Goal: Task Accomplishment & Management: Use online tool/utility

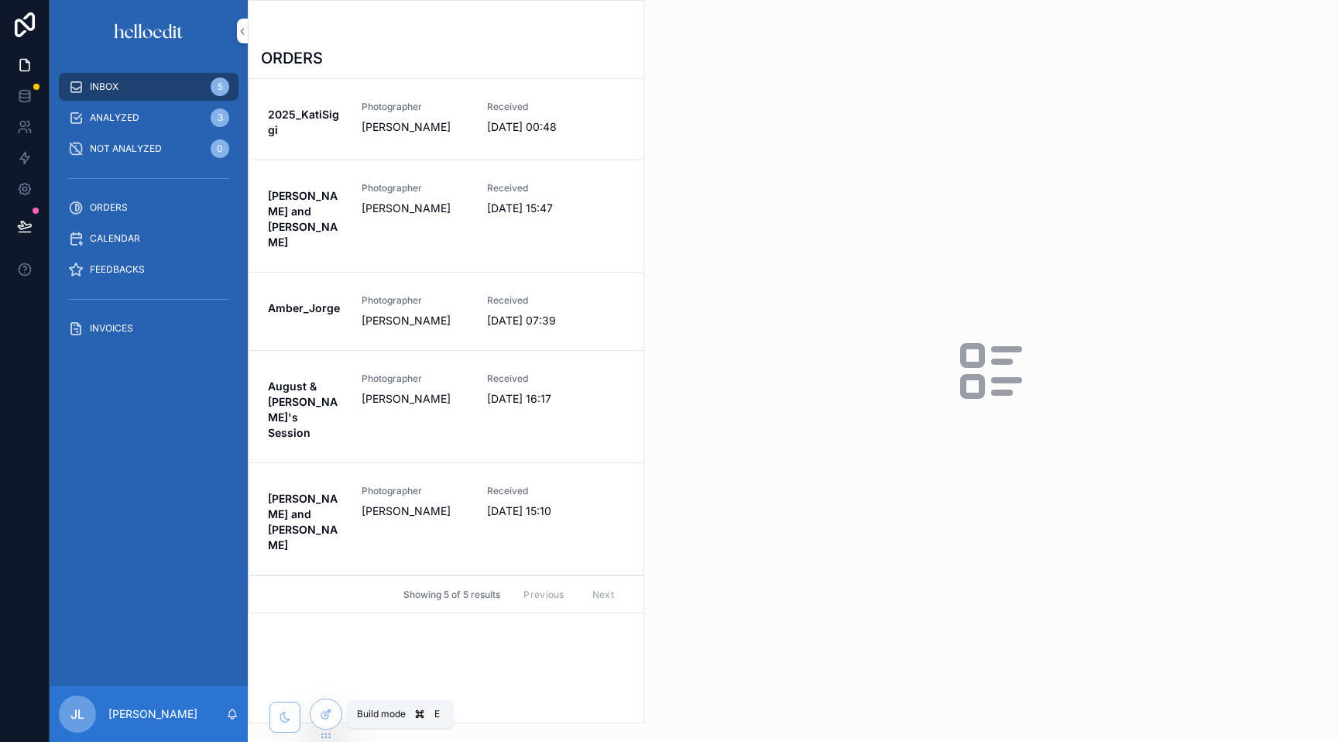
click at [324, 711] on icon at bounding box center [326, 714] width 12 height 12
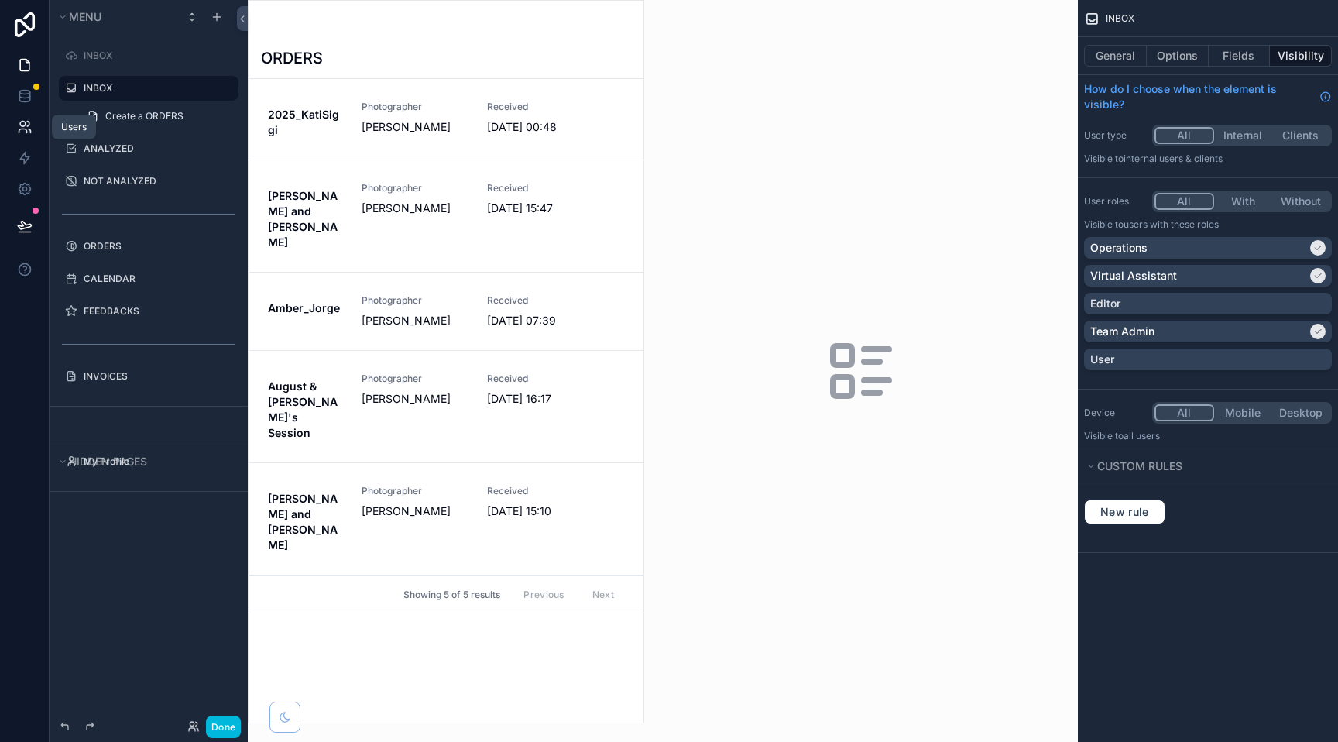
click at [29, 128] on icon at bounding box center [24, 126] width 15 height 15
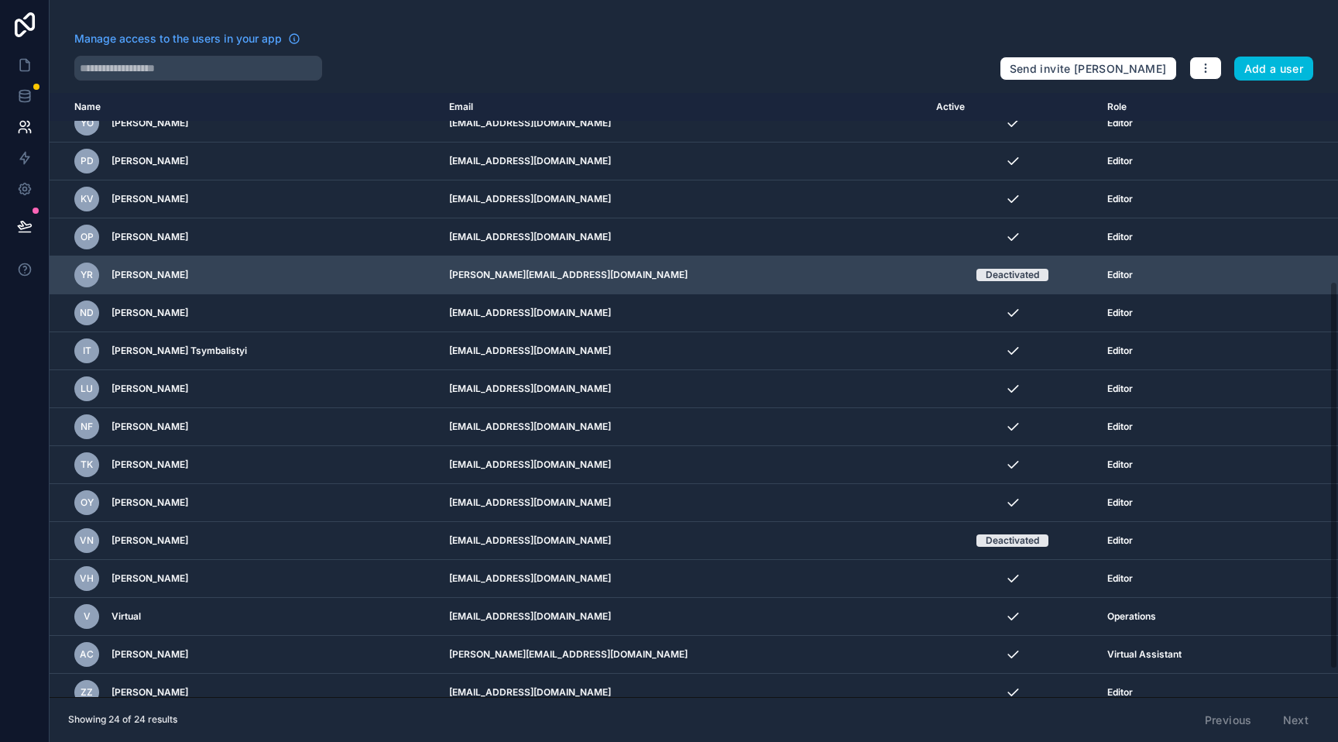
scroll to position [293, 0]
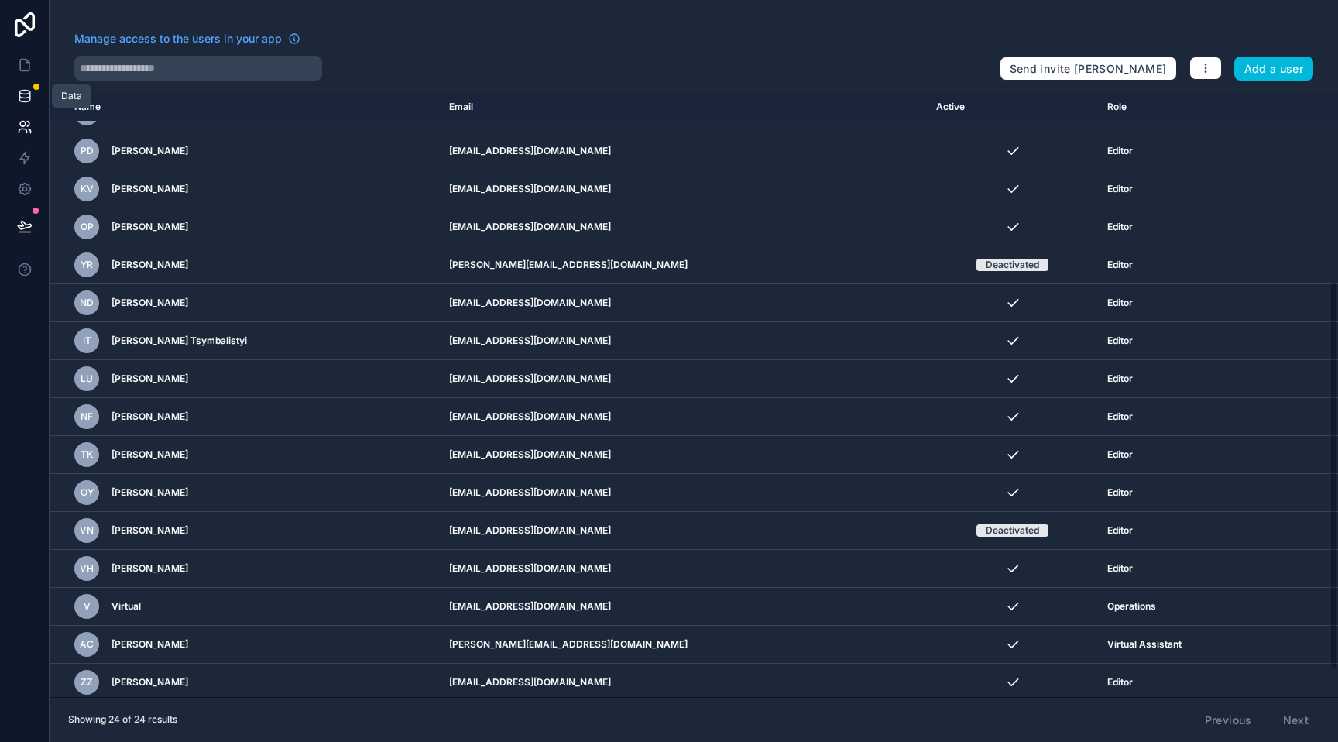
click at [23, 98] on icon at bounding box center [24, 95] width 15 height 15
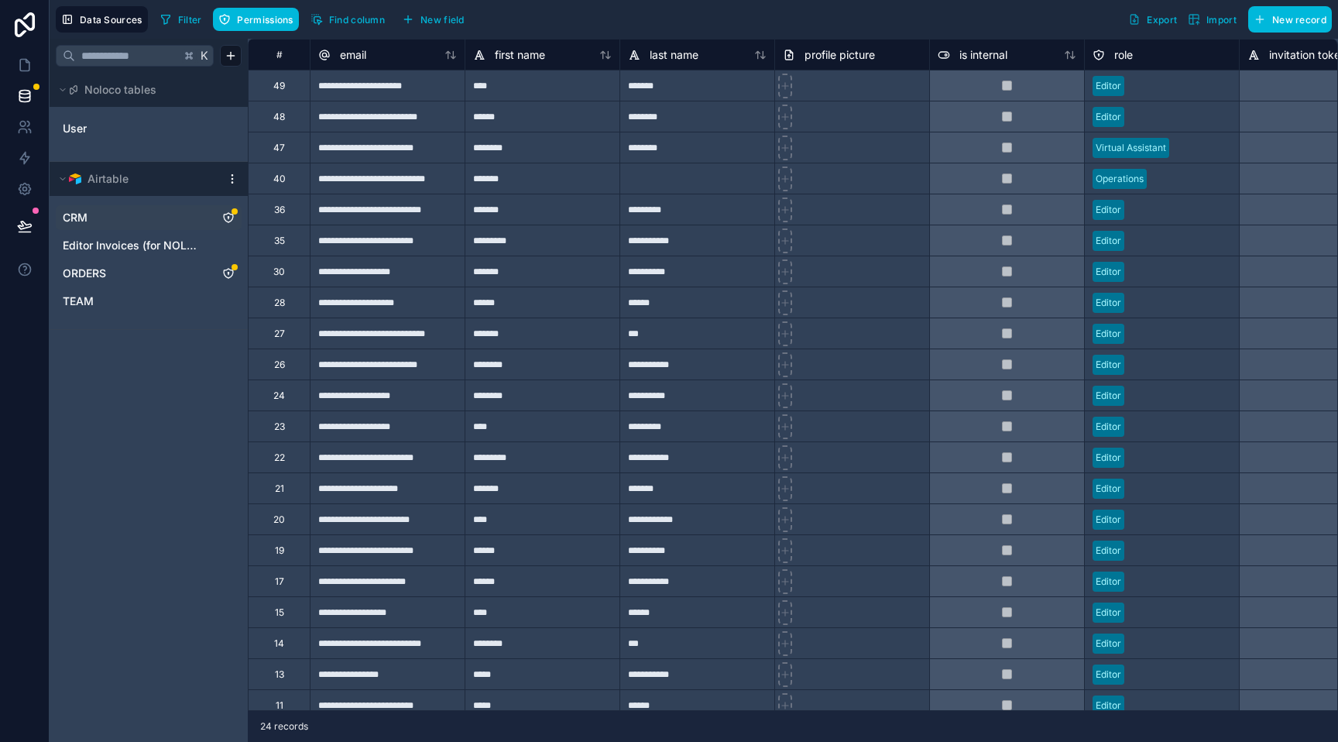
click at [228, 219] on icon "CRM" at bounding box center [228, 217] width 12 height 12
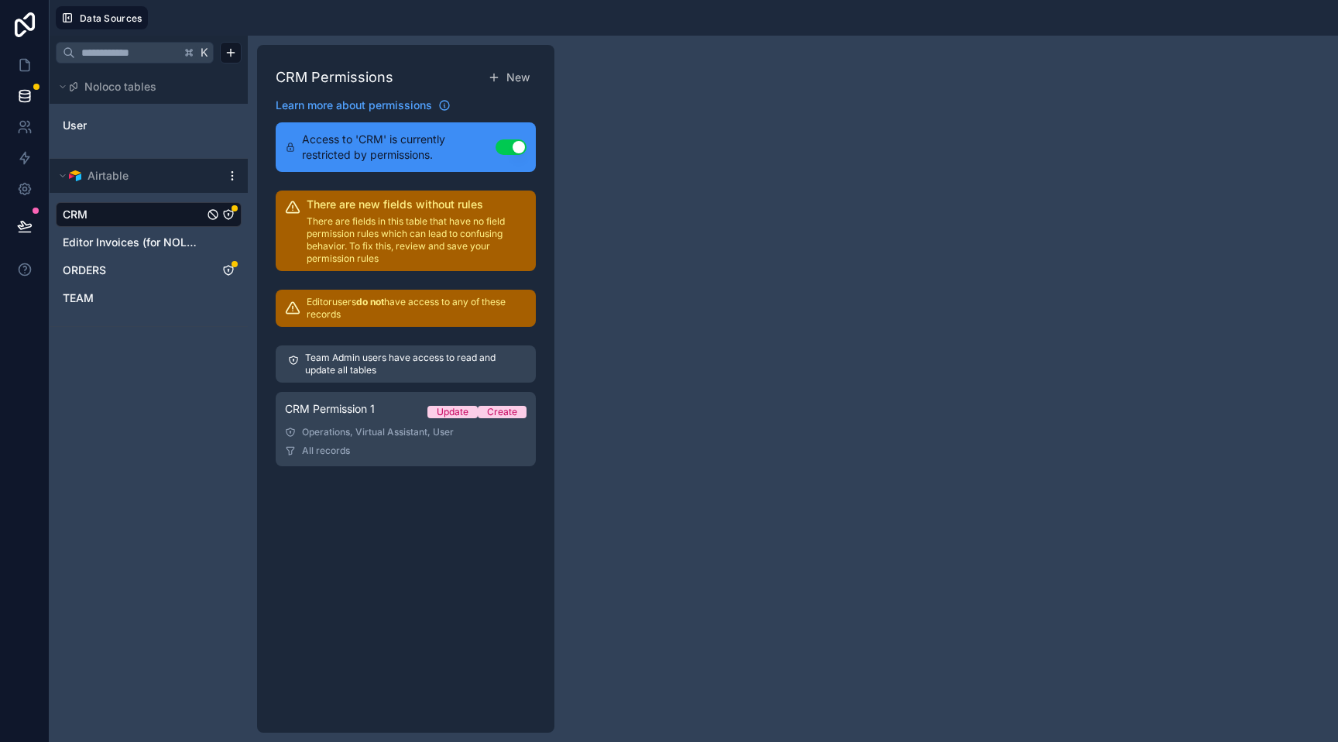
click at [387, 352] on p "Team Admin users have access to read and update all tables" at bounding box center [414, 364] width 218 height 25
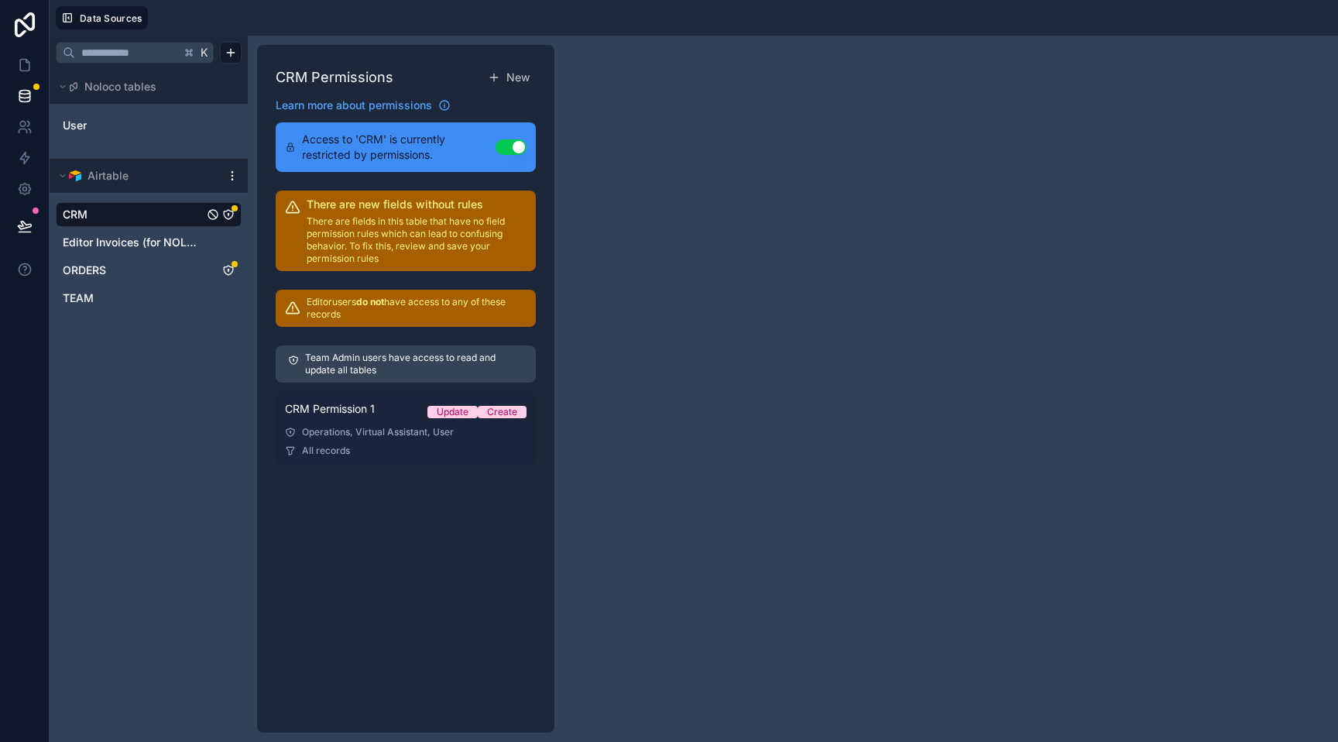
click at [386, 435] on div "Operations, Virtual Assistant, User" at bounding box center [406, 432] width 242 height 12
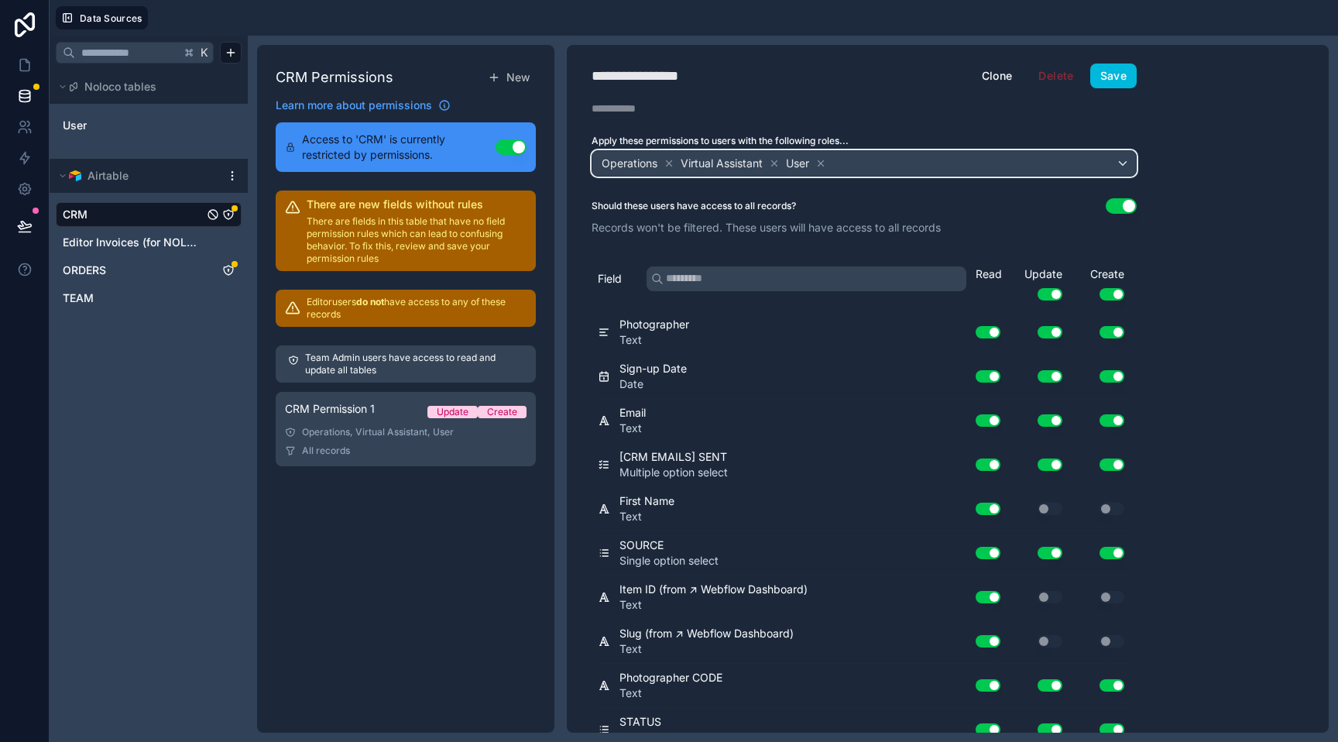
click at [849, 163] on div "Operations Virtual Assistant User" at bounding box center [864, 163] width 544 height 25
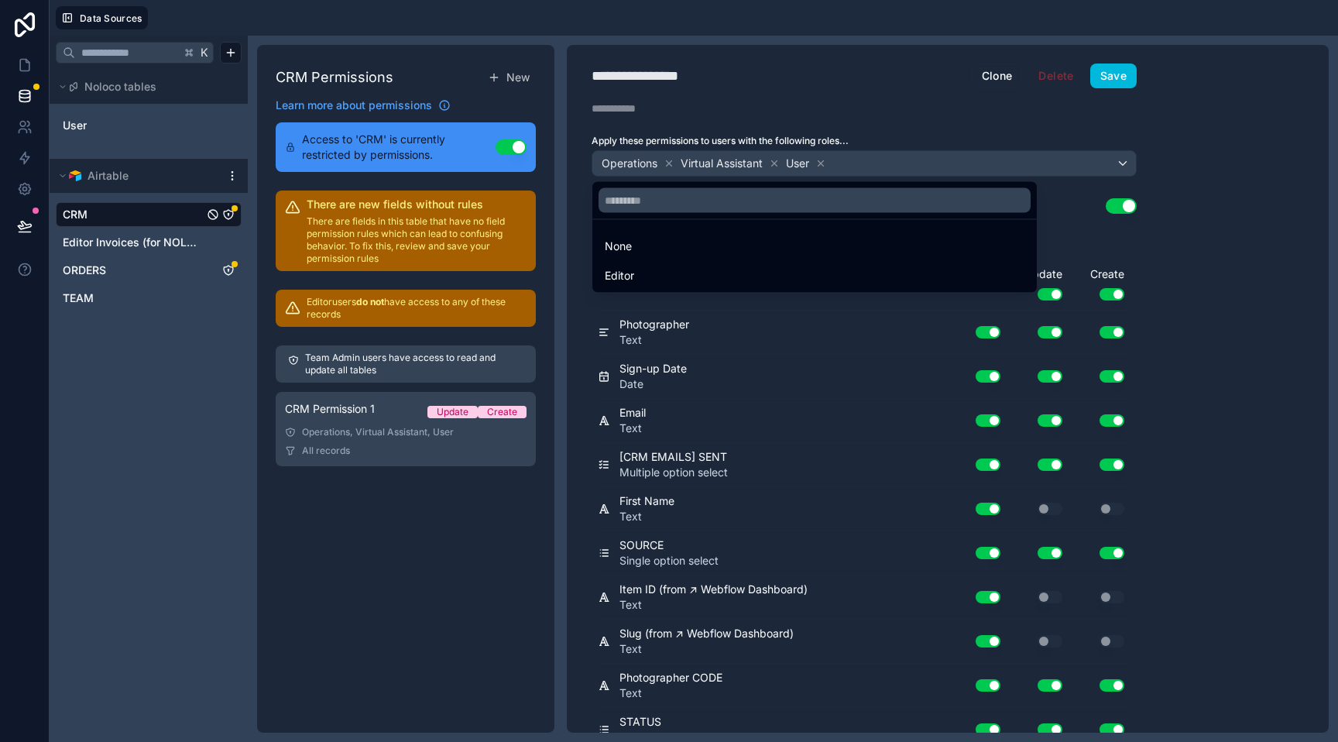
click at [898, 121] on div at bounding box center [669, 371] width 1338 height 742
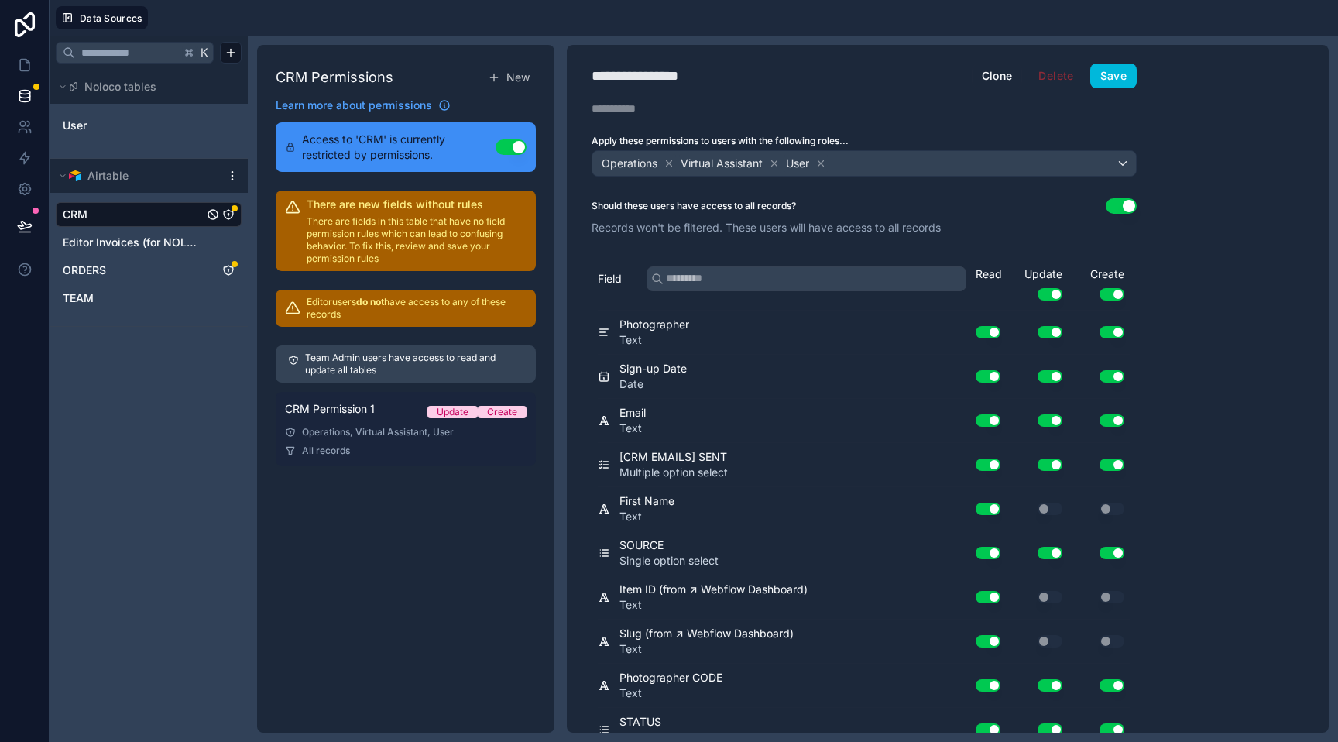
click at [421, 439] on link "CRM Permission 1 Update Create Operations, Virtual Assistant, User All records" at bounding box center [406, 429] width 260 height 74
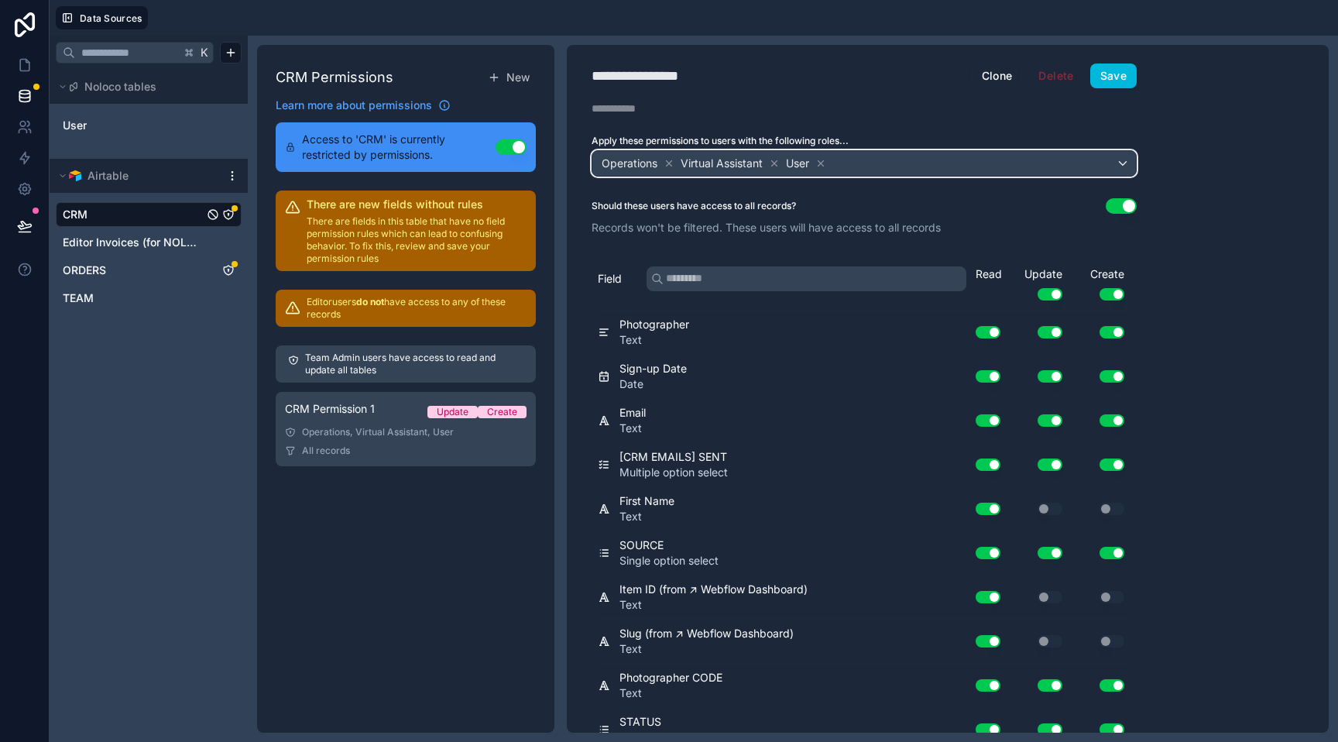
click at [1127, 162] on div "Operations Virtual Assistant User" at bounding box center [864, 163] width 544 height 25
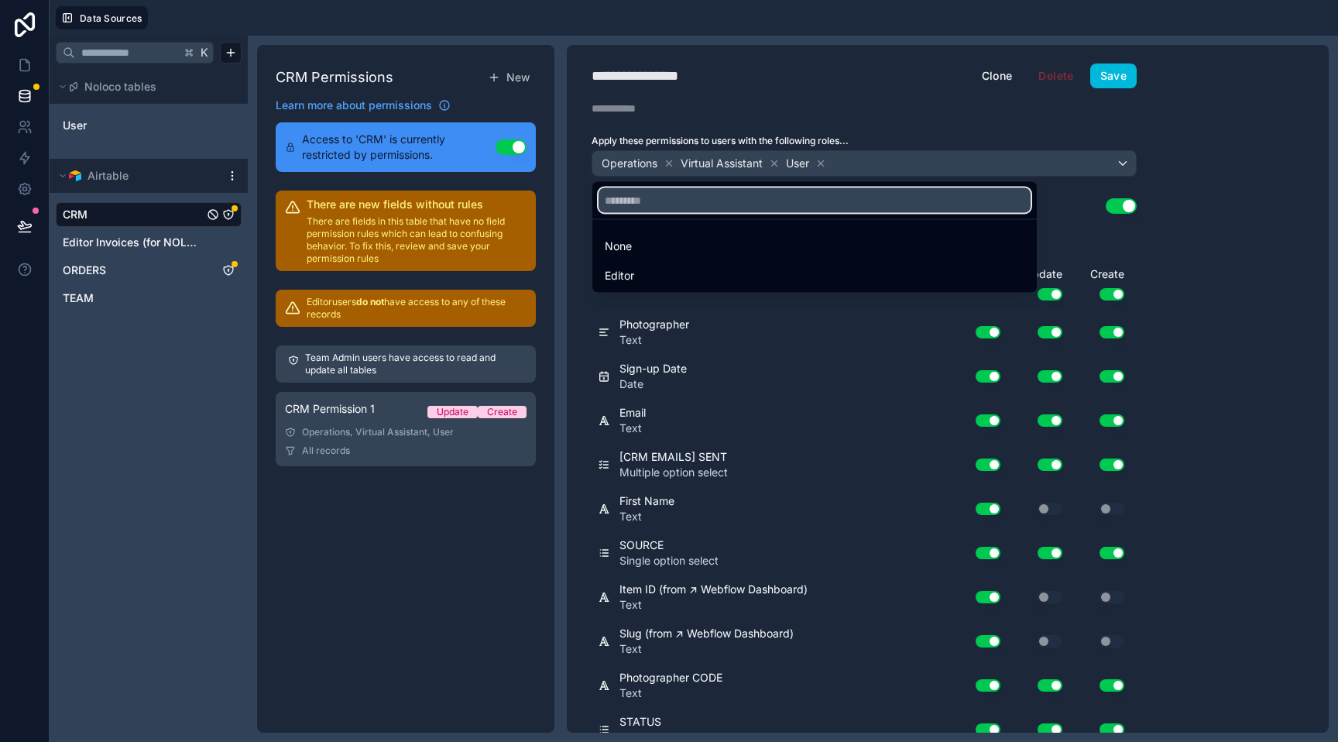
click at [715, 203] on input "text" at bounding box center [815, 200] width 432 height 25
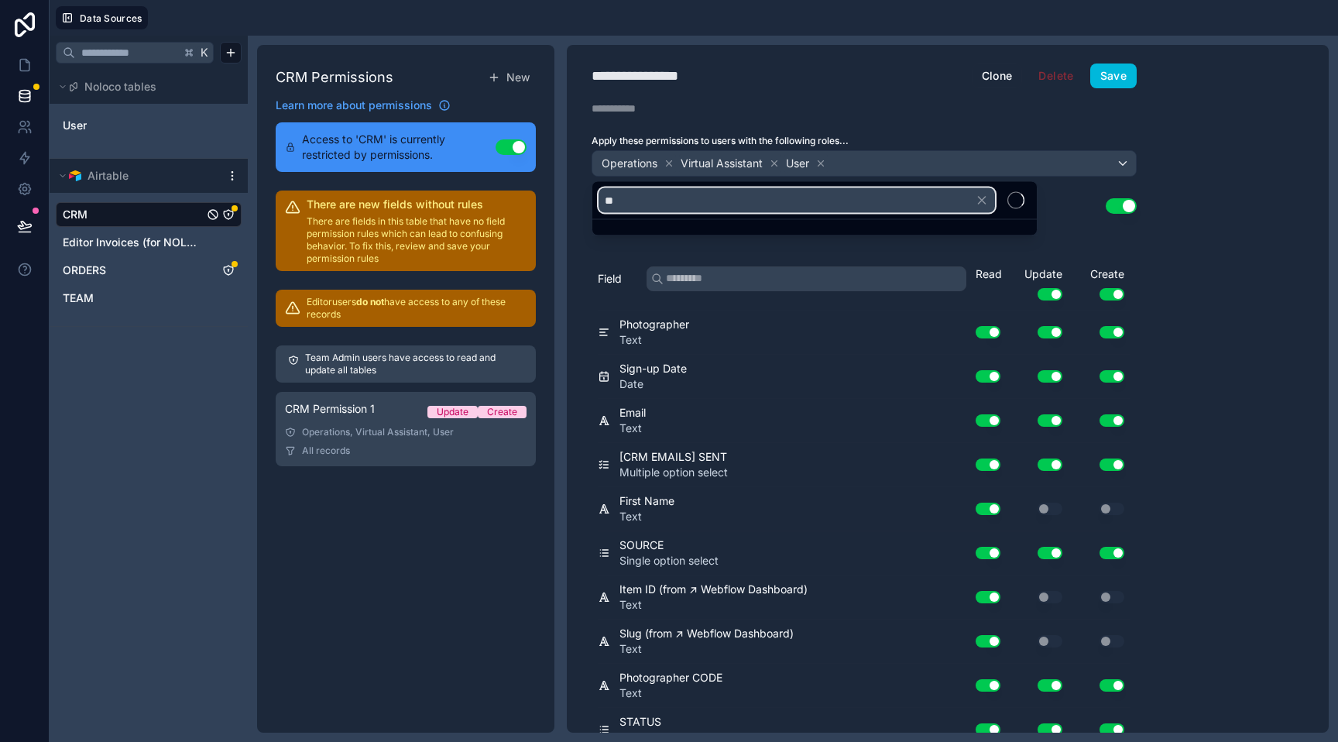
type input "*"
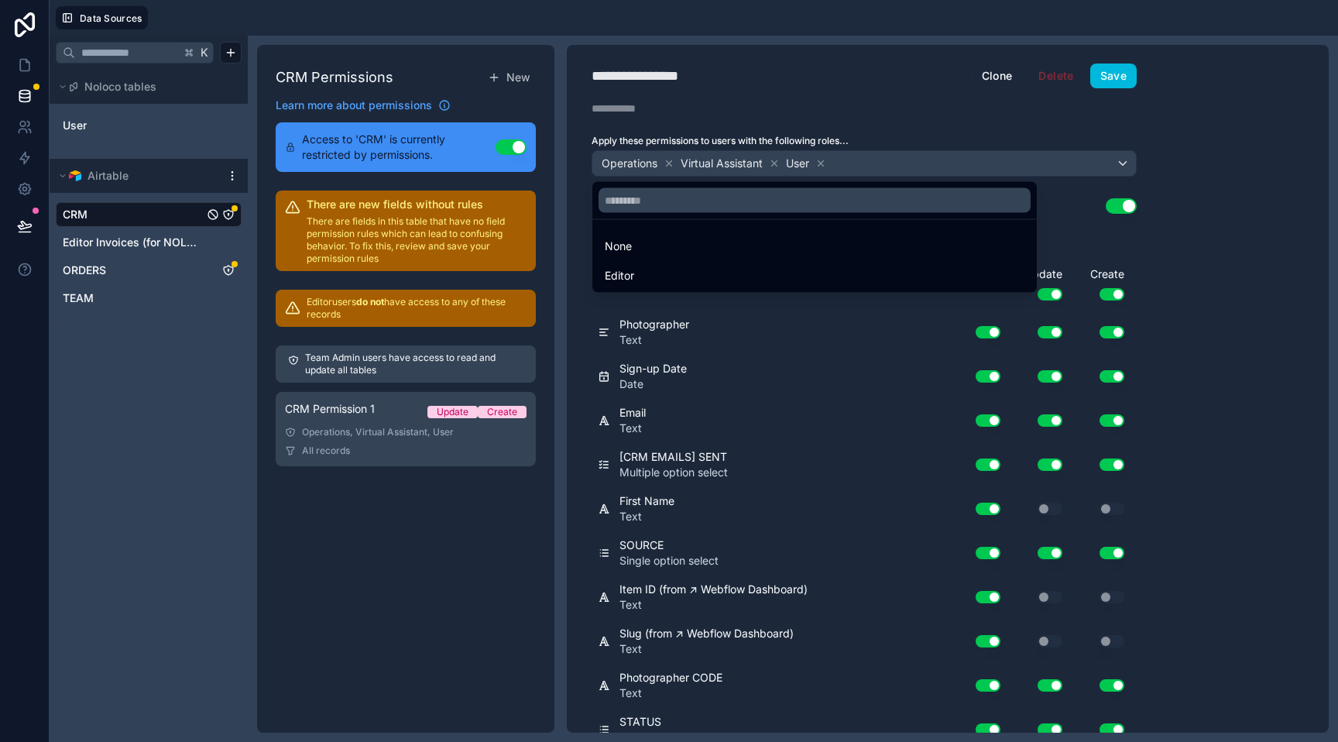
click at [839, 90] on div at bounding box center [669, 371] width 1338 height 742
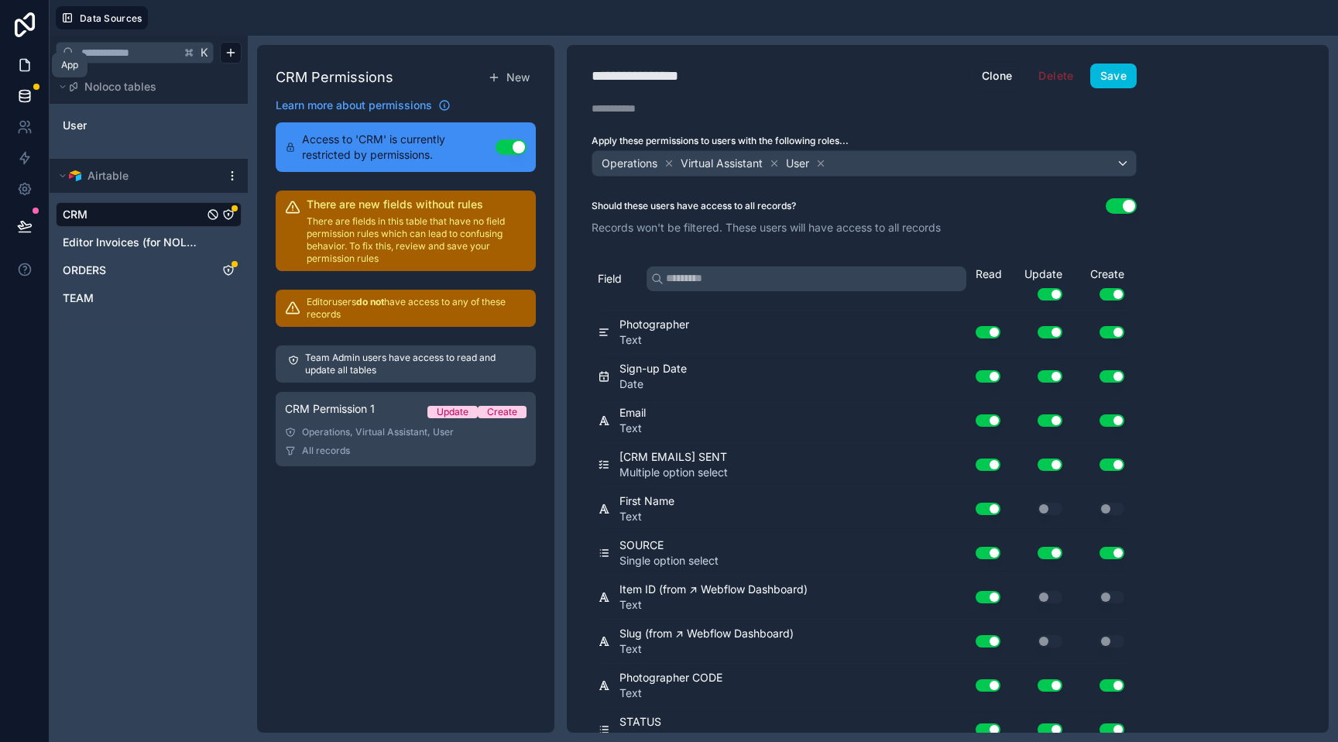
click at [26, 70] on icon at bounding box center [24, 66] width 9 height 12
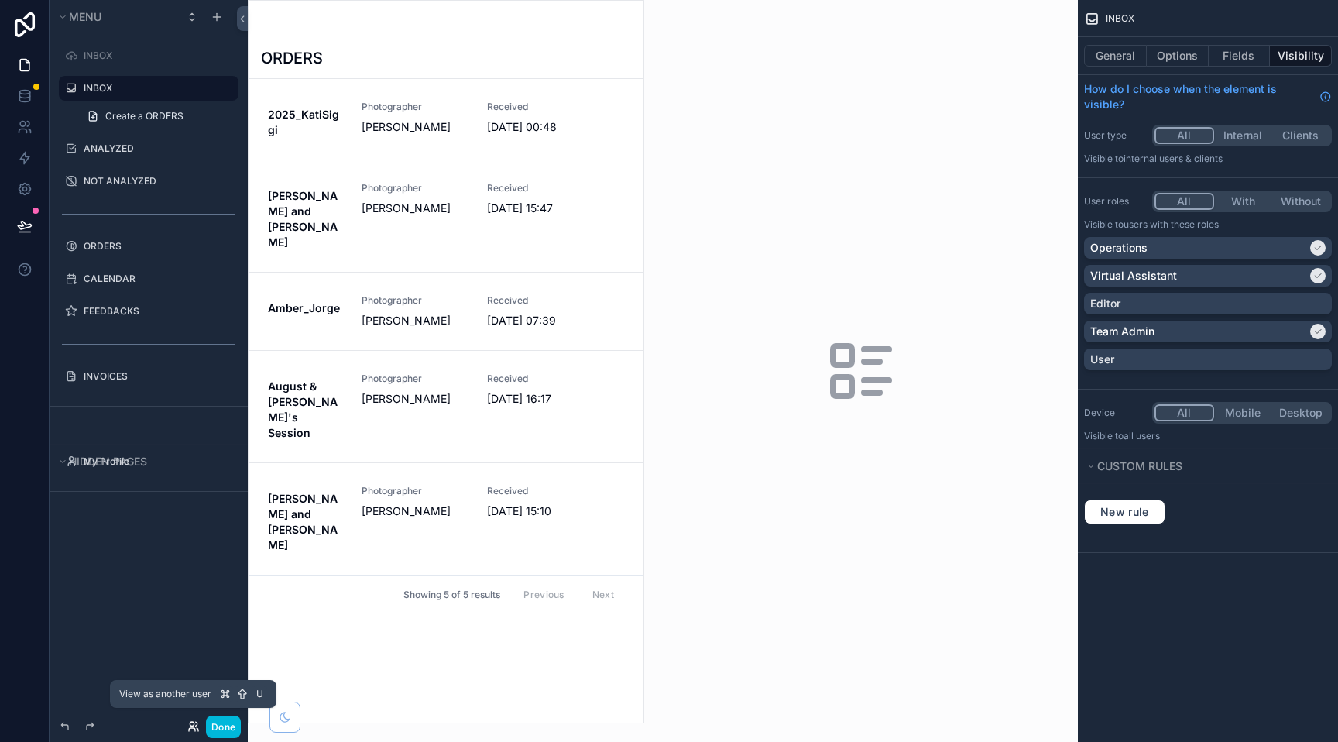
click at [190, 729] on icon at bounding box center [193, 726] width 12 height 12
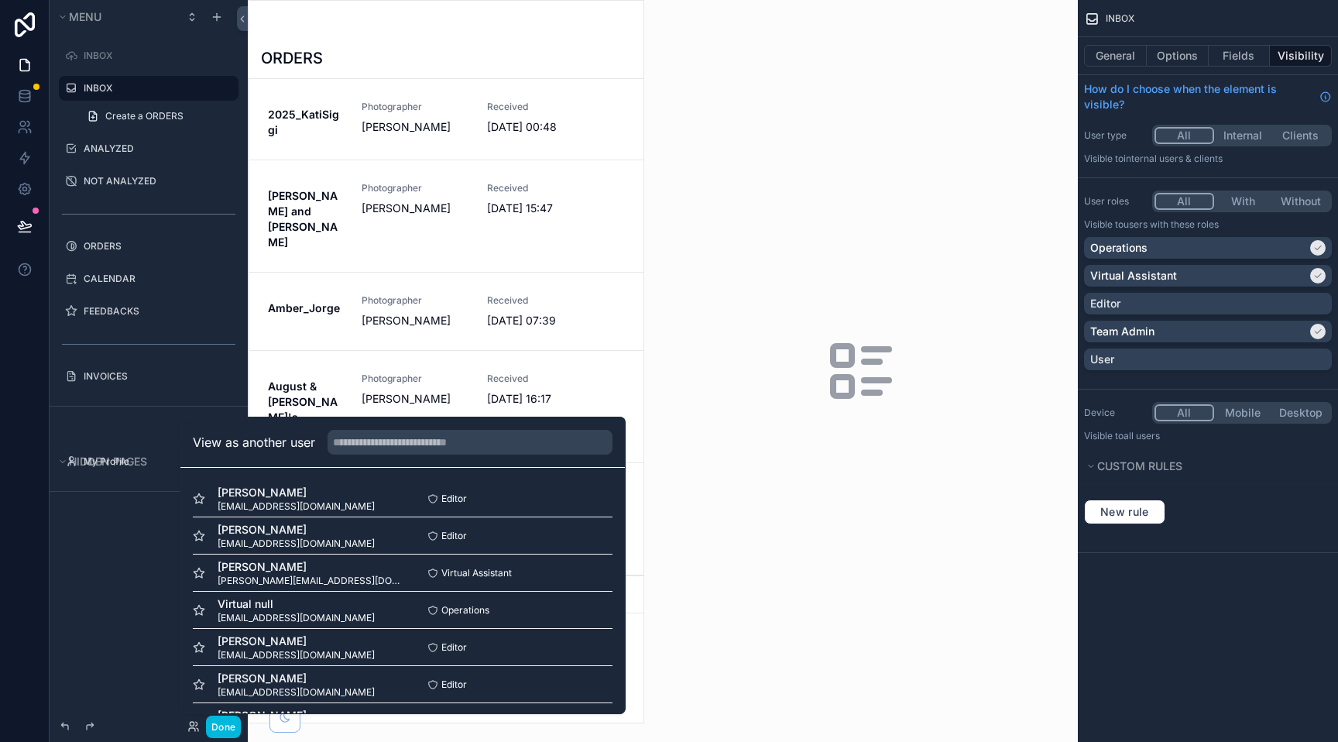
click at [0, 0] on button "Select" at bounding box center [0, 0] width 0 height 0
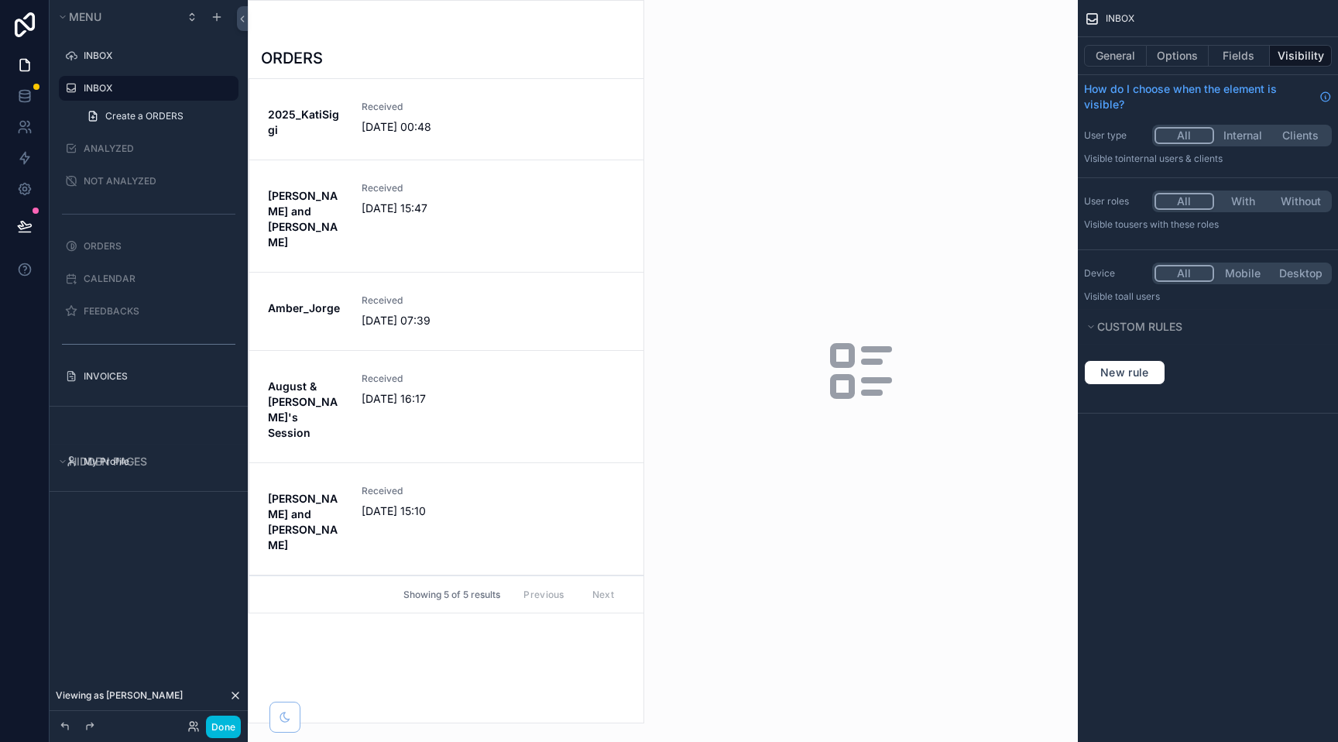
click at [481, 136] on div "scrollable content" at bounding box center [446, 362] width 395 height 722
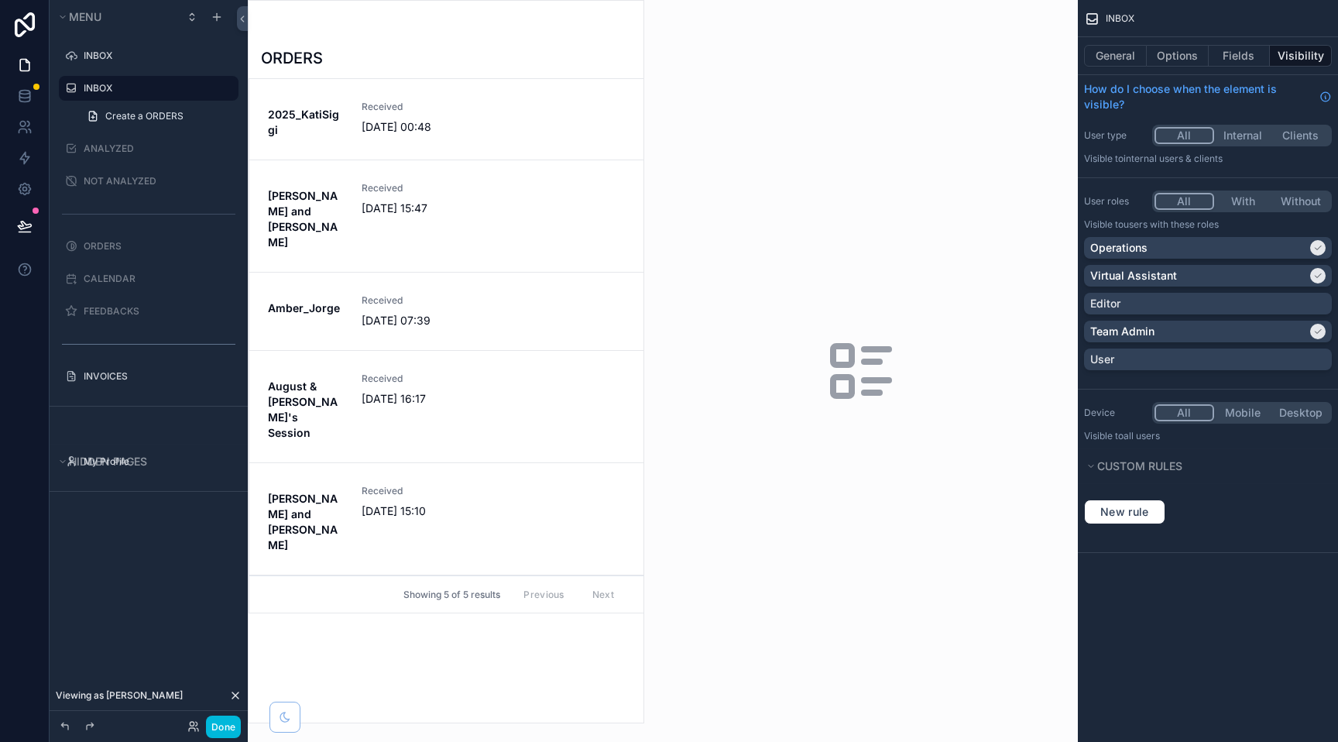
click at [459, 127] on span "[DATE] 00:48" at bounding box center [415, 126] width 107 height 15
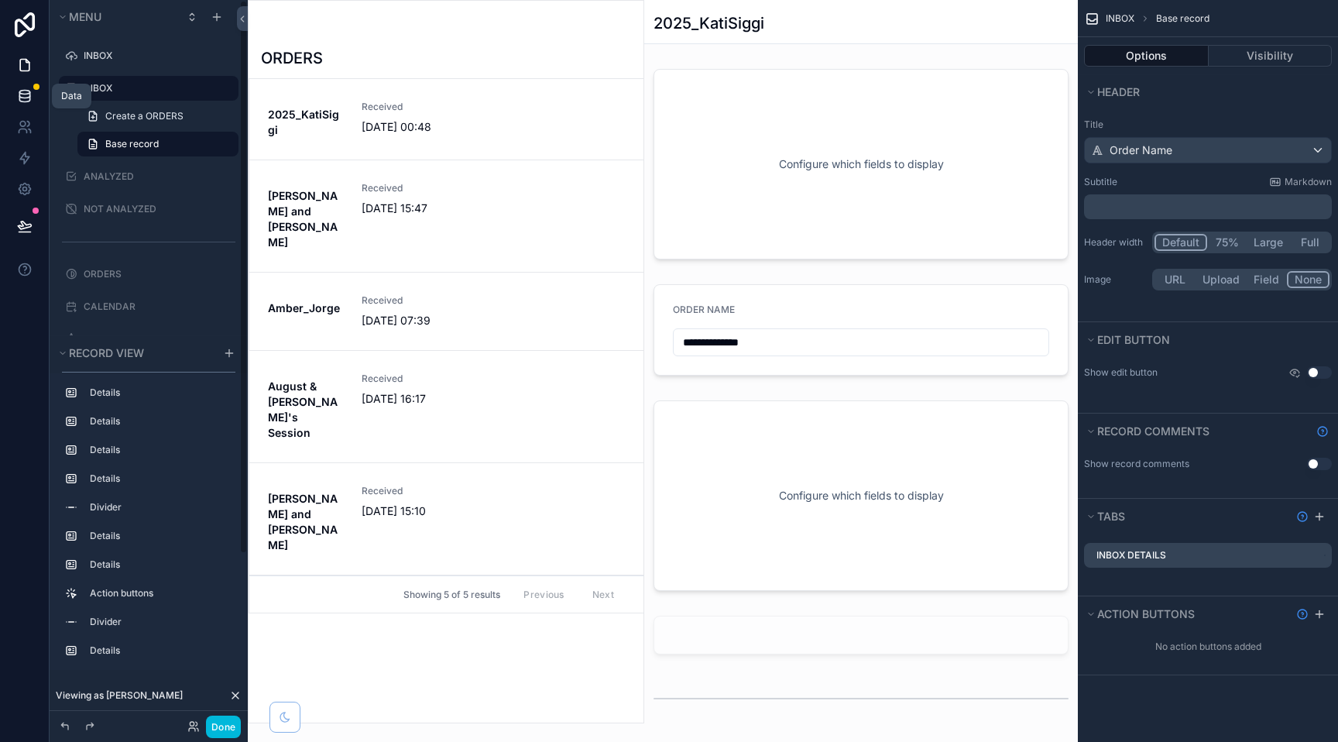
click at [24, 88] on icon at bounding box center [24, 95] width 15 height 15
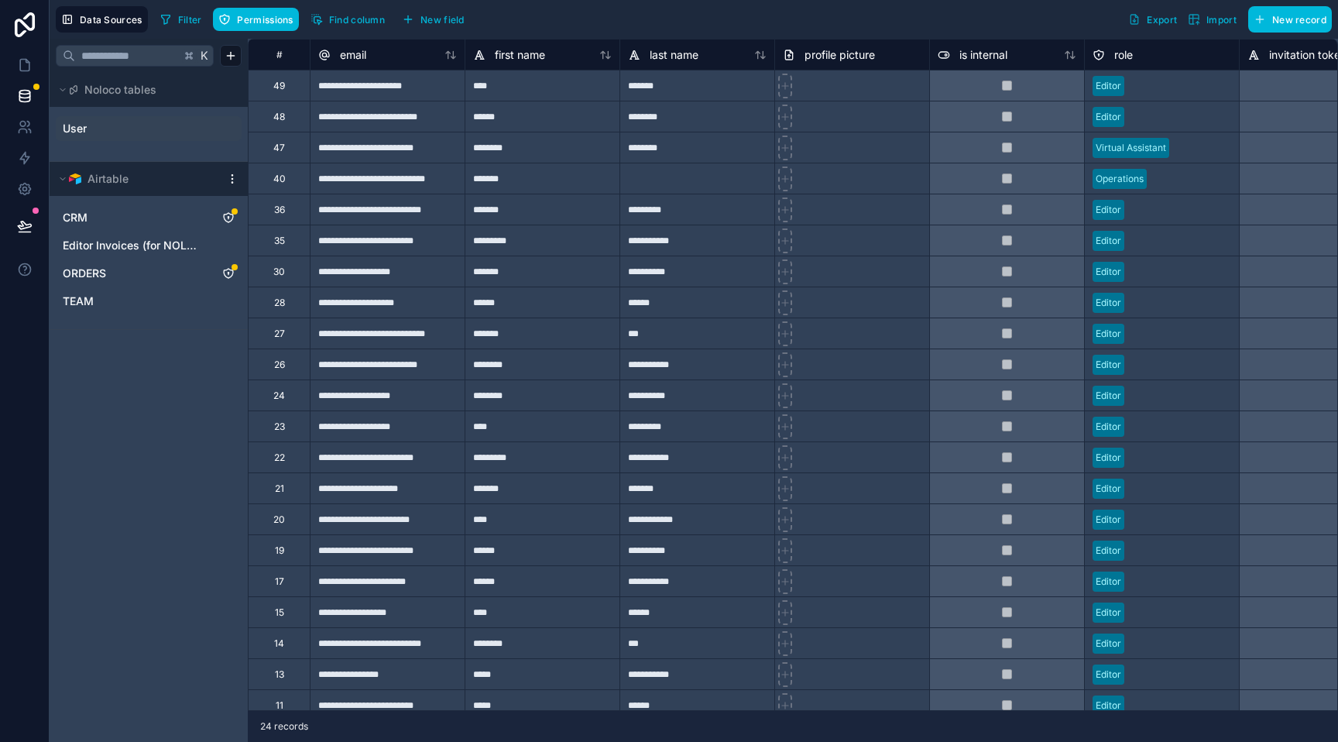
click at [84, 131] on span "User" at bounding box center [75, 128] width 24 height 15
click at [230, 275] on icon "ORDERS" at bounding box center [228, 273] width 12 height 12
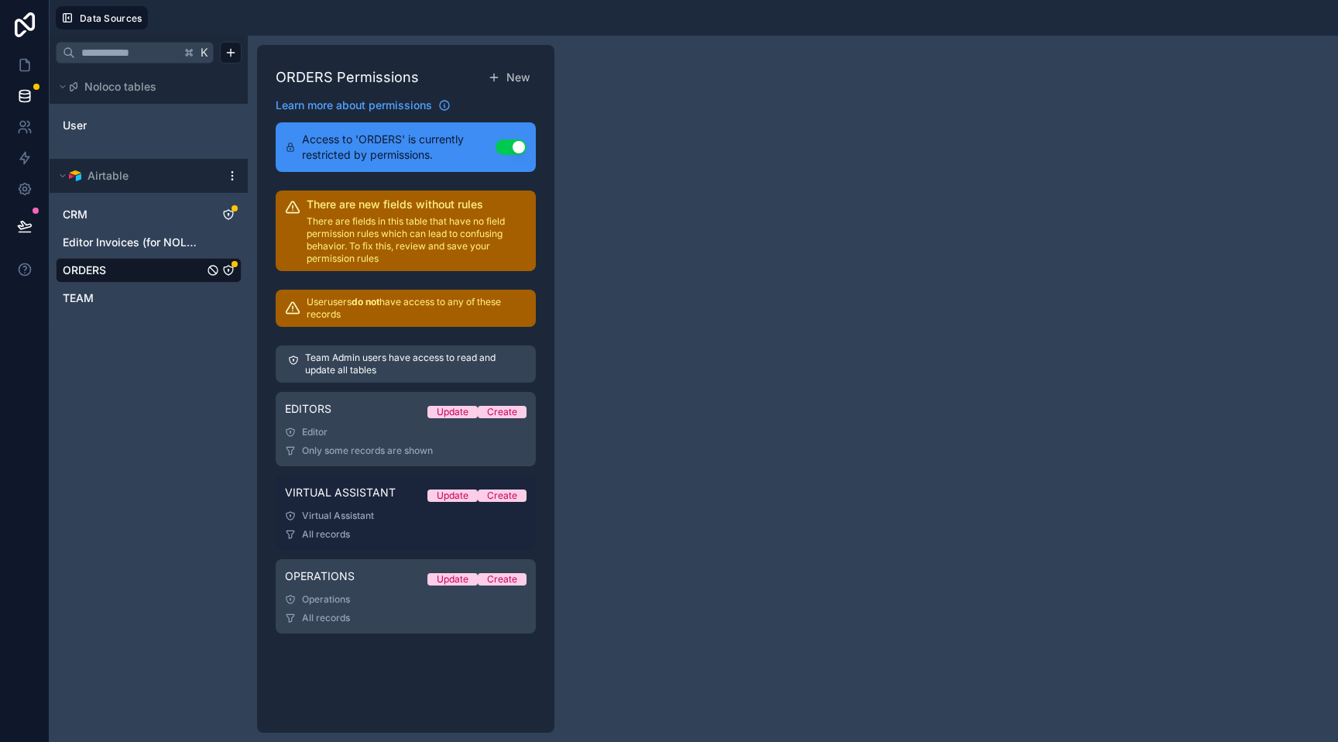
click at [369, 499] on span "VIRTUAL ASSISTANT" at bounding box center [340, 492] width 111 height 15
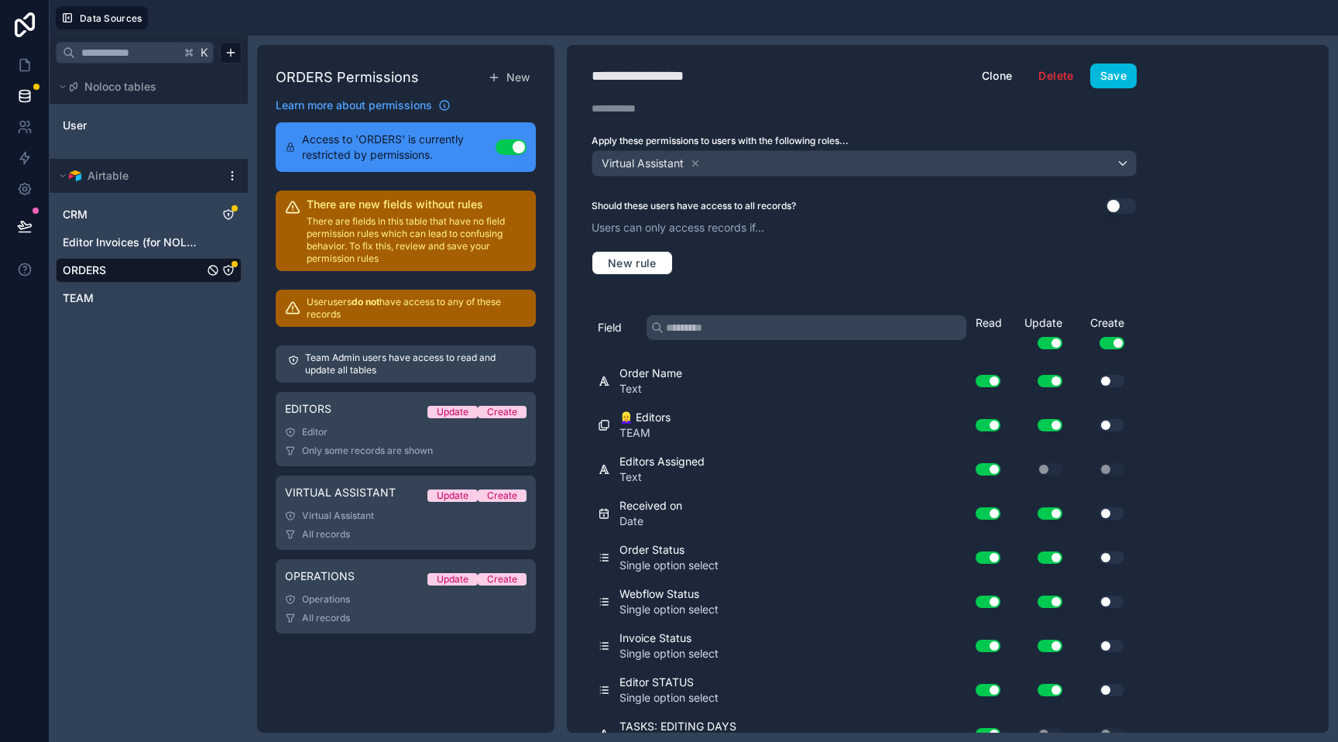
click at [992, 383] on button "Use setting" at bounding box center [988, 381] width 25 height 12
click at [1120, 207] on button "Use setting" at bounding box center [1121, 205] width 31 height 15
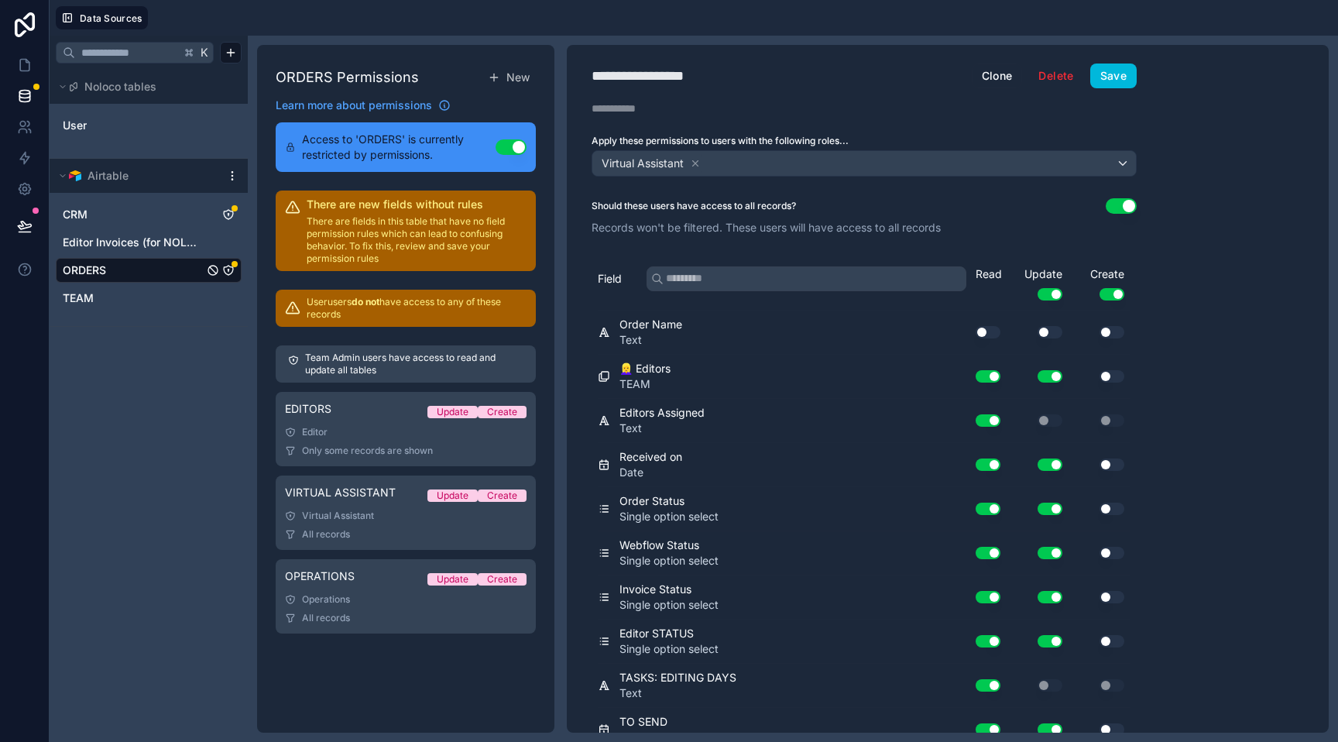
click at [1120, 207] on button "Use setting" at bounding box center [1121, 205] width 31 height 15
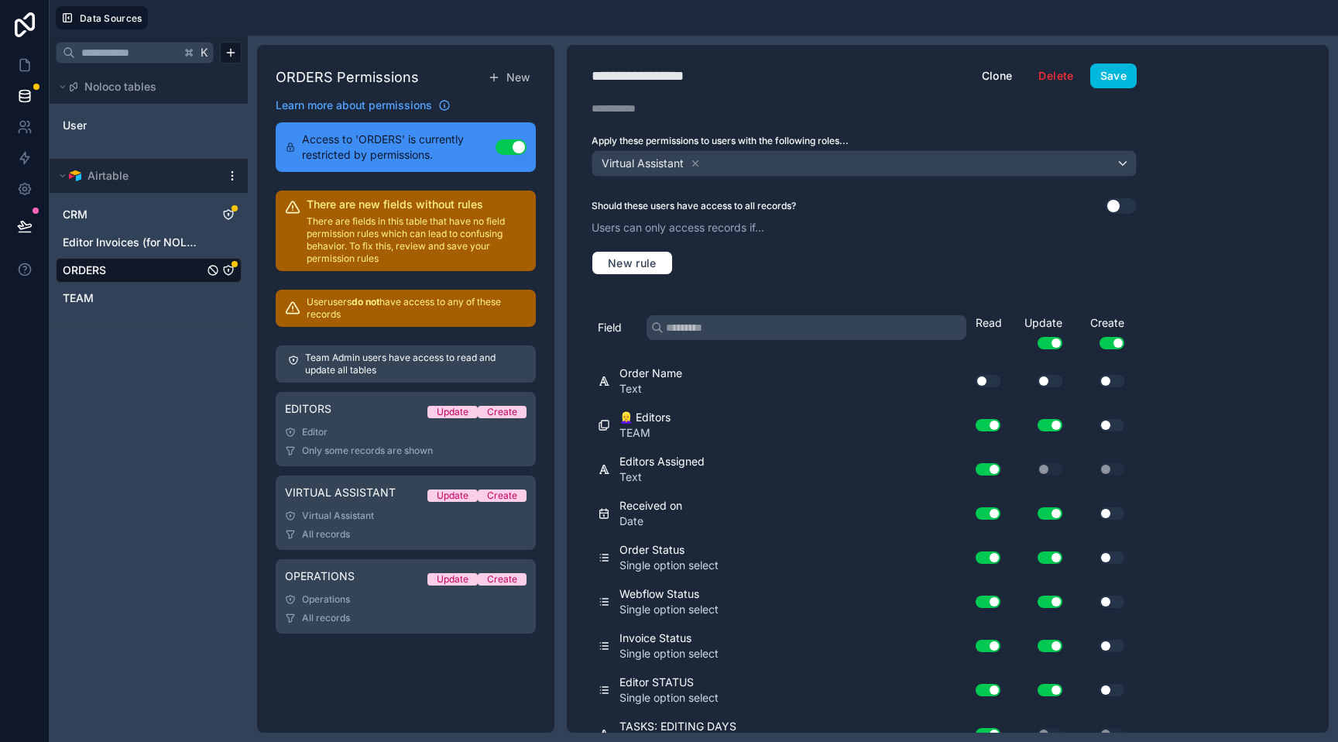
click at [990, 383] on button "Use setting" at bounding box center [988, 381] width 25 height 12
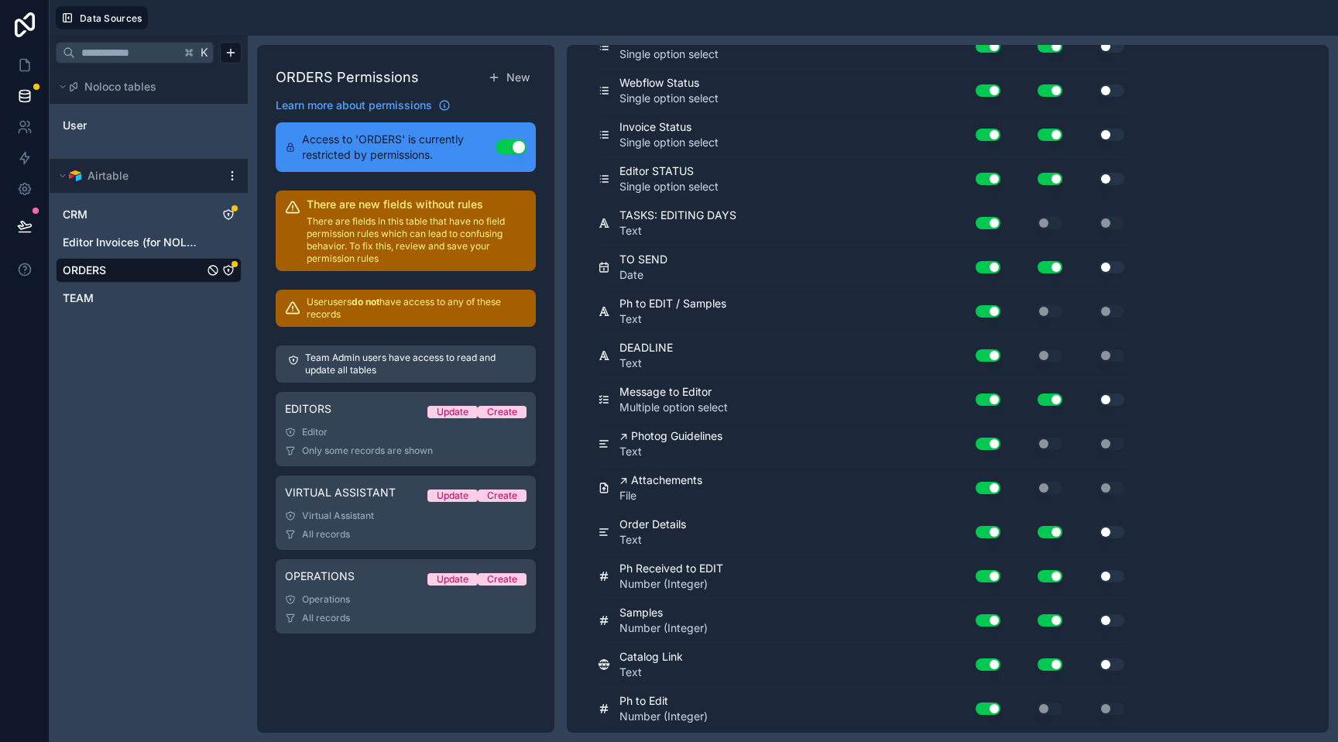
scroll to position [724, 0]
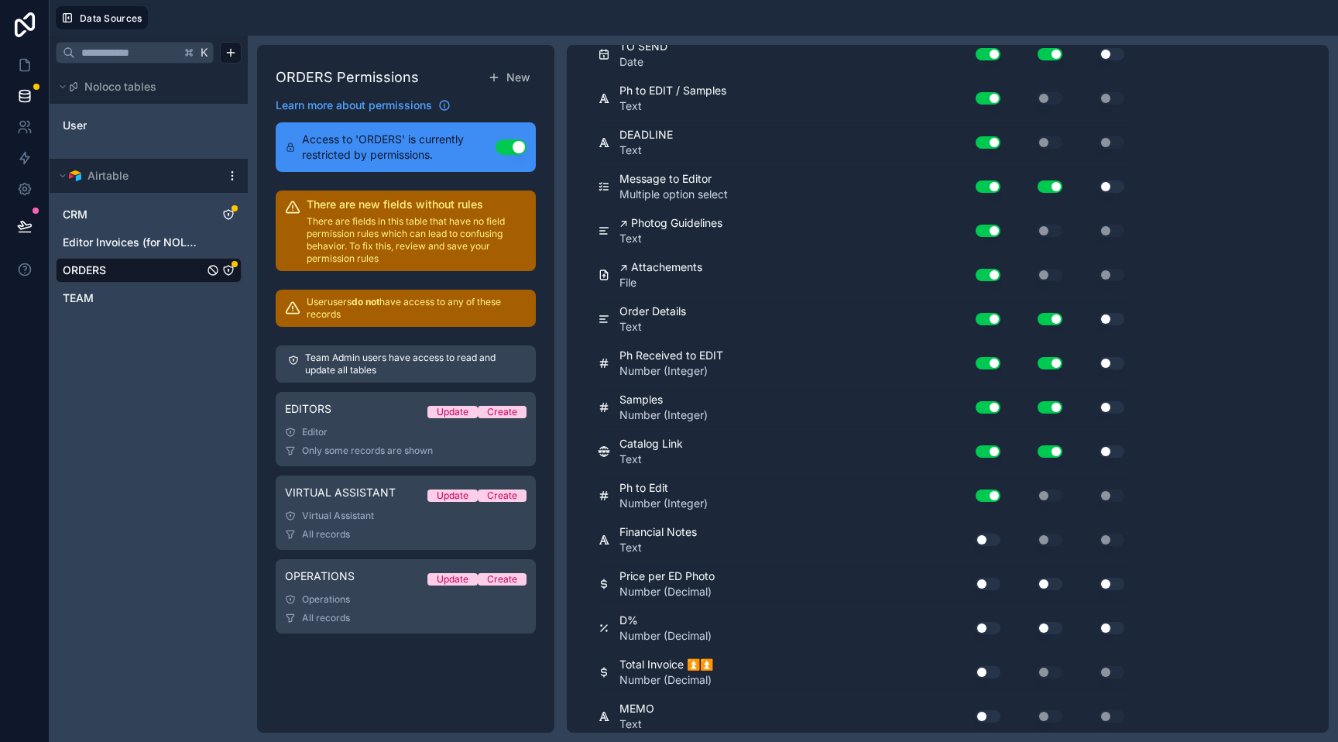
click at [983, 542] on button "Use setting" at bounding box center [988, 539] width 25 height 12
click at [989, 582] on button "Use setting" at bounding box center [988, 584] width 25 height 12
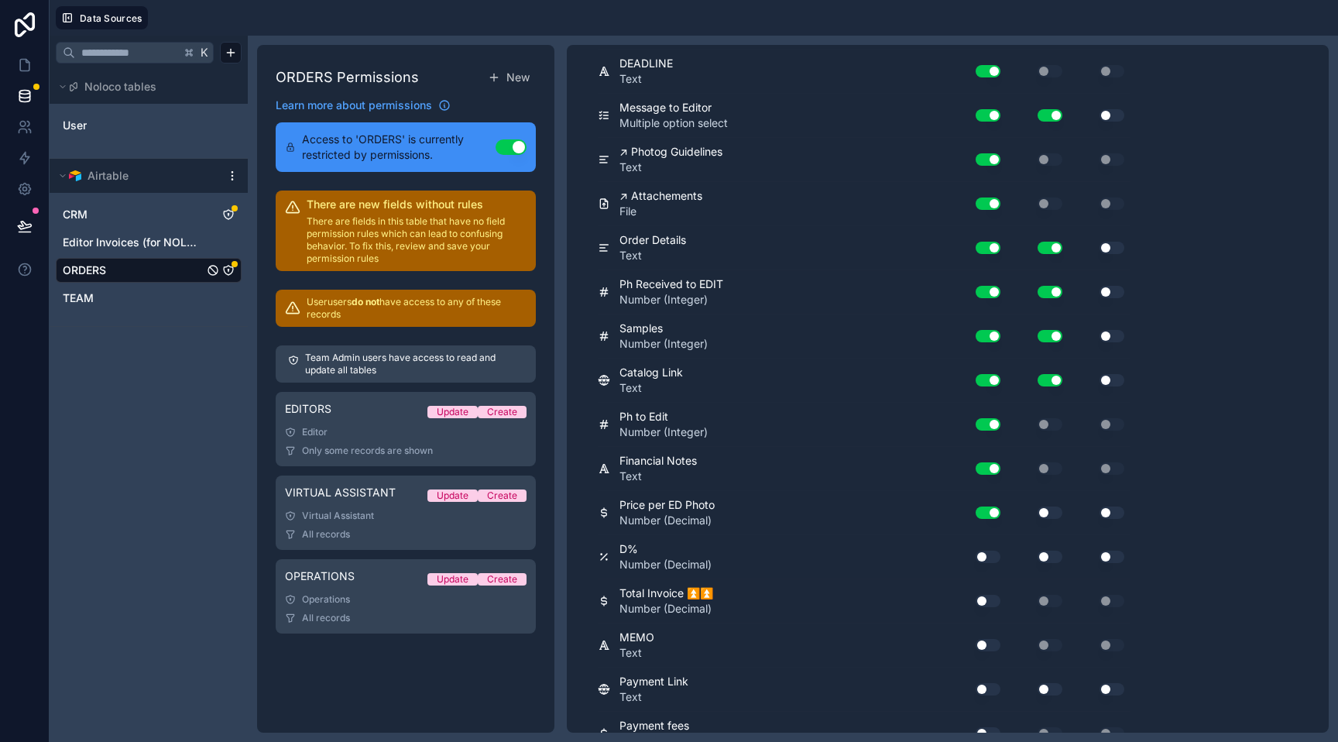
click at [990, 561] on button "Use setting" at bounding box center [988, 557] width 25 height 12
click at [987, 595] on button "Use setting" at bounding box center [988, 601] width 25 height 12
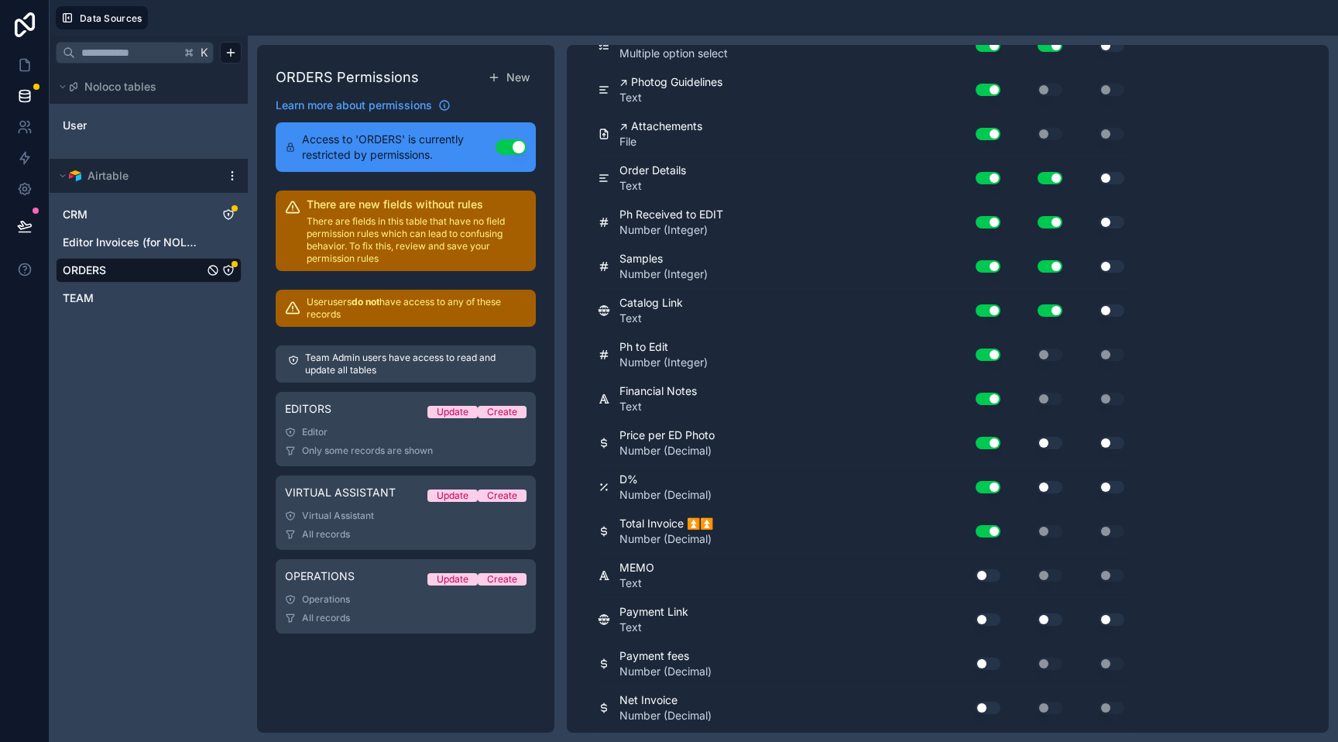
scroll to position [945, 0]
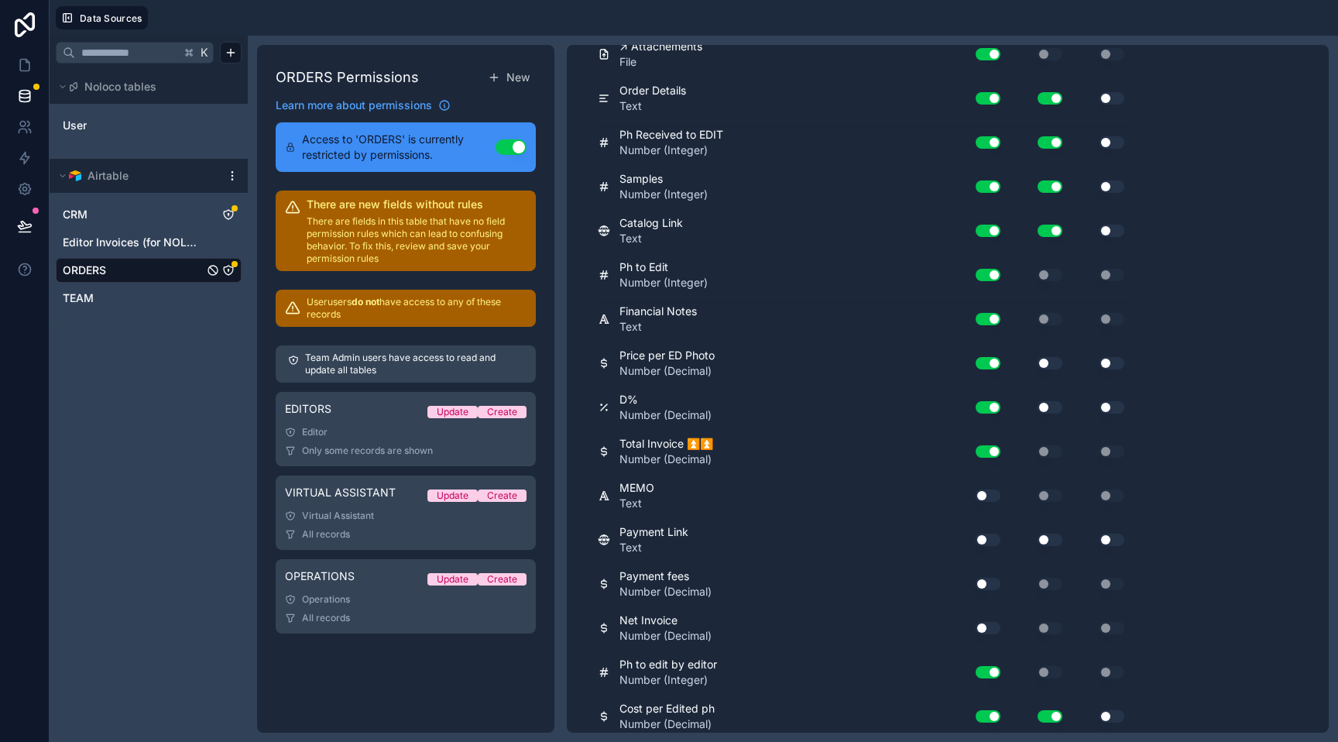
click at [990, 493] on button "Use setting" at bounding box center [988, 495] width 25 height 12
drag, startPoint x: 990, startPoint y: 541, endPoint x: 988, endPoint y: 583, distance: 41.9
click at [990, 541] on button "Use setting" at bounding box center [988, 539] width 25 height 12
click at [990, 582] on button "Use setting" at bounding box center [988, 584] width 25 height 12
click at [992, 623] on button "Use setting" at bounding box center [988, 628] width 25 height 12
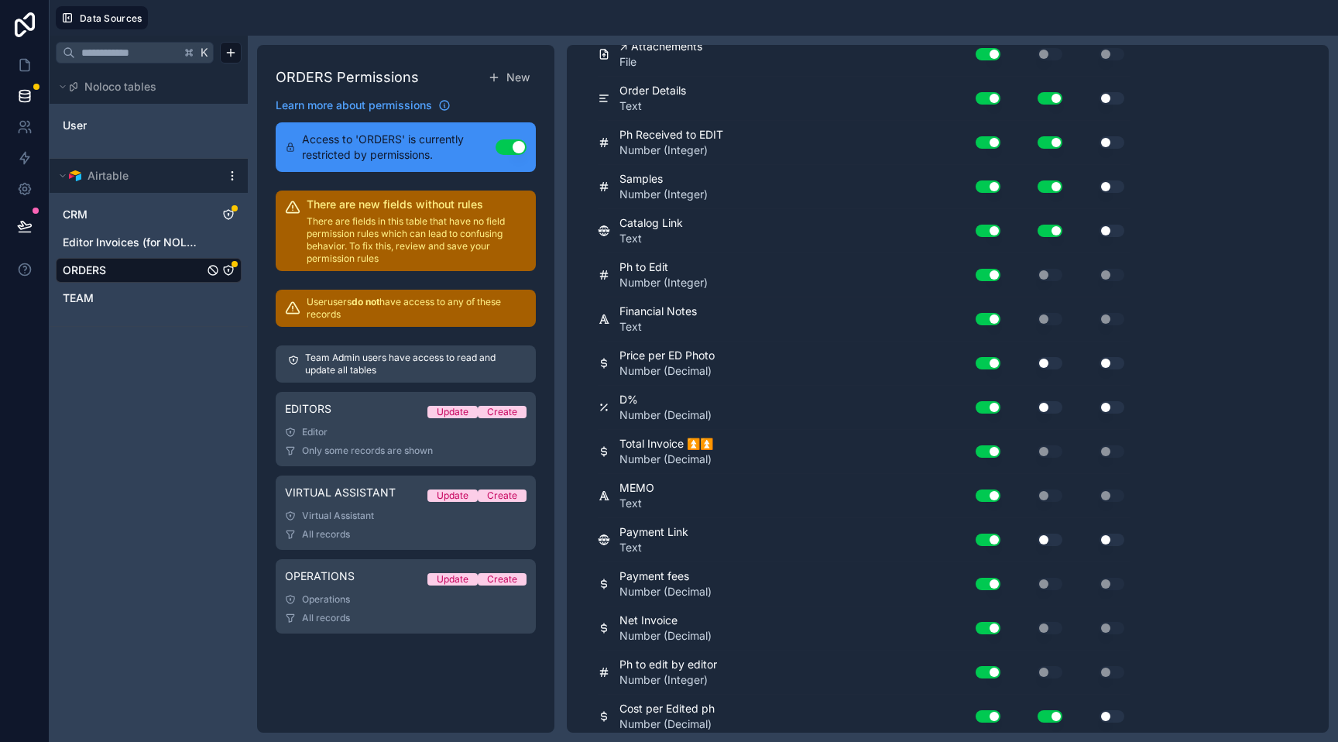
scroll to position [1244, 0]
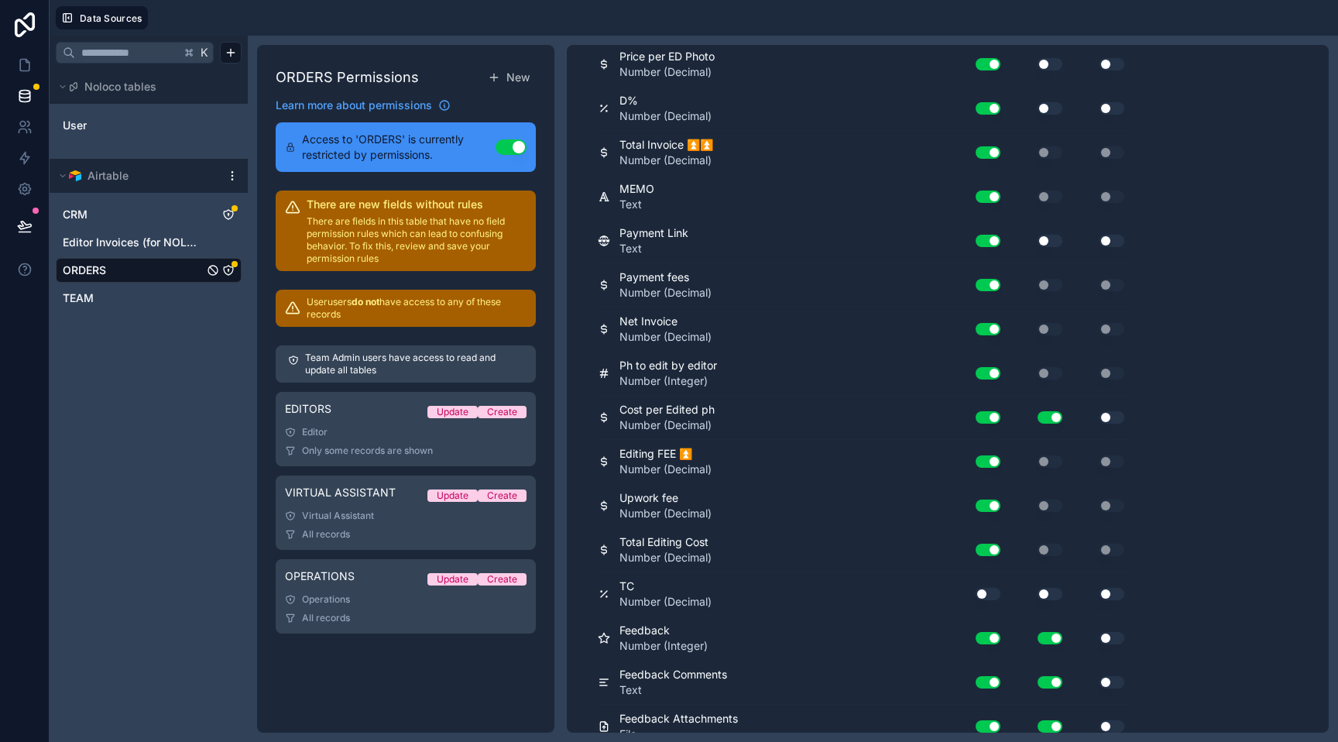
click at [986, 588] on button "Use setting" at bounding box center [988, 594] width 25 height 12
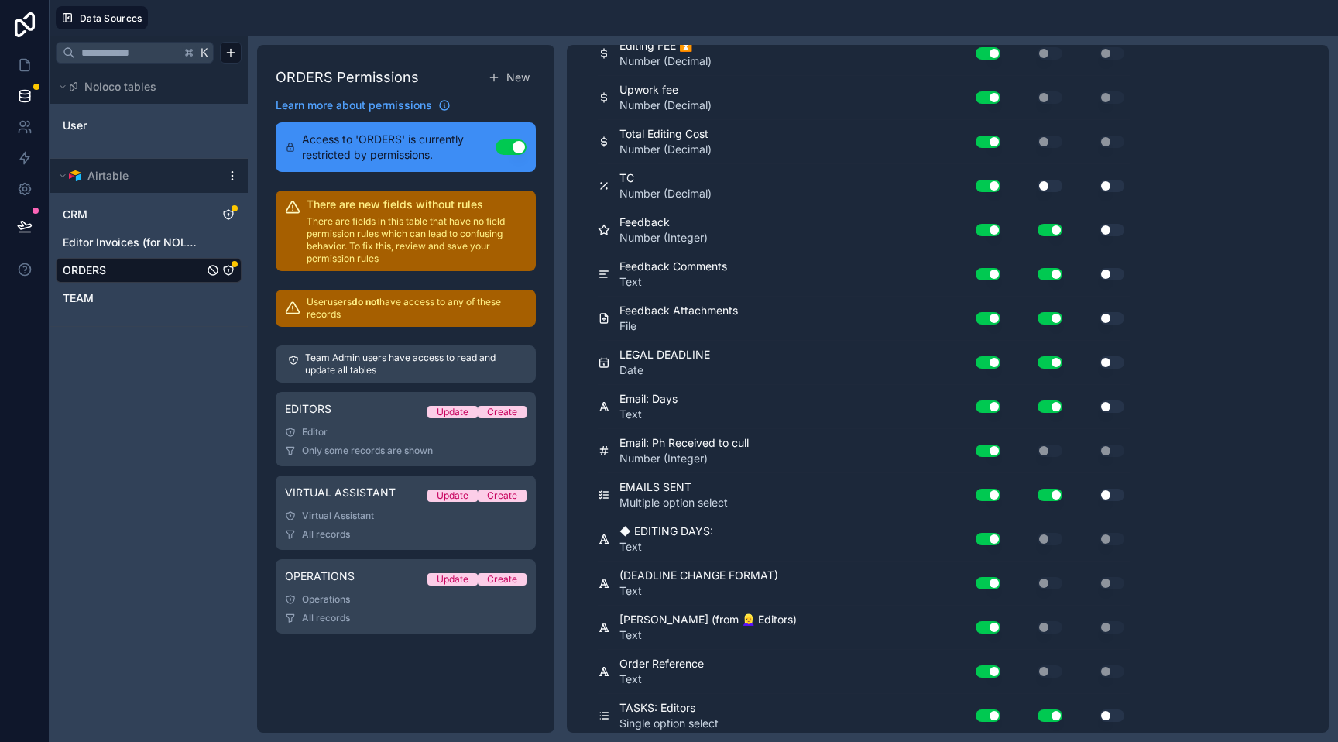
scroll to position [1891, 0]
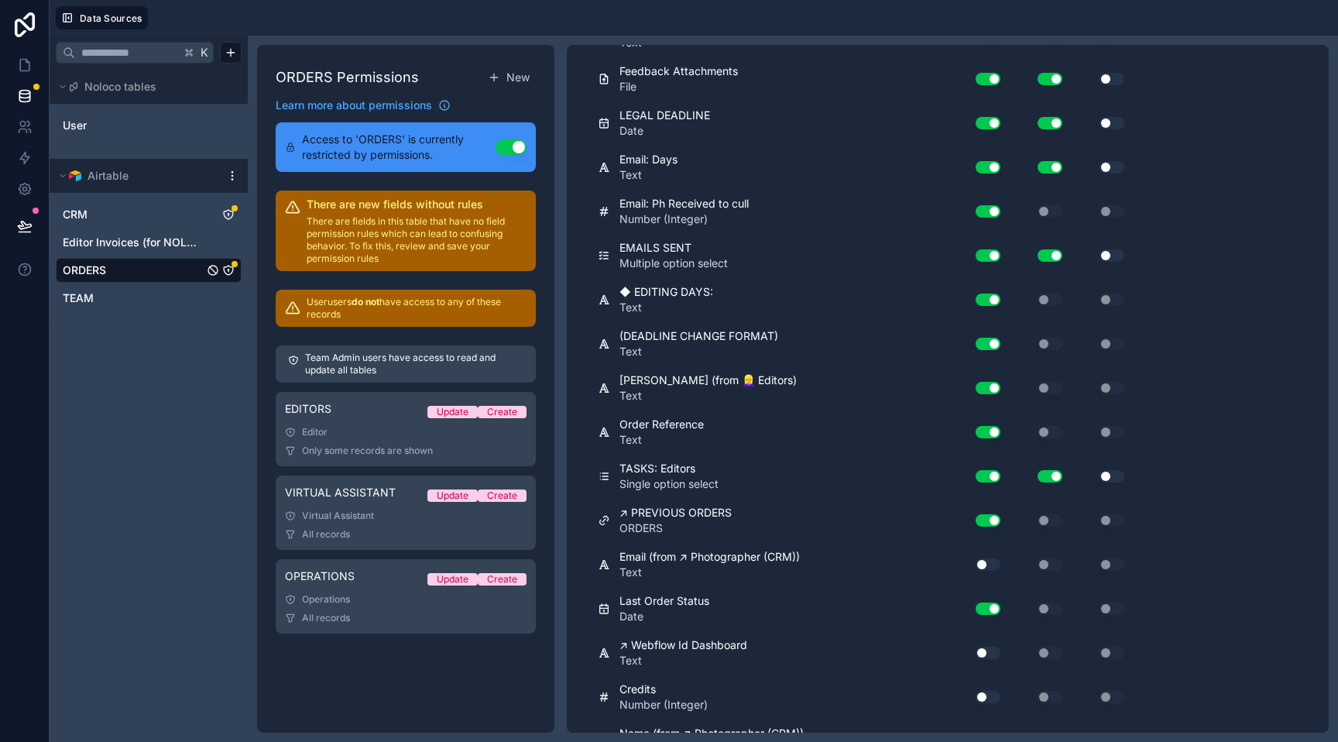
click at [990, 566] on button "Use setting" at bounding box center [988, 564] width 25 height 12
click at [988, 653] on button "Use setting" at bounding box center [988, 653] width 25 height 12
click at [988, 693] on button "Use setting" at bounding box center [988, 697] width 25 height 12
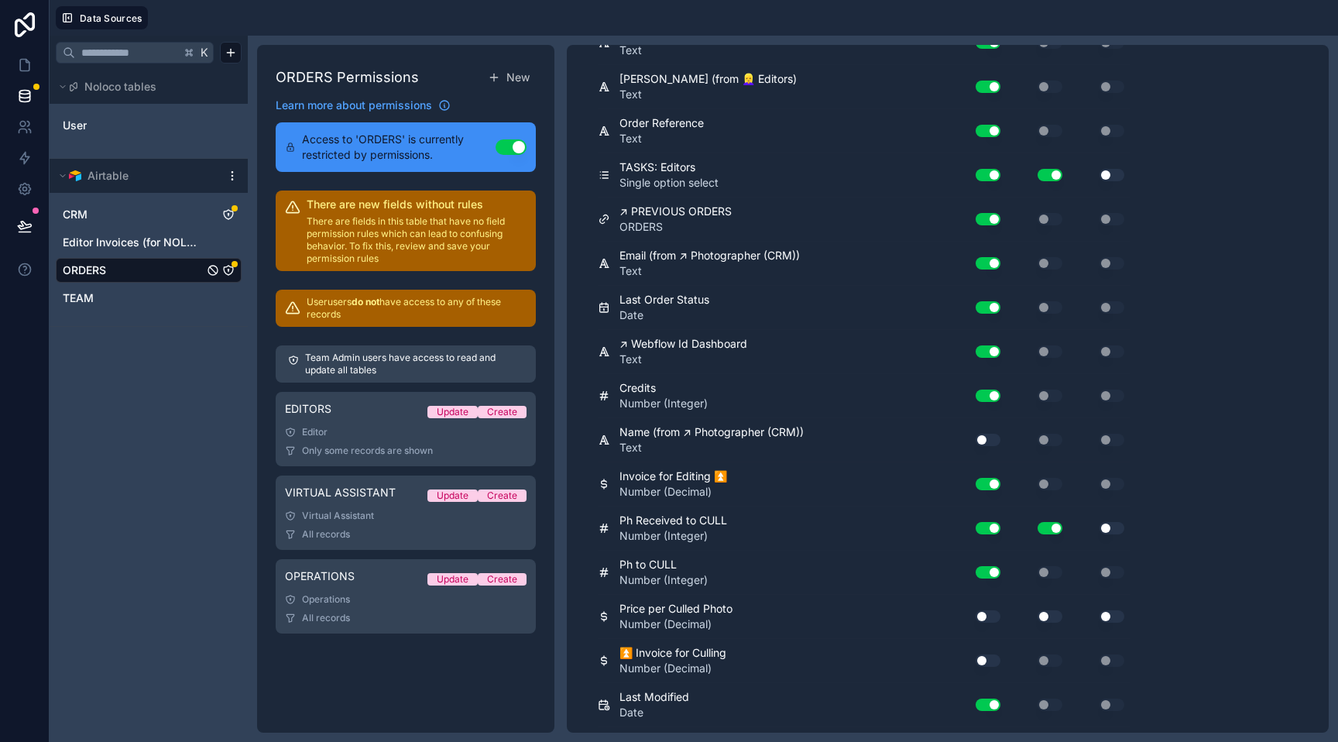
scroll to position [2272, 0]
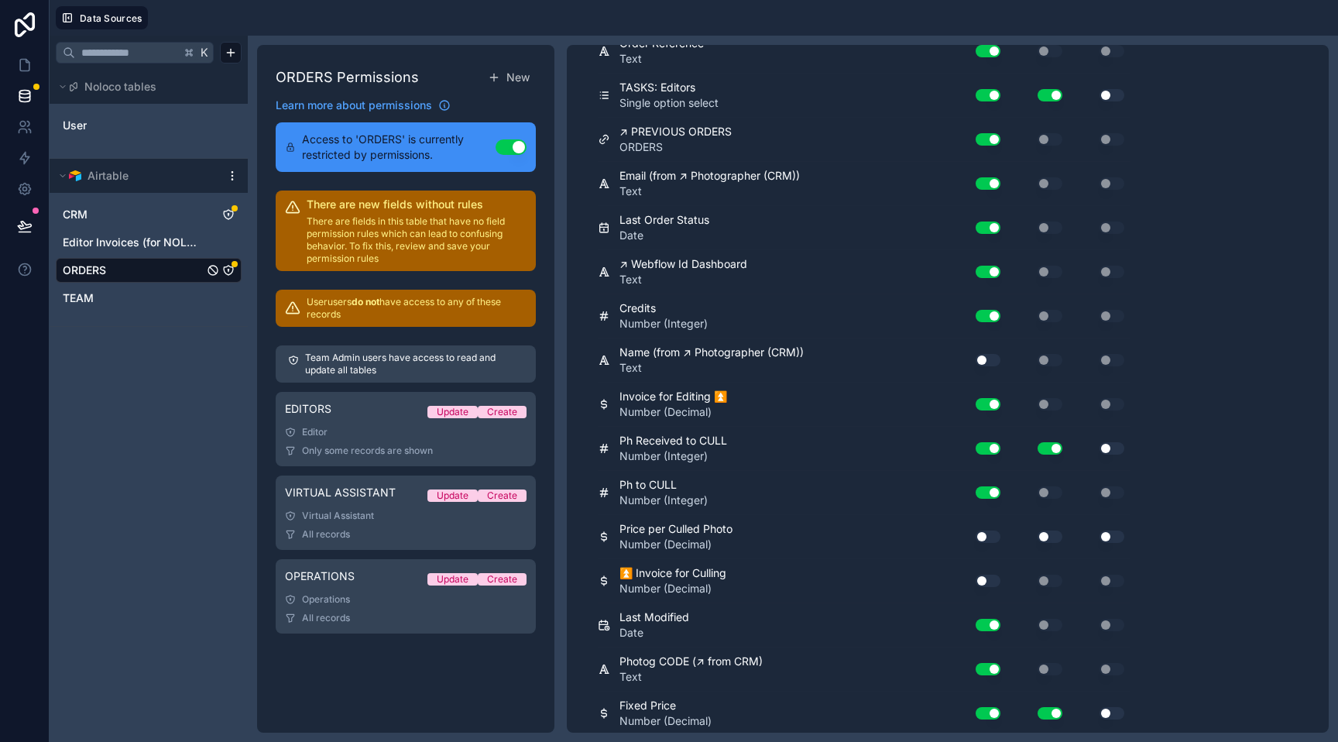
click at [985, 363] on button "Use setting" at bounding box center [988, 360] width 25 height 12
click at [989, 535] on button "Use setting" at bounding box center [988, 536] width 25 height 12
click at [987, 581] on button "Use setting" at bounding box center [988, 581] width 25 height 12
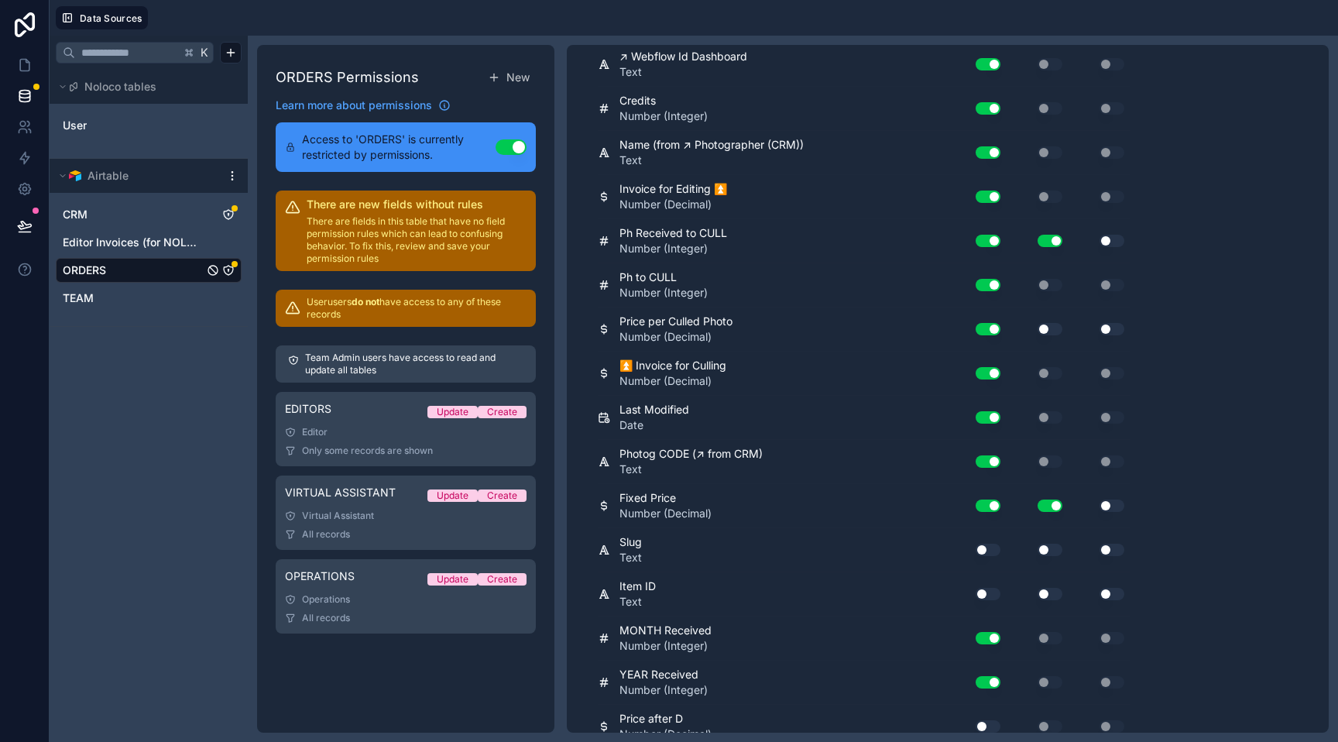
drag, startPoint x: 990, startPoint y: 550, endPoint x: 982, endPoint y: 610, distance: 60.9
click at [990, 551] on button "Use setting" at bounding box center [988, 550] width 25 height 12
click at [988, 599] on button "Use setting" at bounding box center [988, 594] width 25 height 12
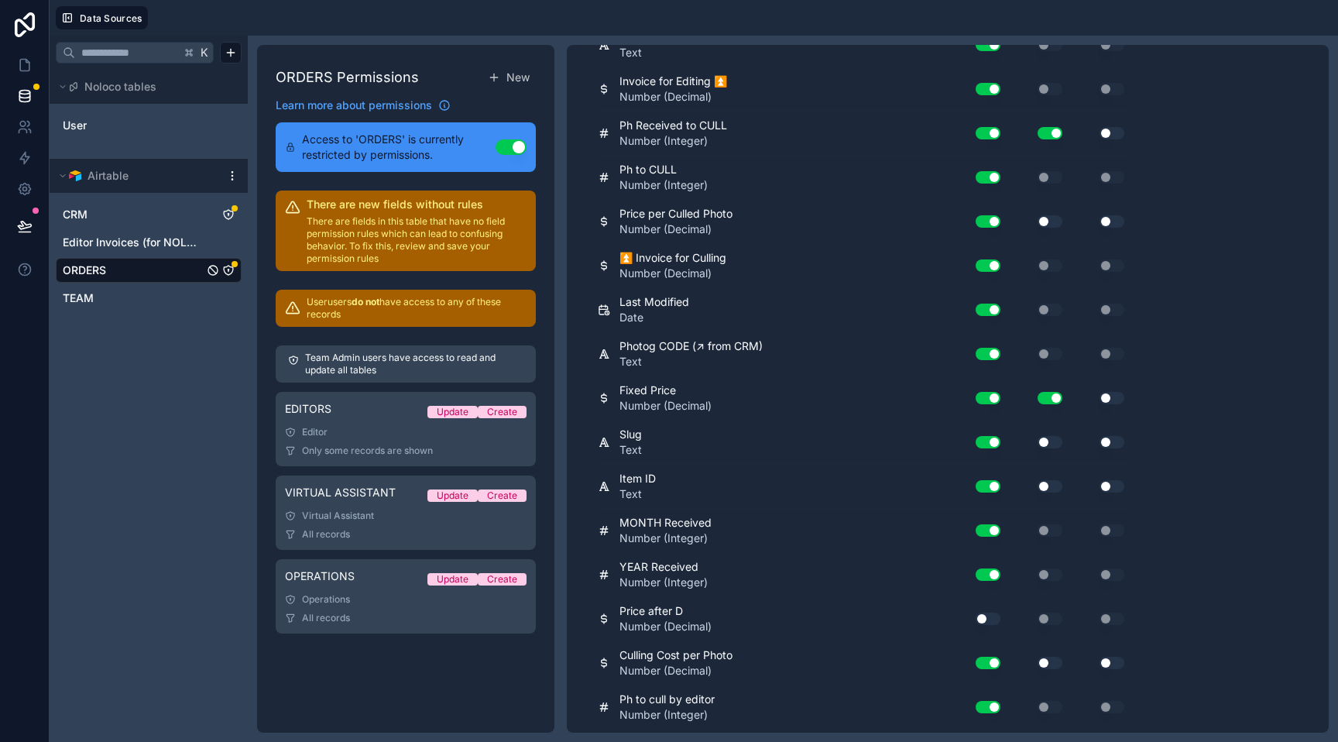
scroll to position [2667, 0]
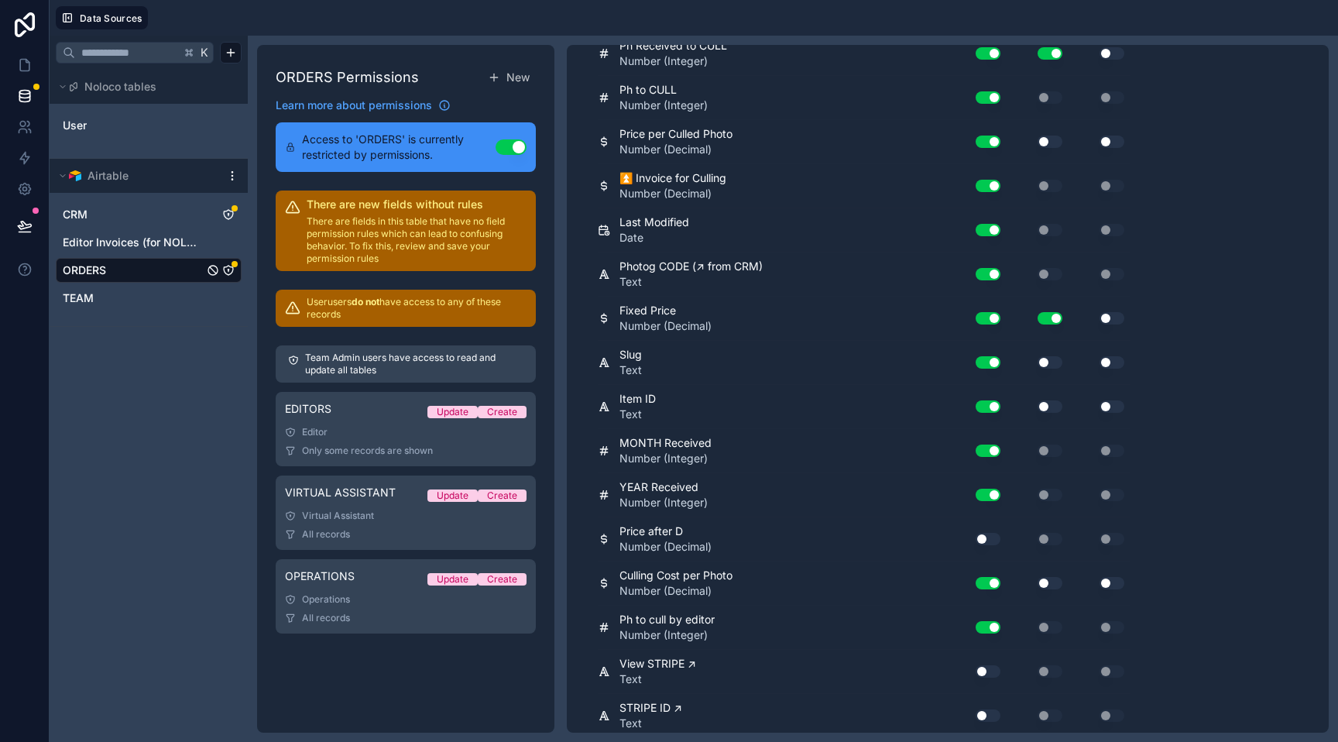
click at [991, 537] on button "Use setting" at bounding box center [988, 539] width 25 height 12
click at [991, 673] on button "Use setting" at bounding box center [988, 671] width 25 height 12
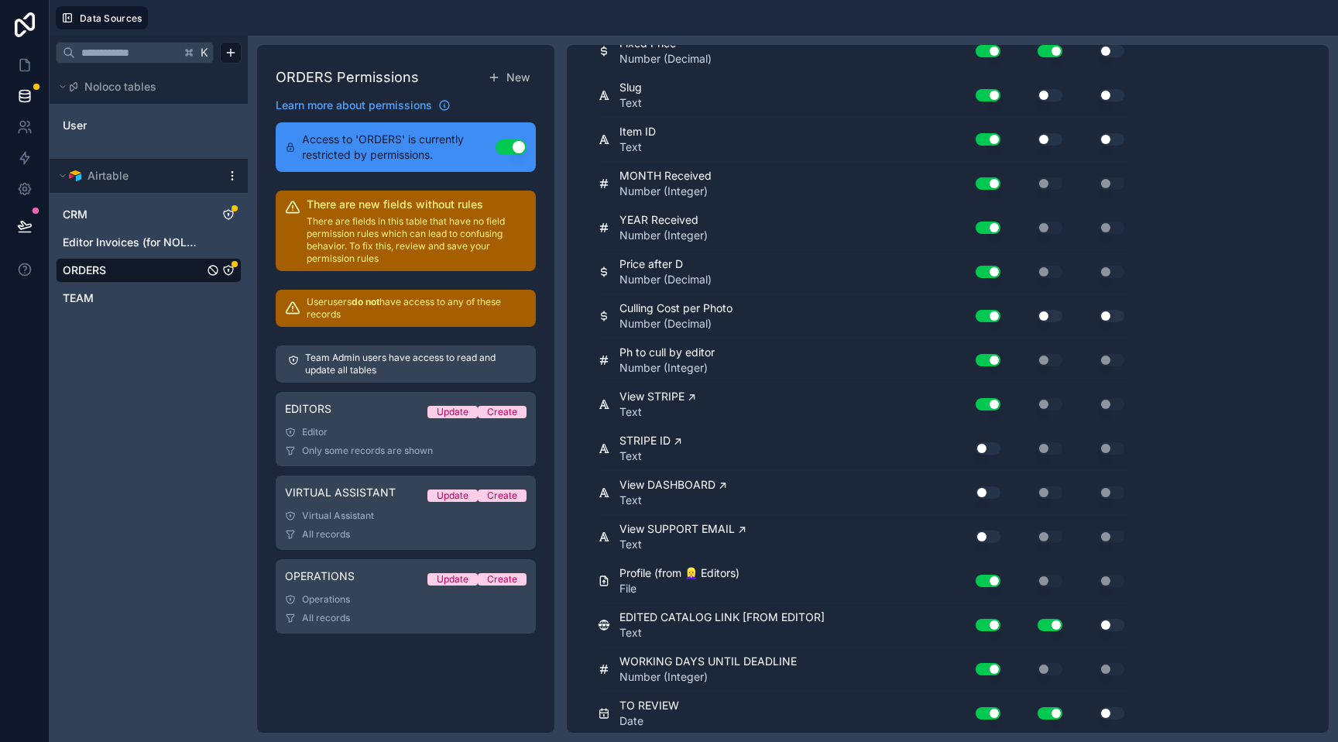
click at [988, 448] on button "Use setting" at bounding box center [988, 448] width 25 height 12
click at [991, 495] on button "Use setting" at bounding box center [988, 492] width 25 height 12
click at [986, 540] on button "Use setting" at bounding box center [988, 536] width 25 height 12
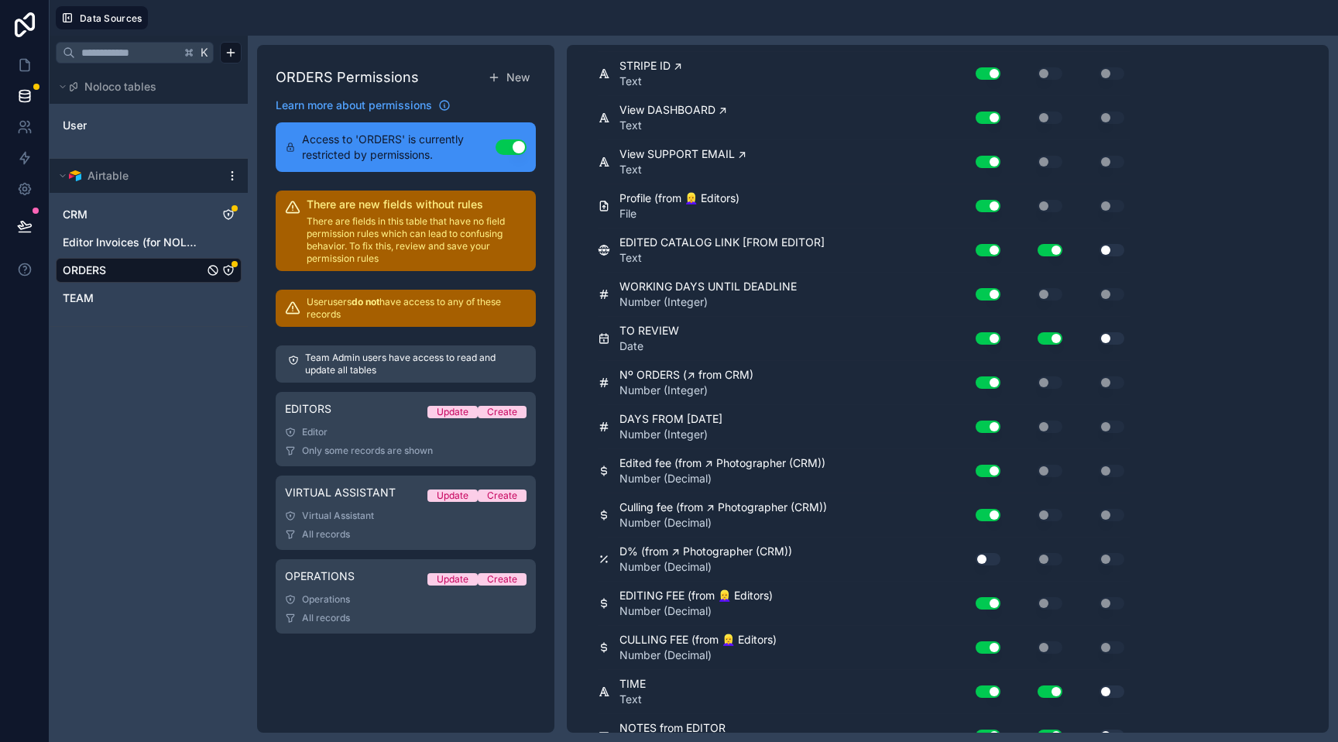
scroll to position [3388, 0]
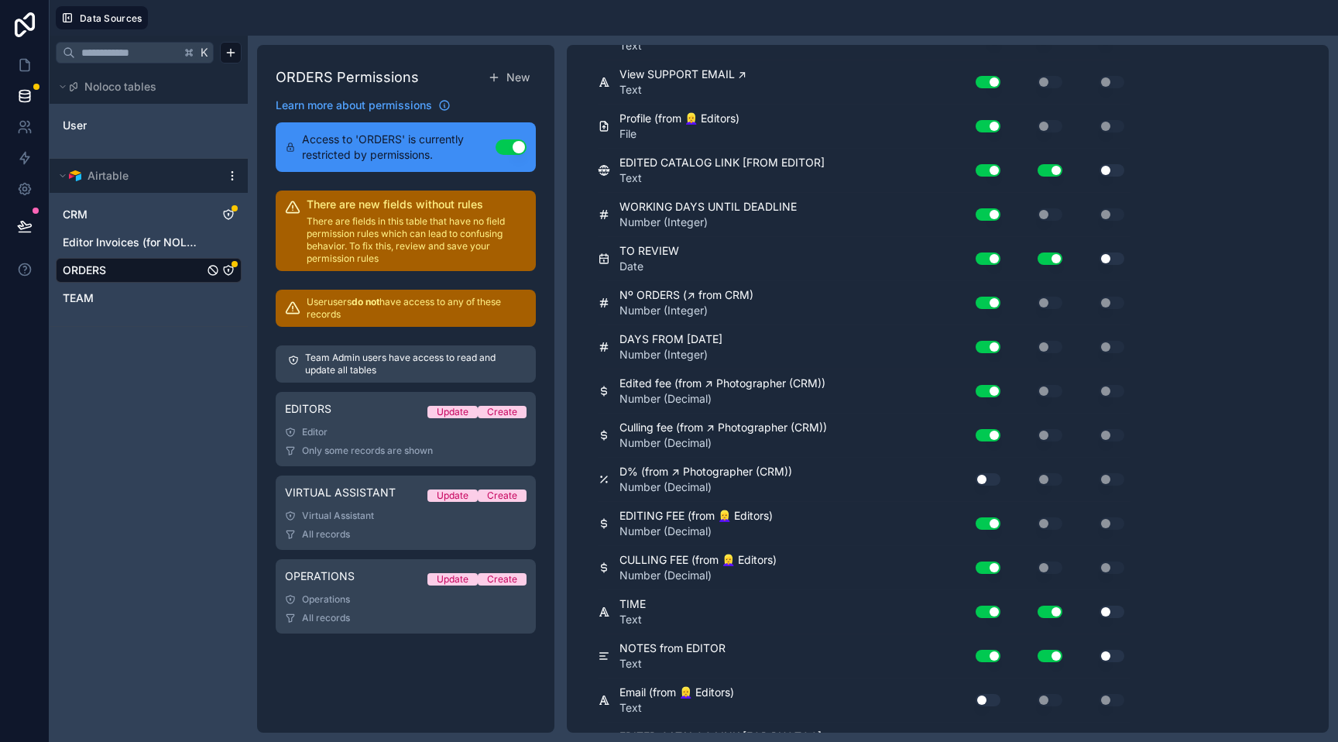
click at [991, 482] on button "Use setting" at bounding box center [988, 479] width 25 height 12
click at [992, 698] on button "Use setting" at bounding box center [988, 700] width 25 height 12
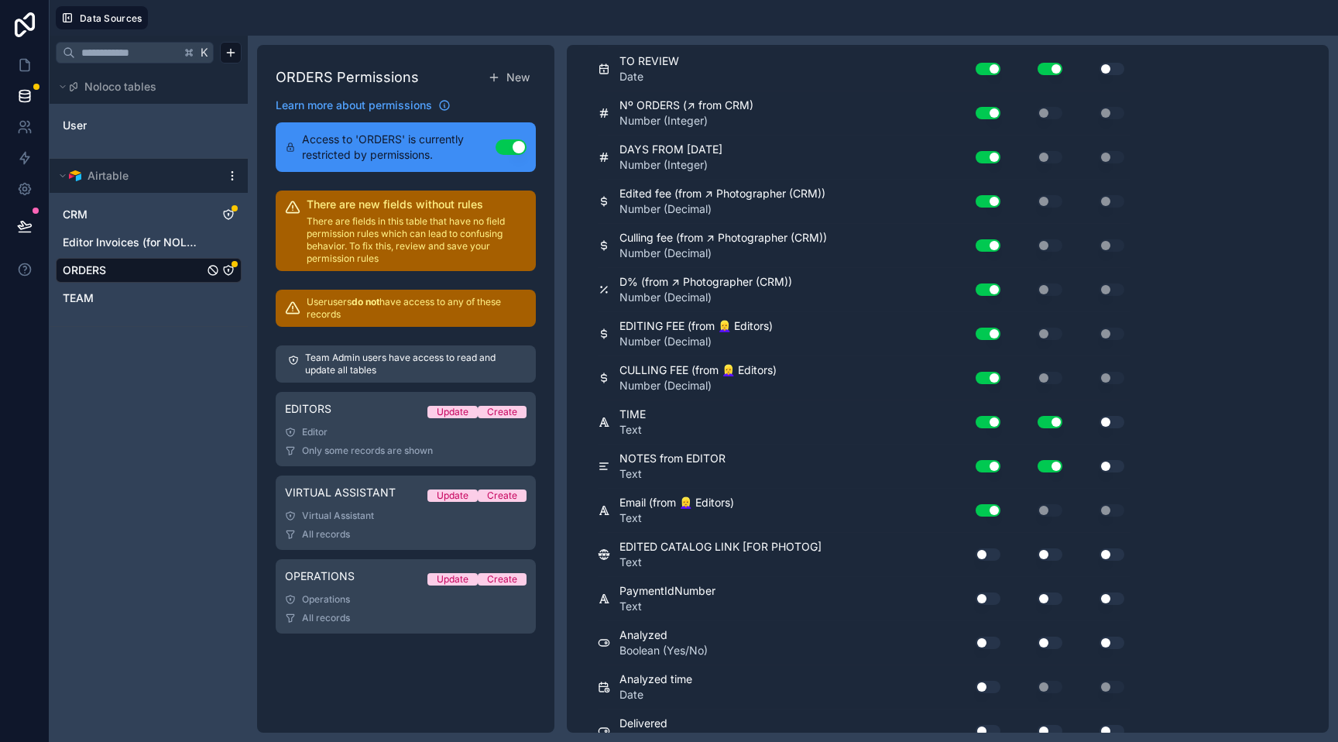
scroll to position [3658, 0]
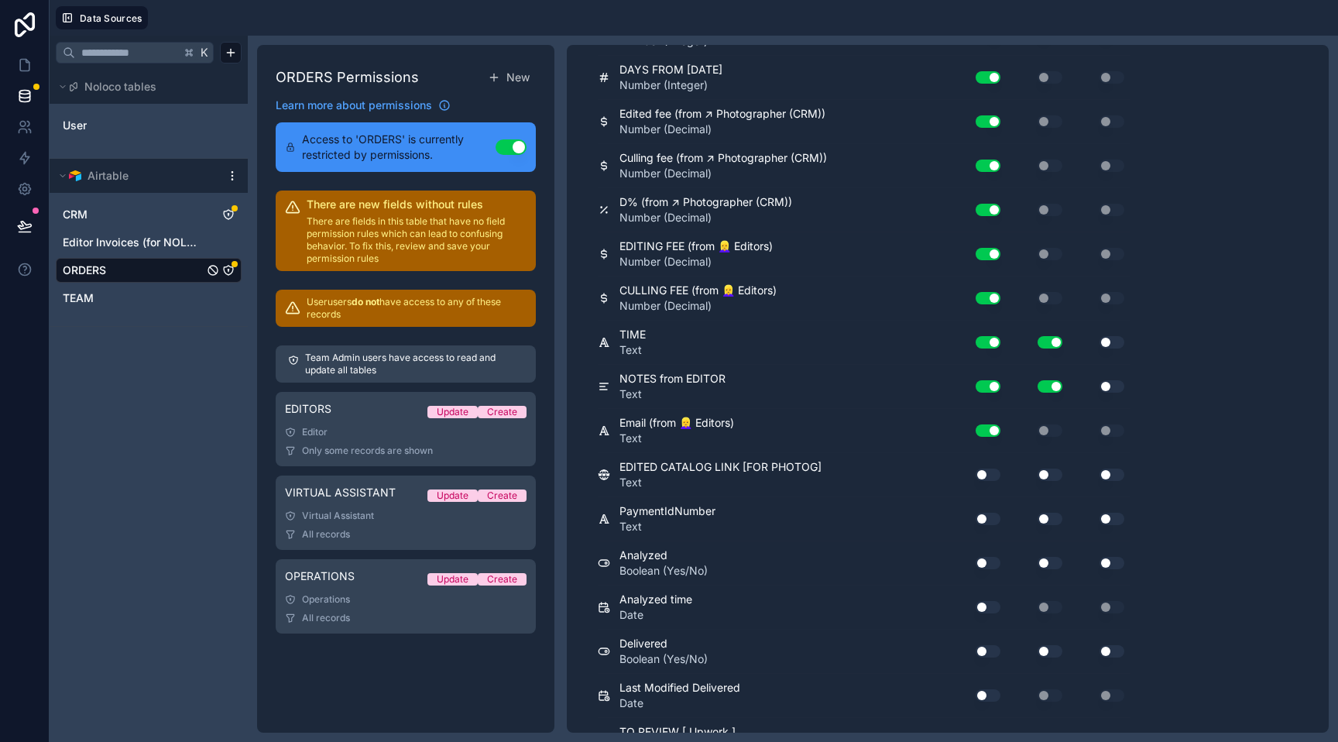
click at [988, 472] on button "Use setting" at bounding box center [988, 474] width 25 height 12
click at [988, 515] on button "Use setting" at bounding box center [988, 519] width 25 height 12
click at [989, 561] on button "Use setting" at bounding box center [988, 563] width 25 height 12
click at [988, 602] on button "Use setting" at bounding box center [988, 607] width 25 height 12
click at [990, 651] on button "Use setting" at bounding box center [988, 651] width 25 height 12
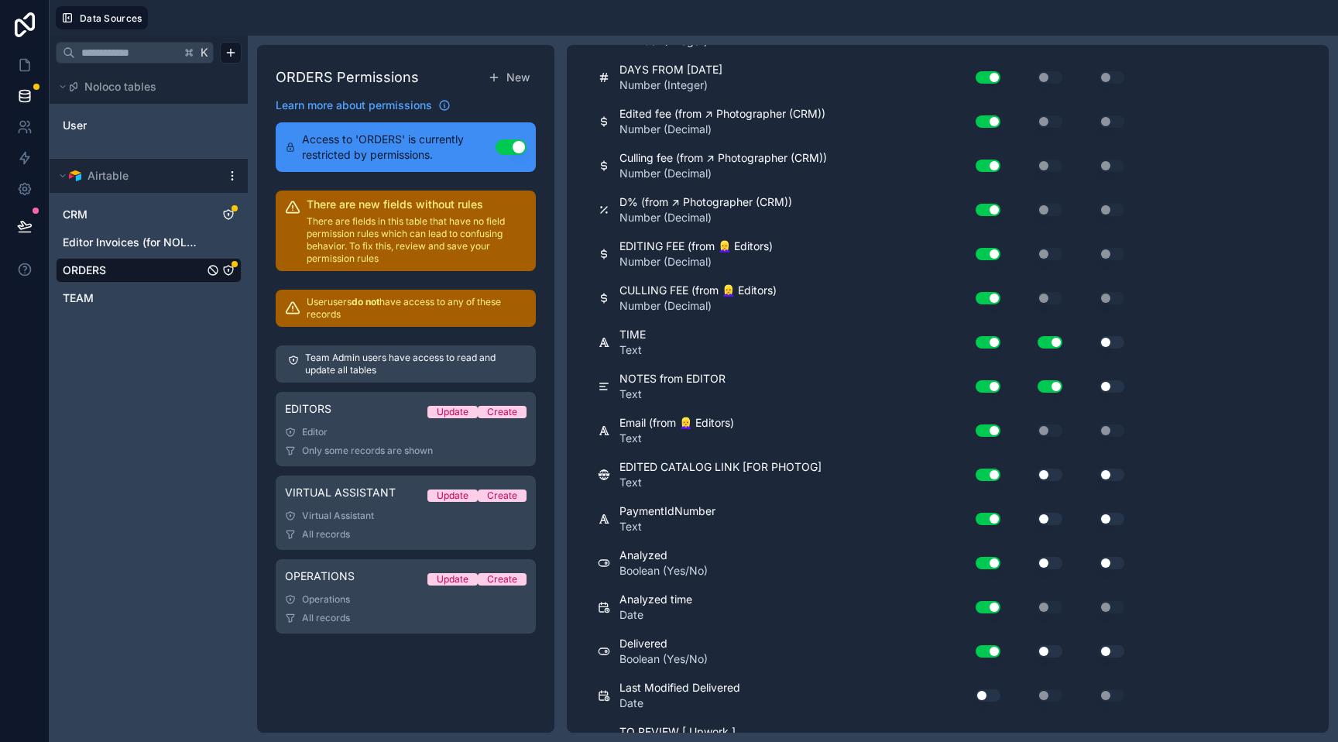
click at [990, 691] on button "Use setting" at bounding box center [988, 695] width 25 height 12
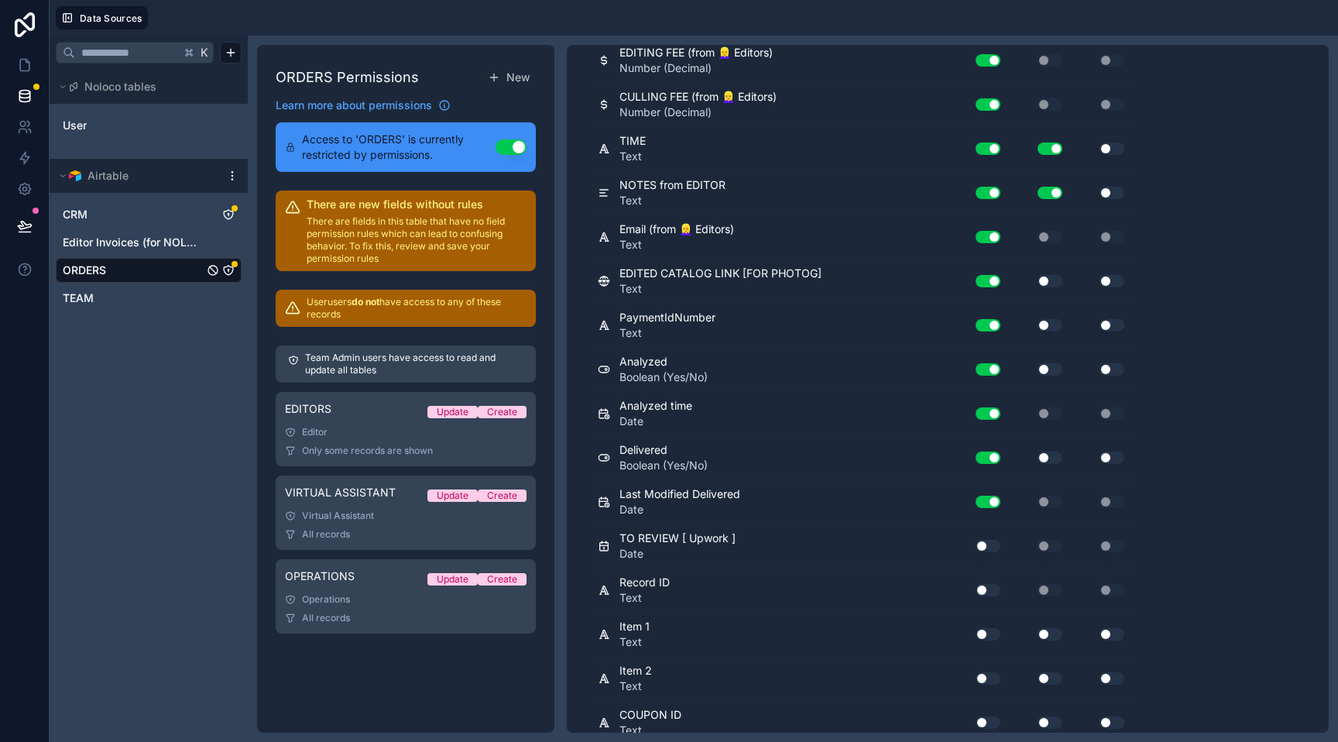
scroll to position [3931, 0]
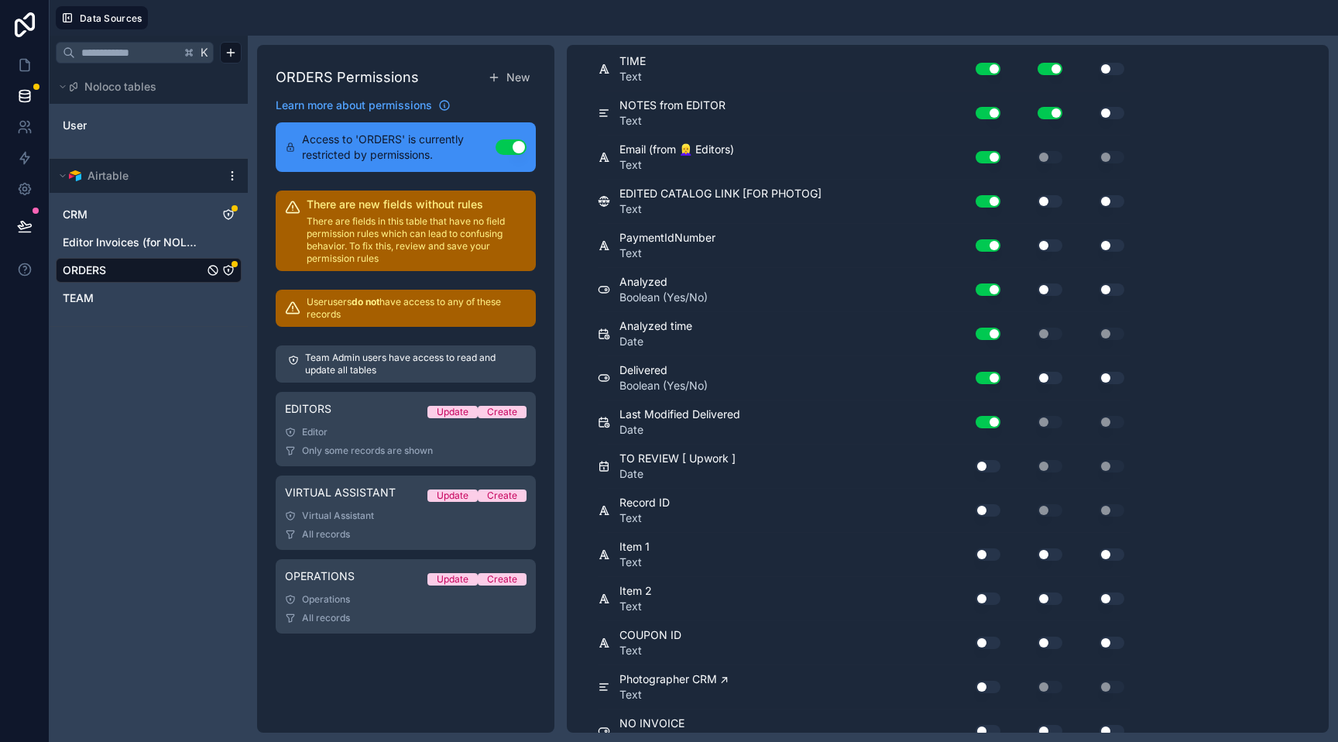
click at [990, 467] on button "Use setting" at bounding box center [988, 466] width 25 height 12
click at [992, 513] on button "Use setting" at bounding box center [988, 510] width 25 height 12
click at [990, 555] on button "Use setting" at bounding box center [988, 554] width 25 height 12
click at [990, 599] on button "Use setting" at bounding box center [988, 598] width 25 height 12
click at [991, 645] on button "Use setting" at bounding box center [988, 642] width 25 height 12
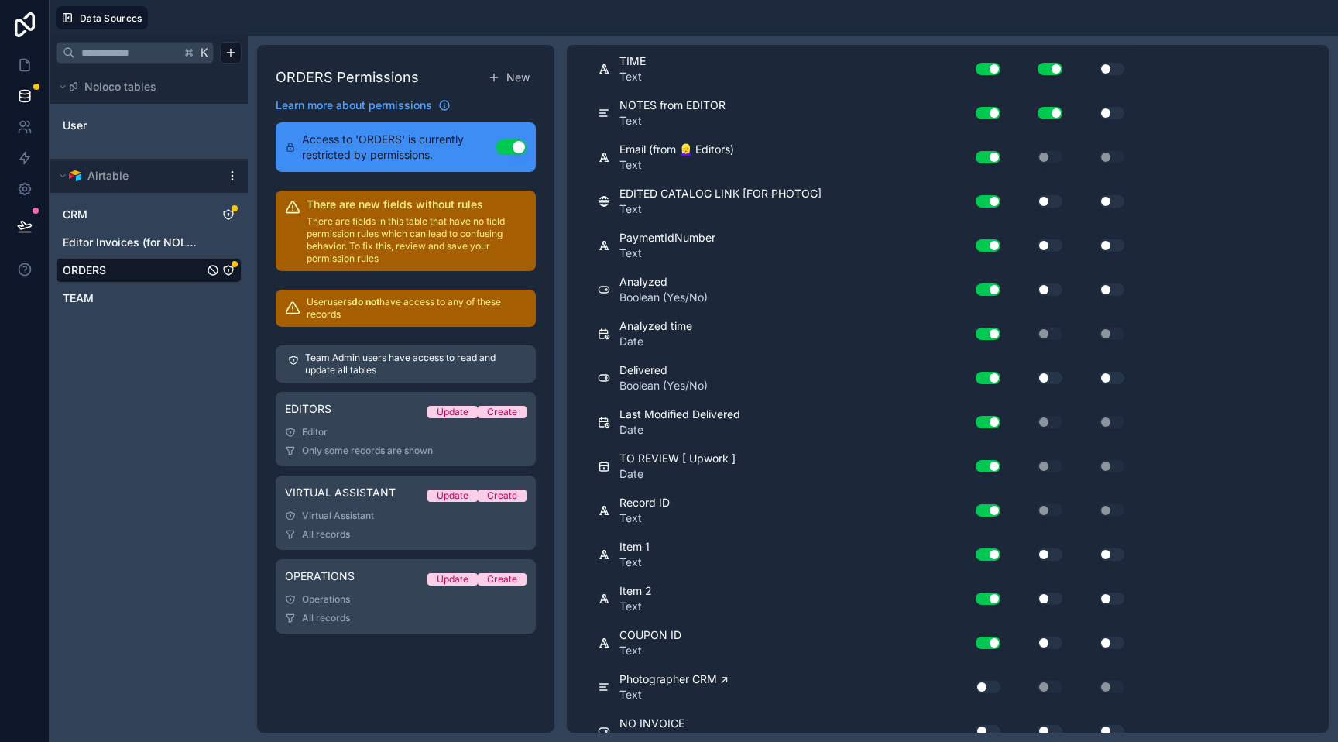
click at [990, 684] on button "Use setting" at bounding box center [988, 687] width 25 height 12
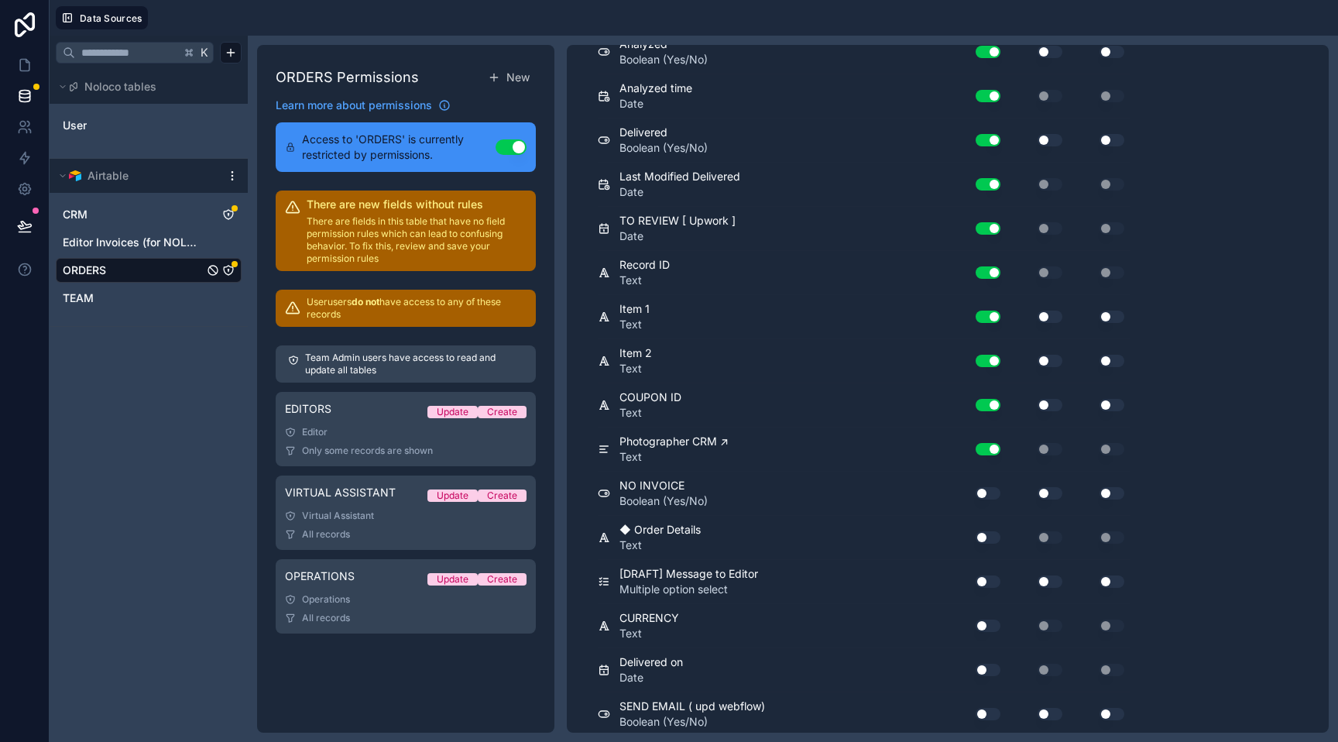
scroll to position [4249, 0]
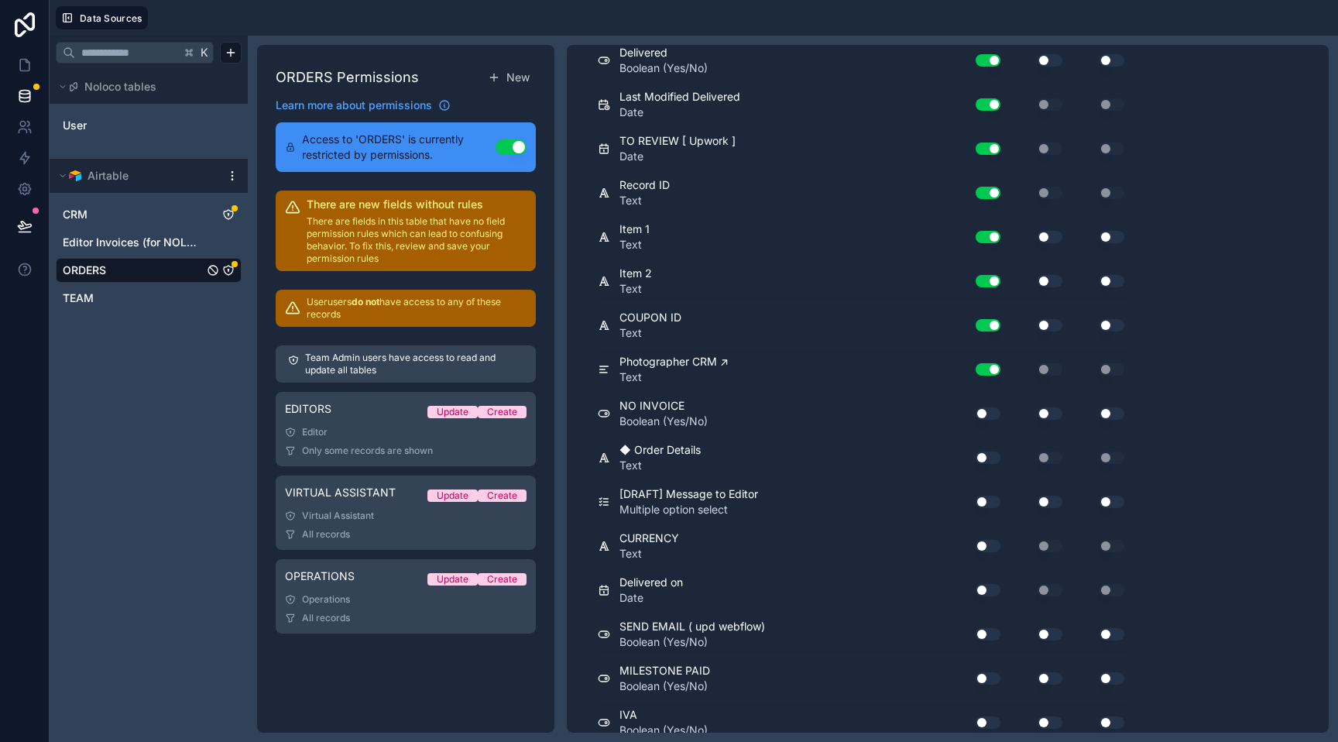
click at [986, 414] on button "Use setting" at bounding box center [988, 413] width 25 height 12
click at [986, 449] on div "Use setting" at bounding box center [982, 457] width 50 height 25
click at [987, 458] on button "Use setting" at bounding box center [988, 457] width 25 height 12
click at [987, 492] on div "Use setting" at bounding box center [982, 501] width 50 height 25
click at [991, 504] on button "Use setting" at bounding box center [988, 502] width 25 height 12
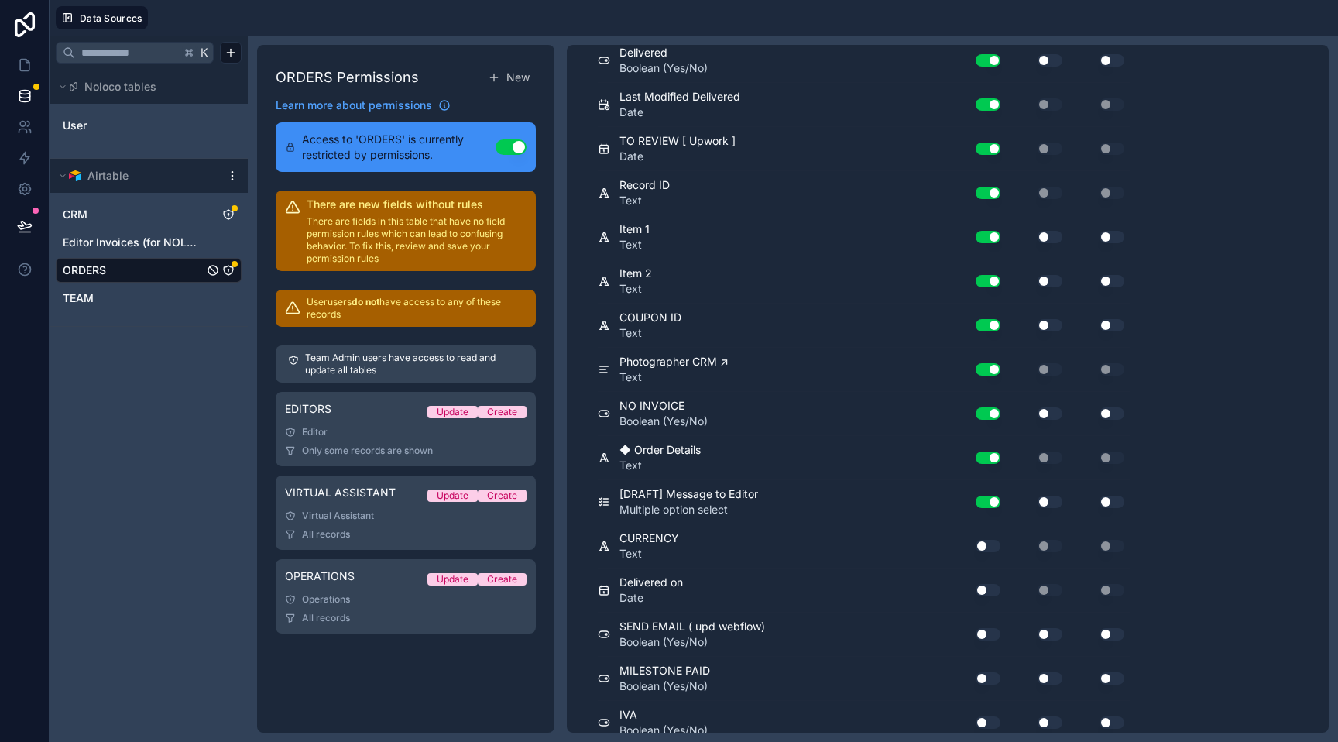
click at [986, 545] on button "Use setting" at bounding box center [988, 546] width 25 height 12
click at [986, 590] on button "Use setting" at bounding box center [988, 590] width 25 height 12
click at [989, 634] on button "Use setting" at bounding box center [988, 634] width 25 height 12
click at [989, 674] on button "Use setting" at bounding box center [988, 678] width 25 height 12
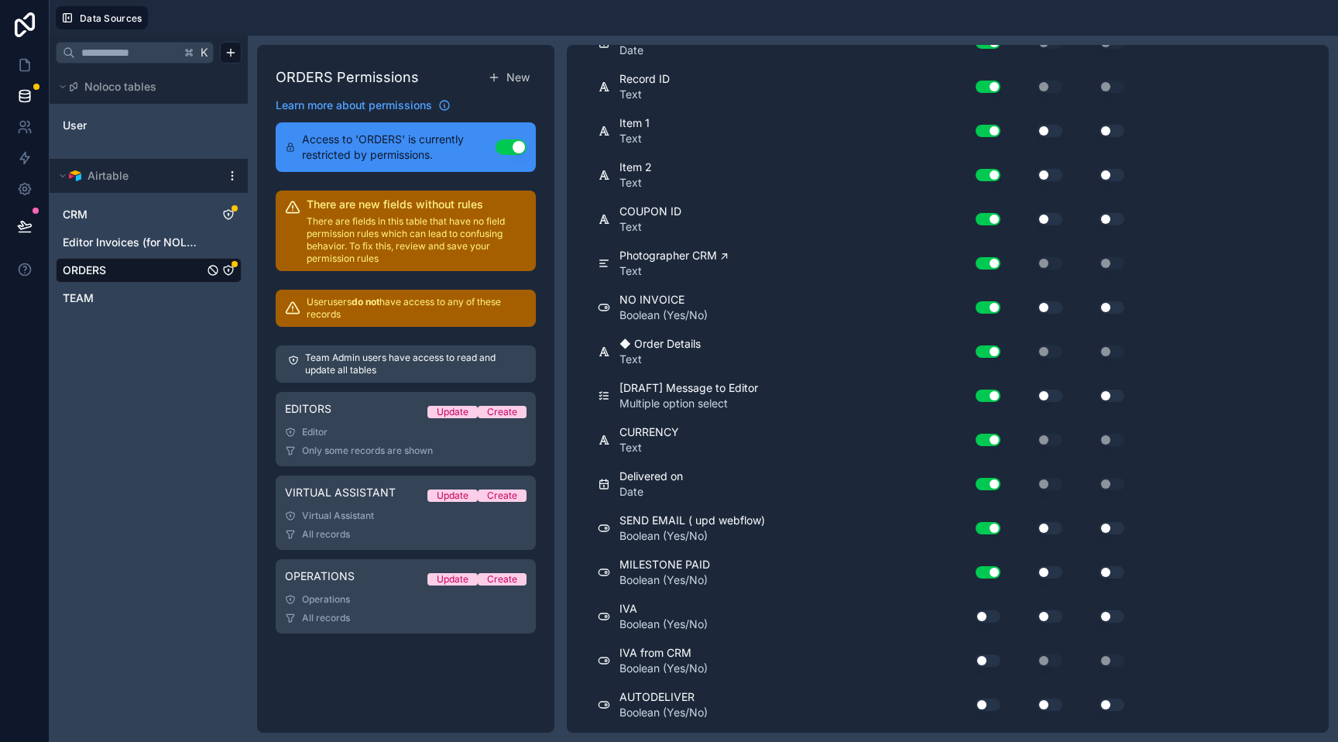
scroll to position [4434, 0]
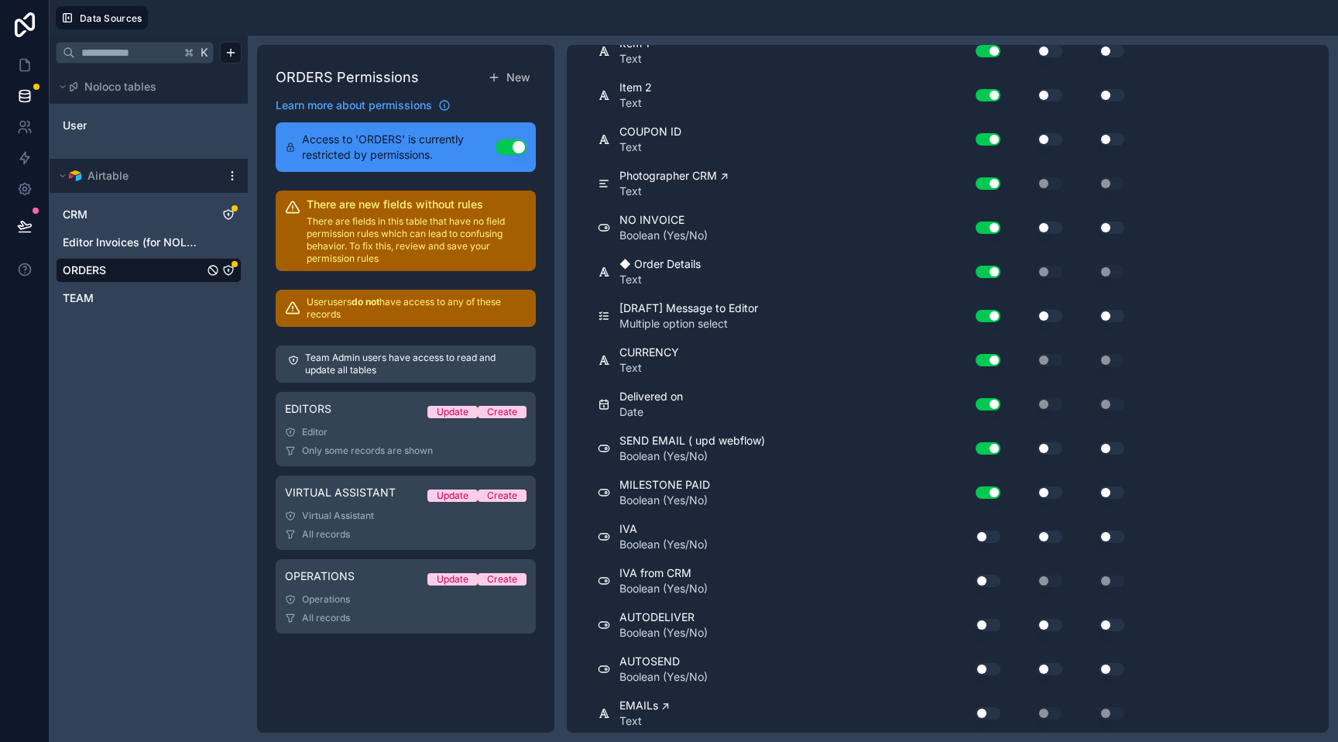
click at [988, 535] on button "Use setting" at bounding box center [988, 536] width 25 height 12
click at [985, 575] on button "Use setting" at bounding box center [988, 581] width 25 height 12
click at [986, 624] on button "Use setting" at bounding box center [988, 625] width 25 height 12
click at [990, 666] on button "Use setting" at bounding box center [988, 669] width 25 height 12
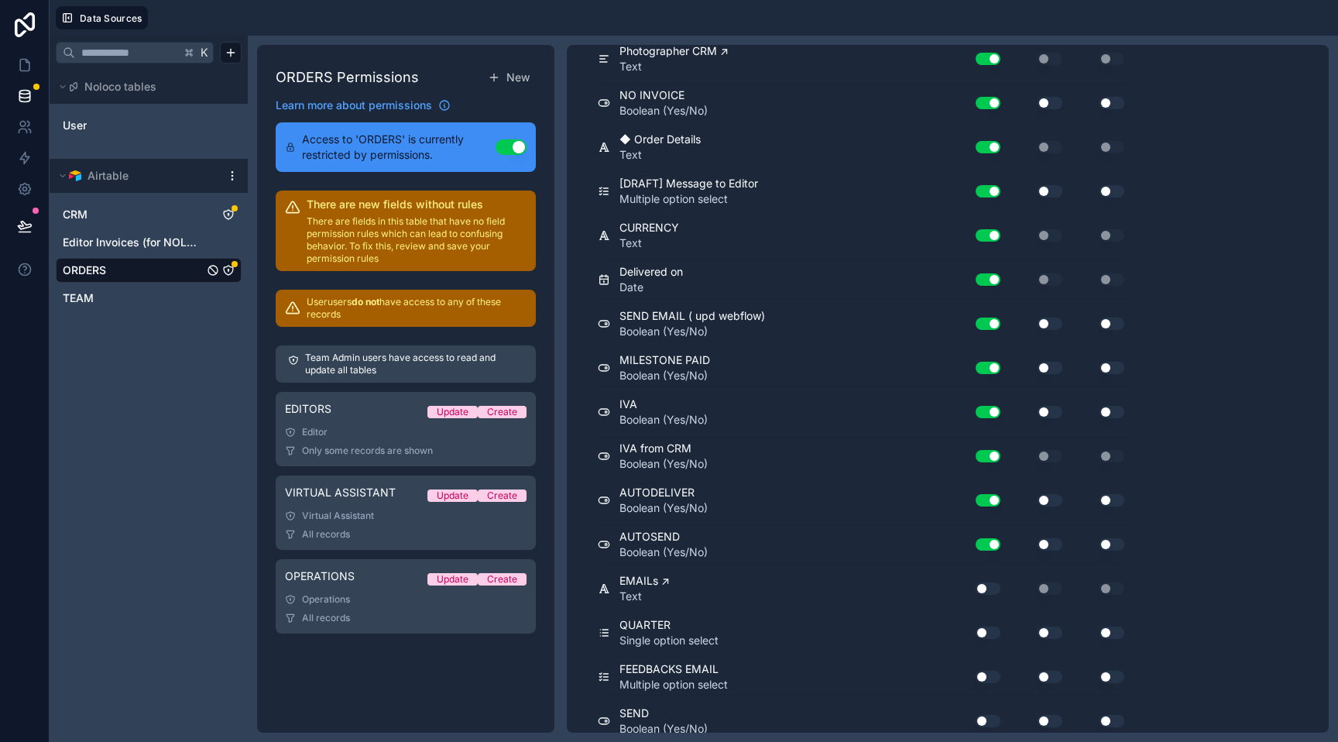
scroll to position [4639, 0]
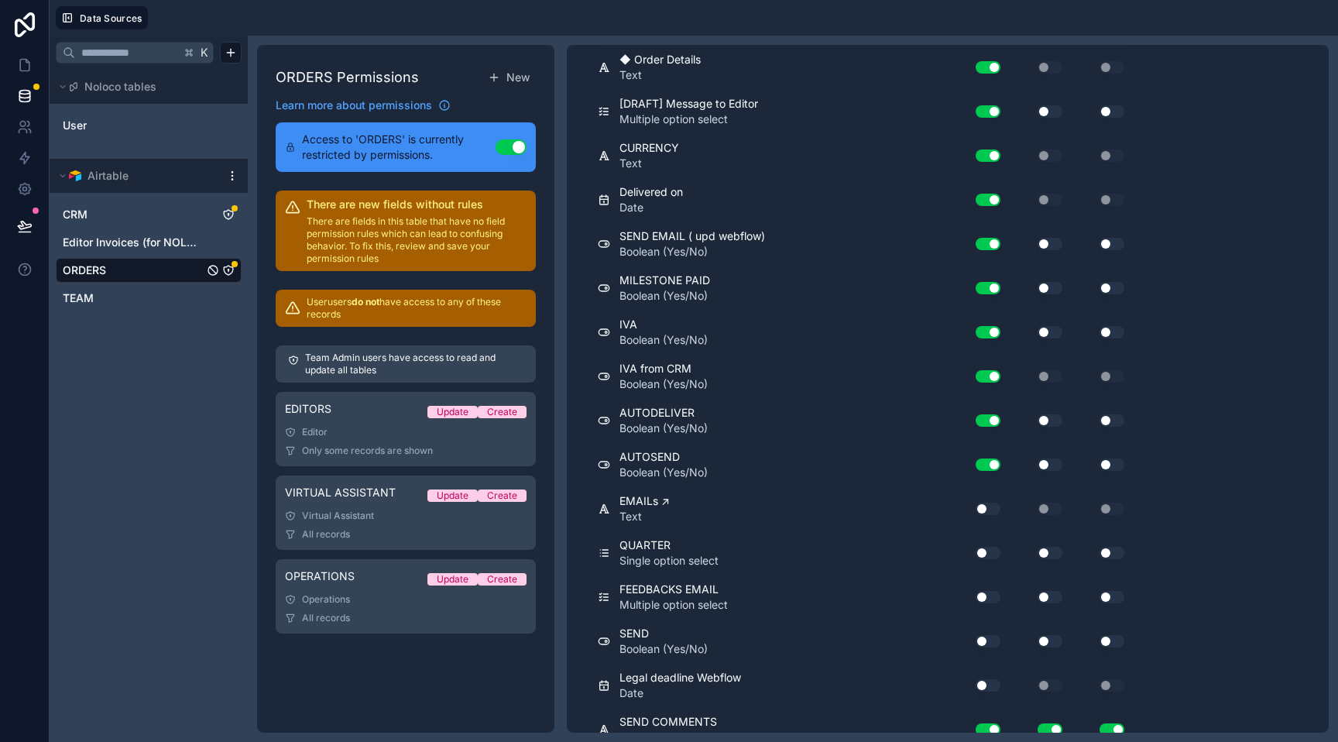
click at [991, 508] on button "Use setting" at bounding box center [988, 509] width 25 height 12
click at [988, 553] on button "Use setting" at bounding box center [988, 553] width 25 height 12
click at [991, 599] on button "Use setting" at bounding box center [988, 597] width 25 height 12
click at [993, 638] on button "Use setting" at bounding box center [988, 641] width 25 height 12
click at [990, 688] on button "Use setting" at bounding box center [988, 685] width 25 height 12
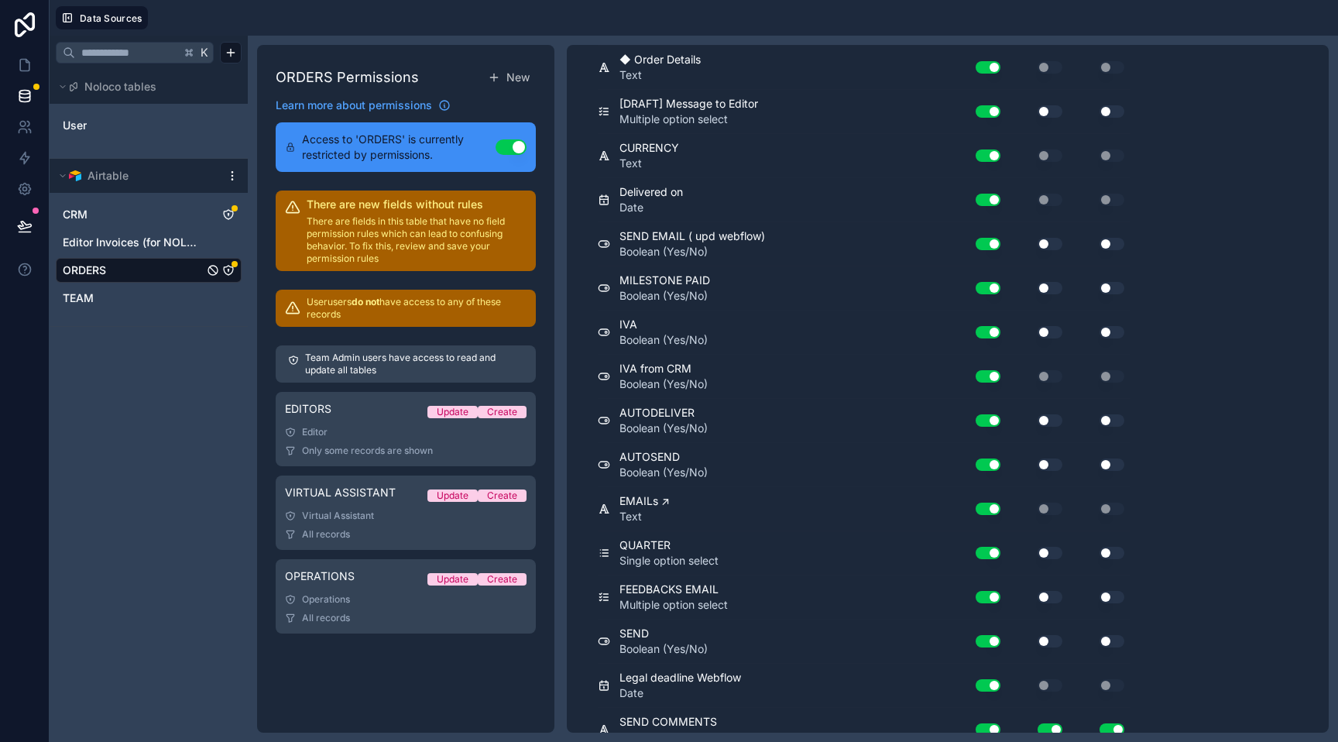
scroll to position [4938, 0]
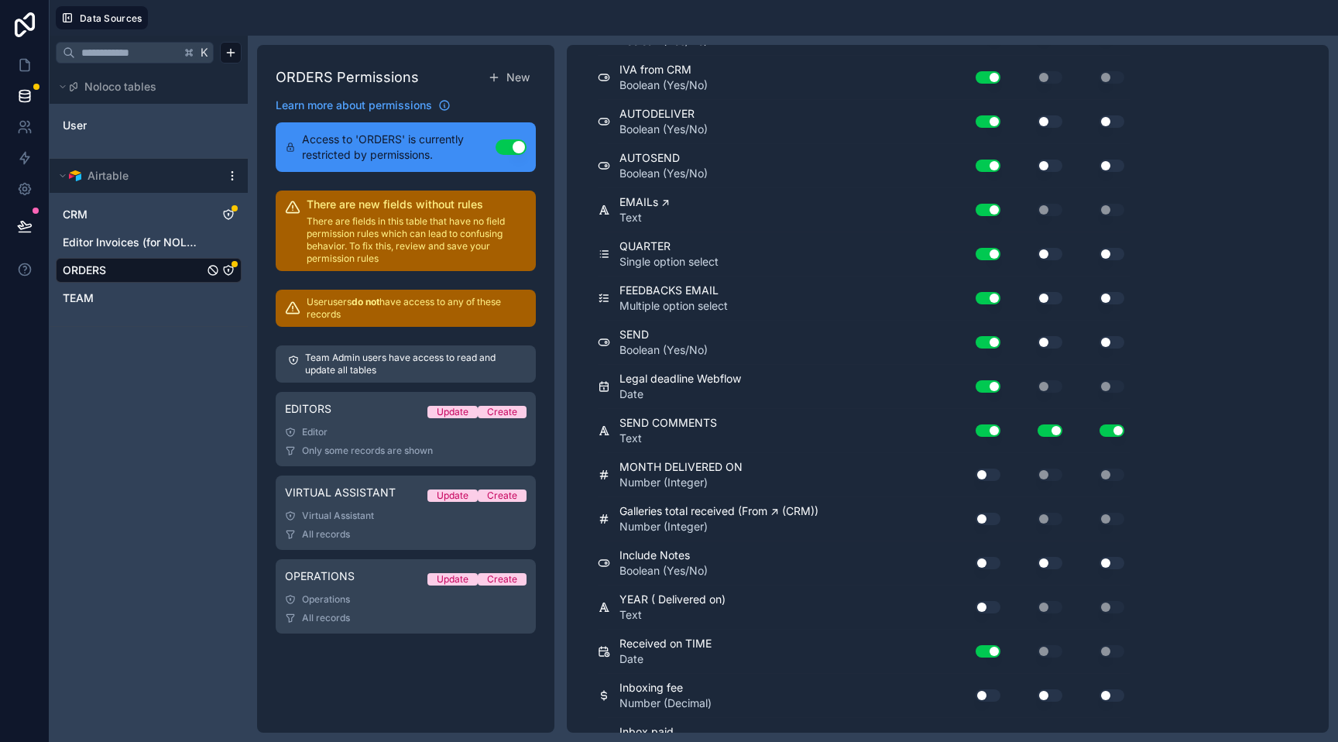
click at [982, 475] on button "Use setting" at bounding box center [988, 474] width 25 height 12
click at [988, 518] on button "Use setting" at bounding box center [988, 519] width 25 height 12
click at [986, 564] on button "Use setting" at bounding box center [988, 563] width 25 height 12
click at [993, 607] on button "Use setting" at bounding box center [988, 607] width 25 height 12
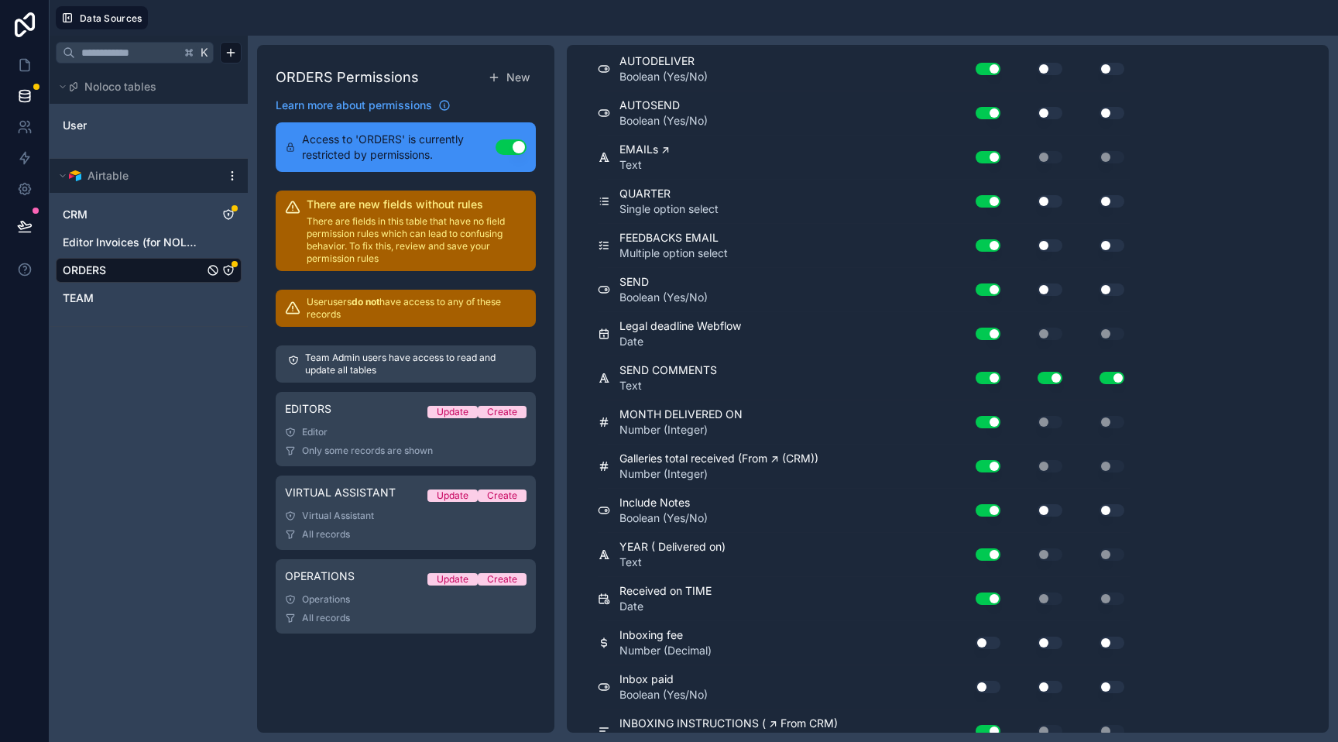
click at [989, 642] on button "Use setting" at bounding box center [988, 642] width 25 height 12
drag, startPoint x: 991, startPoint y: 688, endPoint x: 935, endPoint y: 640, distance: 73.6
click at [991, 687] on button "Use setting" at bounding box center [988, 687] width 25 height 12
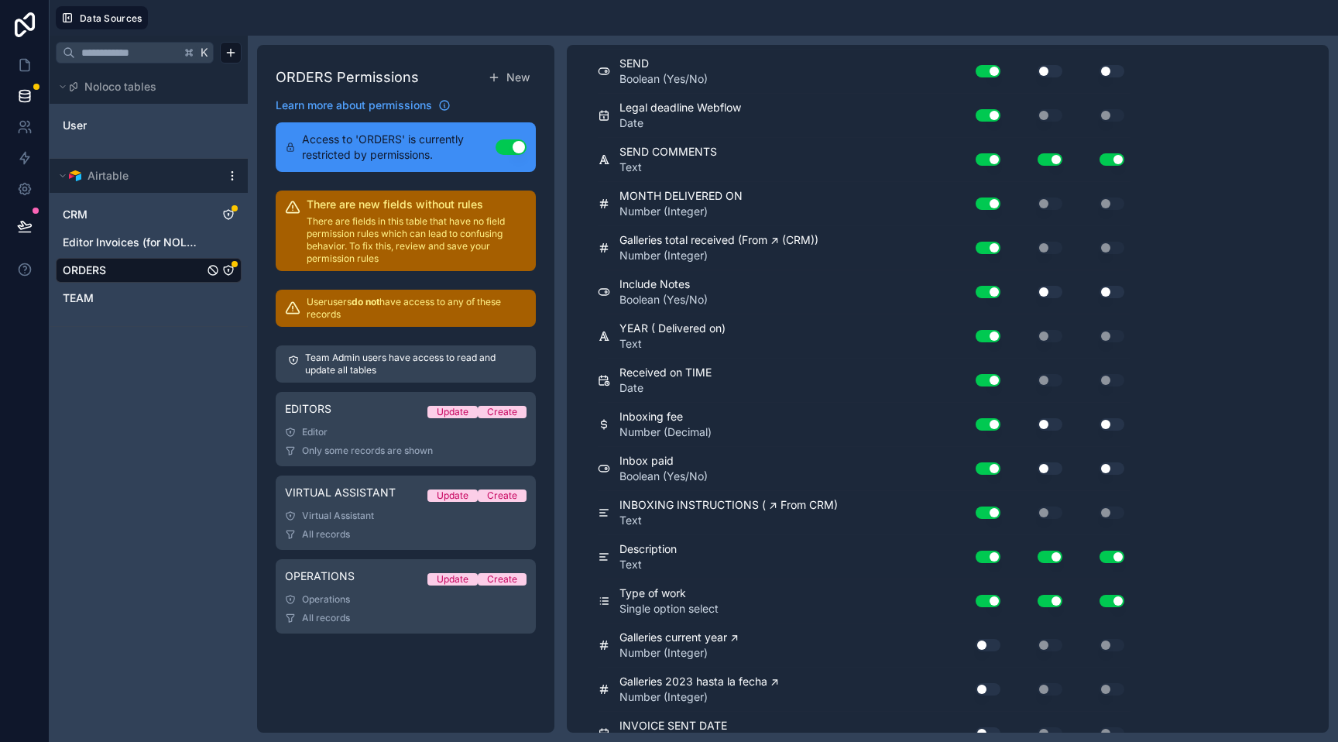
click at [987, 643] on button "Use setting" at bounding box center [988, 645] width 25 height 12
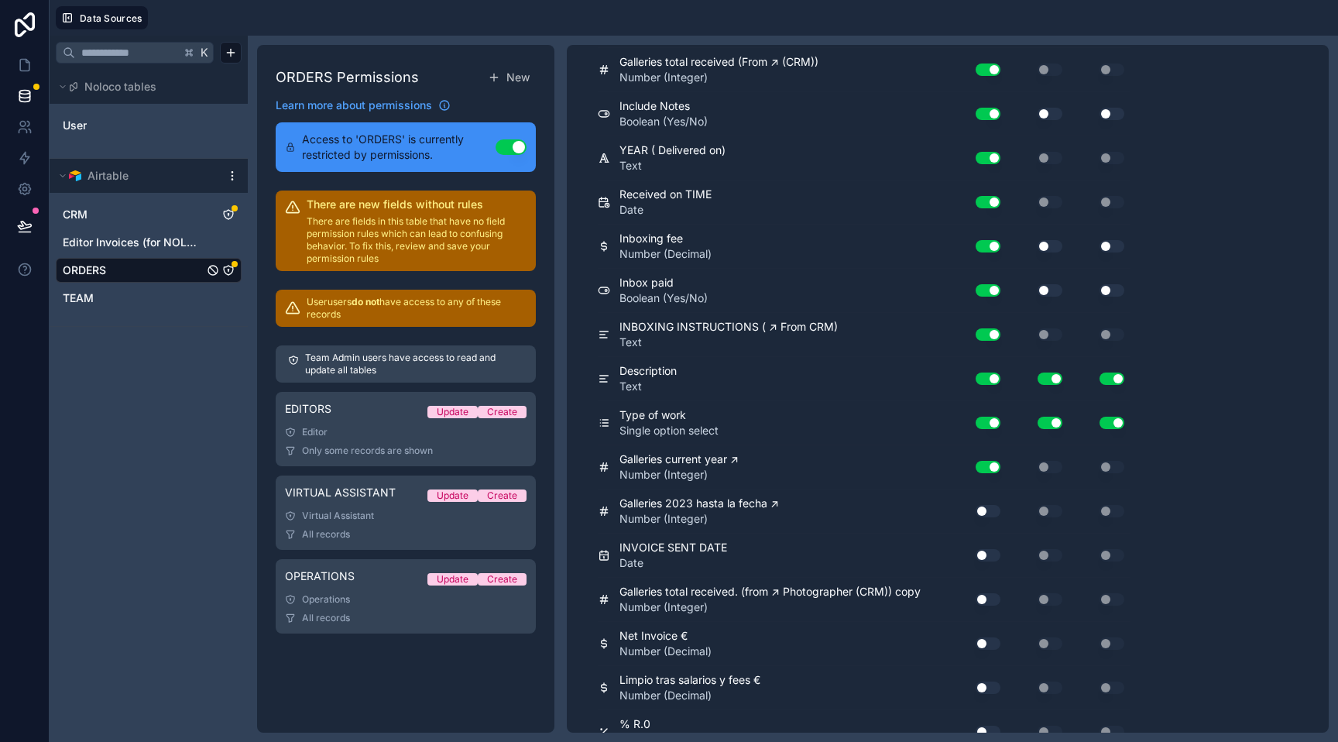
click at [983, 504] on div "Use setting" at bounding box center [982, 511] width 50 height 25
click at [989, 513] on button "Use setting" at bounding box center [988, 511] width 25 height 12
click at [989, 555] on button "Use setting" at bounding box center [988, 555] width 25 height 12
click at [983, 596] on button "Use setting" at bounding box center [988, 599] width 25 height 12
click at [988, 641] on button "Use setting" at bounding box center [988, 643] width 25 height 12
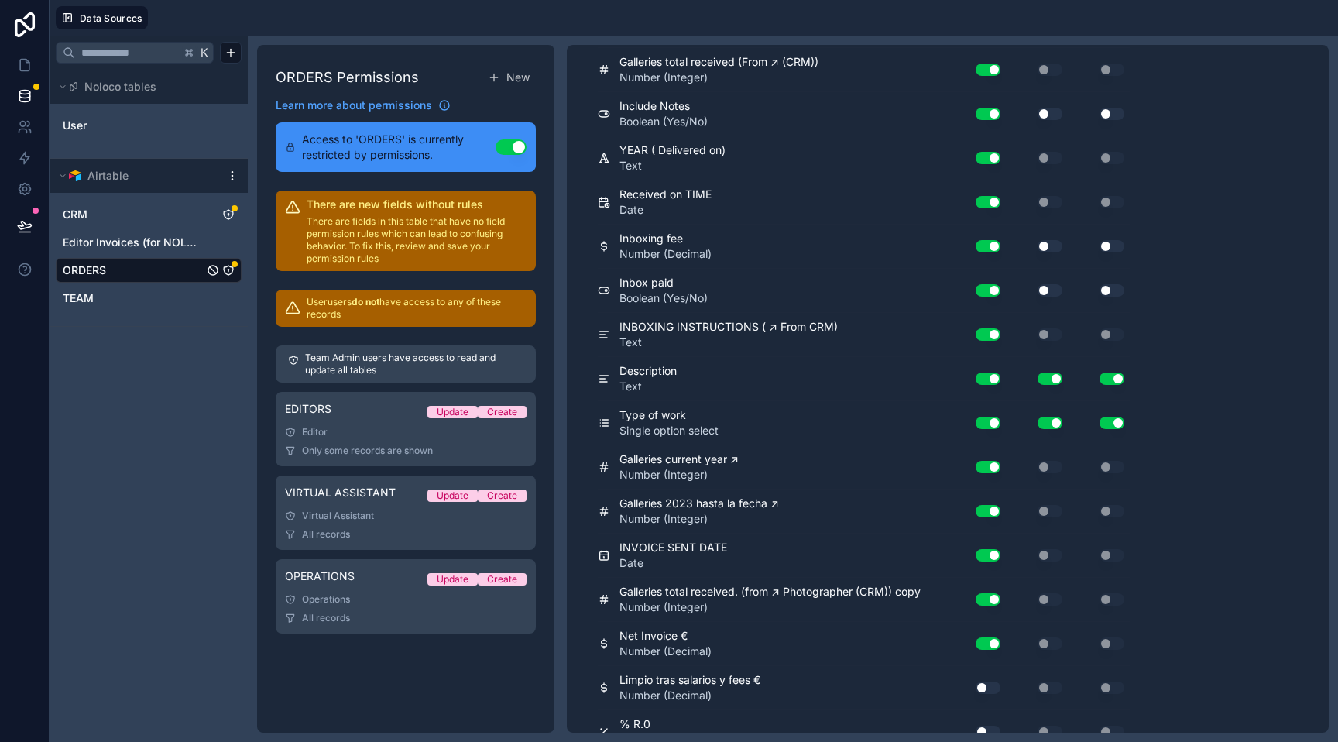
click at [989, 689] on button "Use setting" at bounding box center [988, 687] width 25 height 12
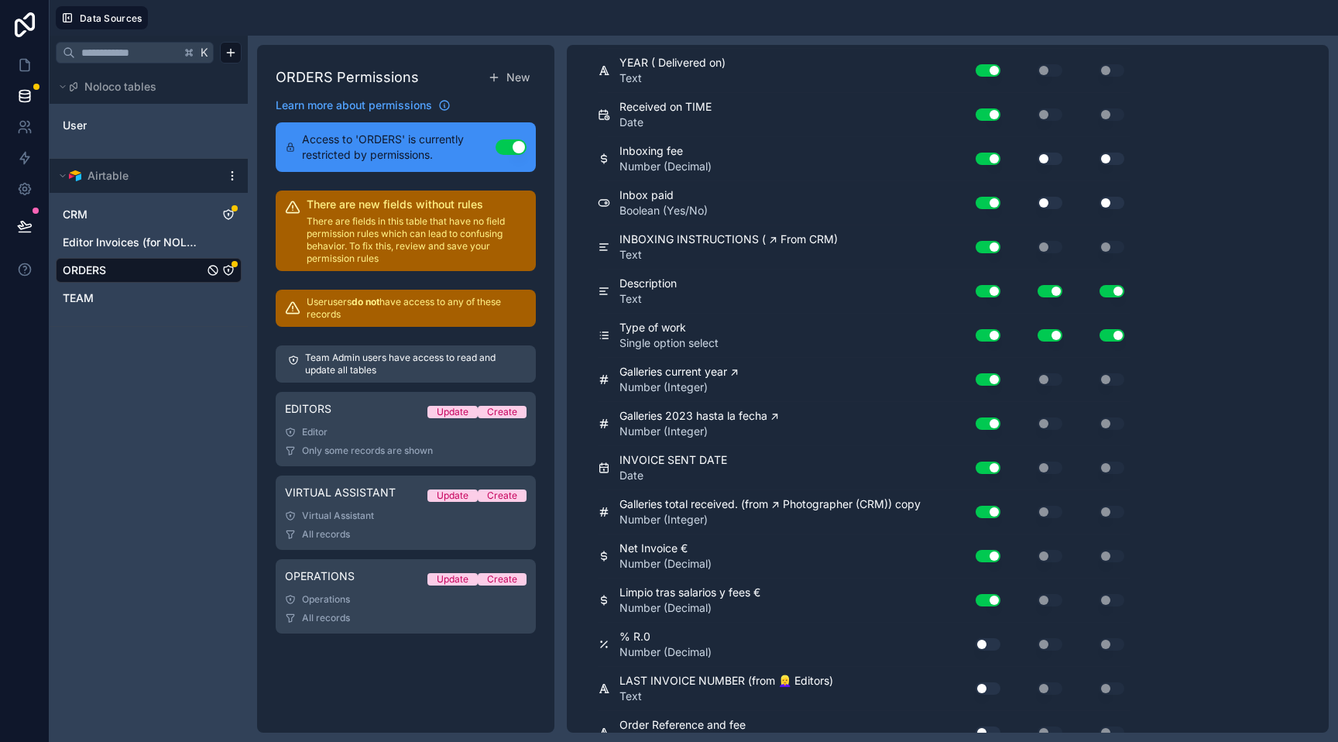
click at [987, 640] on button "Use setting" at bounding box center [988, 644] width 25 height 12
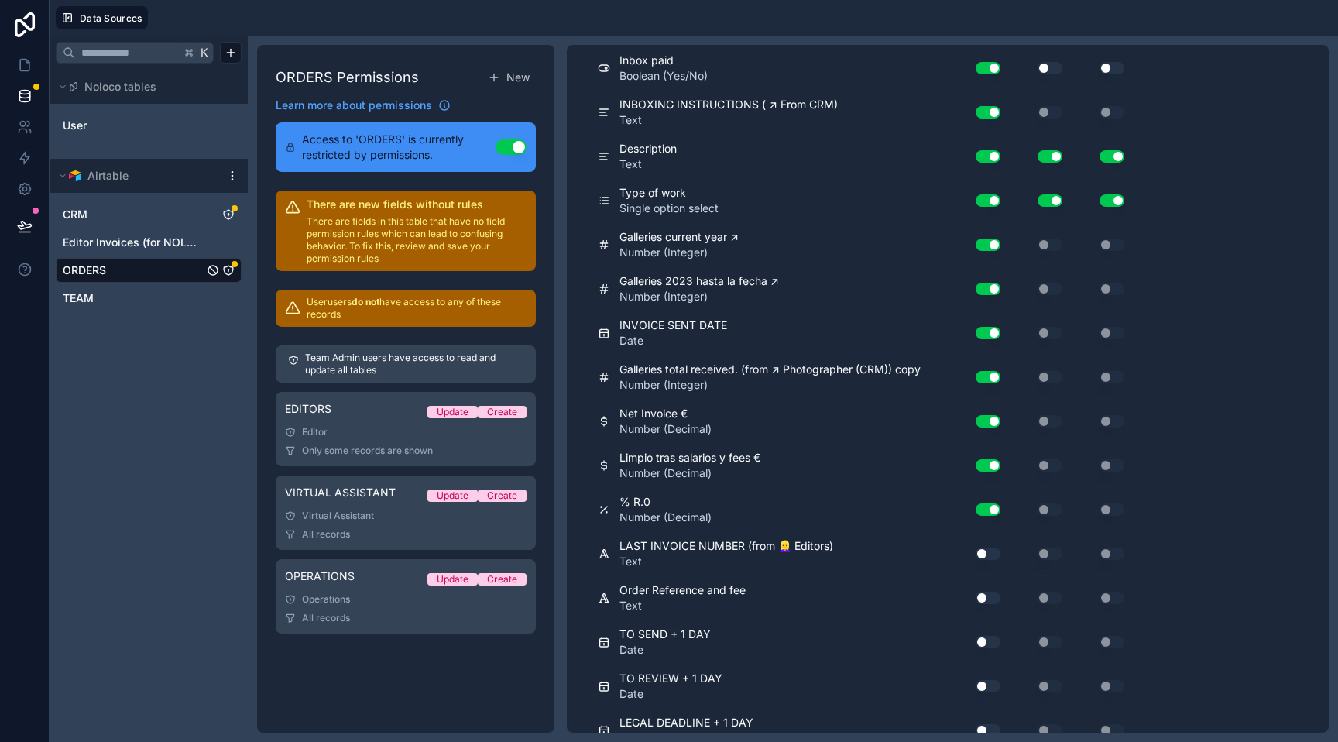
click at [986, 567] on div "LAST INVOICE NUMBER (from 👱‍♀️ Editors) Text Use setting Use setting Use setting" at bounding box center [864, 554] width 533 height 44
click at [991, 555] on button "Use setting" at bounding box center [988, 553] width 25 height 12
click at [991, 601] on button "Use setting" at bounding box center [988, 598] width 25 height 12
click at [991, 636] on button "Use setting" at bounding box center [988, 642] width 25 height 12
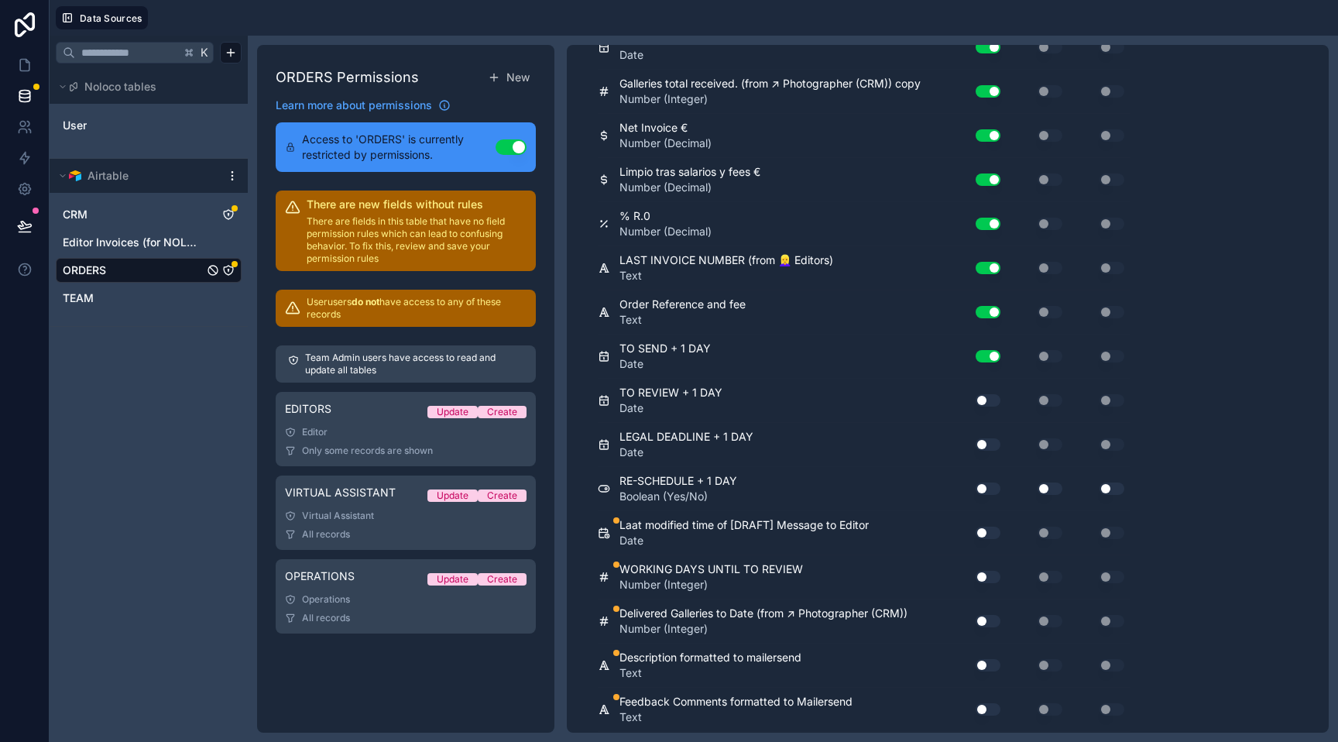
scroll to position [5973, 0]
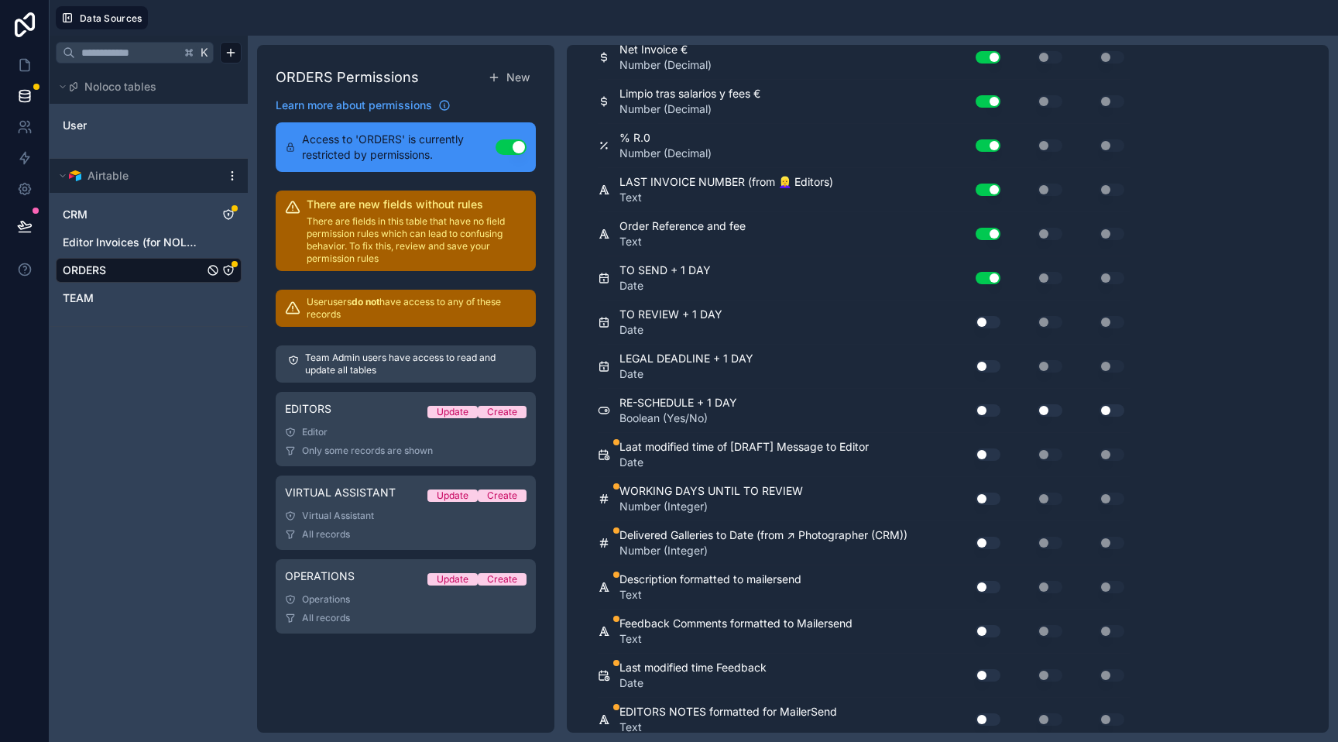
click at [980, 320] on button "Use setting" at bounding box center [988, 322] width 25 height 12
click at [983, 368] on button "Use setting" at bounding box center [988, 366] width 25 height 12
click at [982, 407] on button "Use setting" at bounding box center [988, 410] width 25 height 12
click at [986, 455] on button "Use setting" at bounding box center [988, 454] width 25 height 12
drag, startPoint x: 988, startPoint y: 500, endPoint x: 986, endPoint y: 535, distance: 34.9
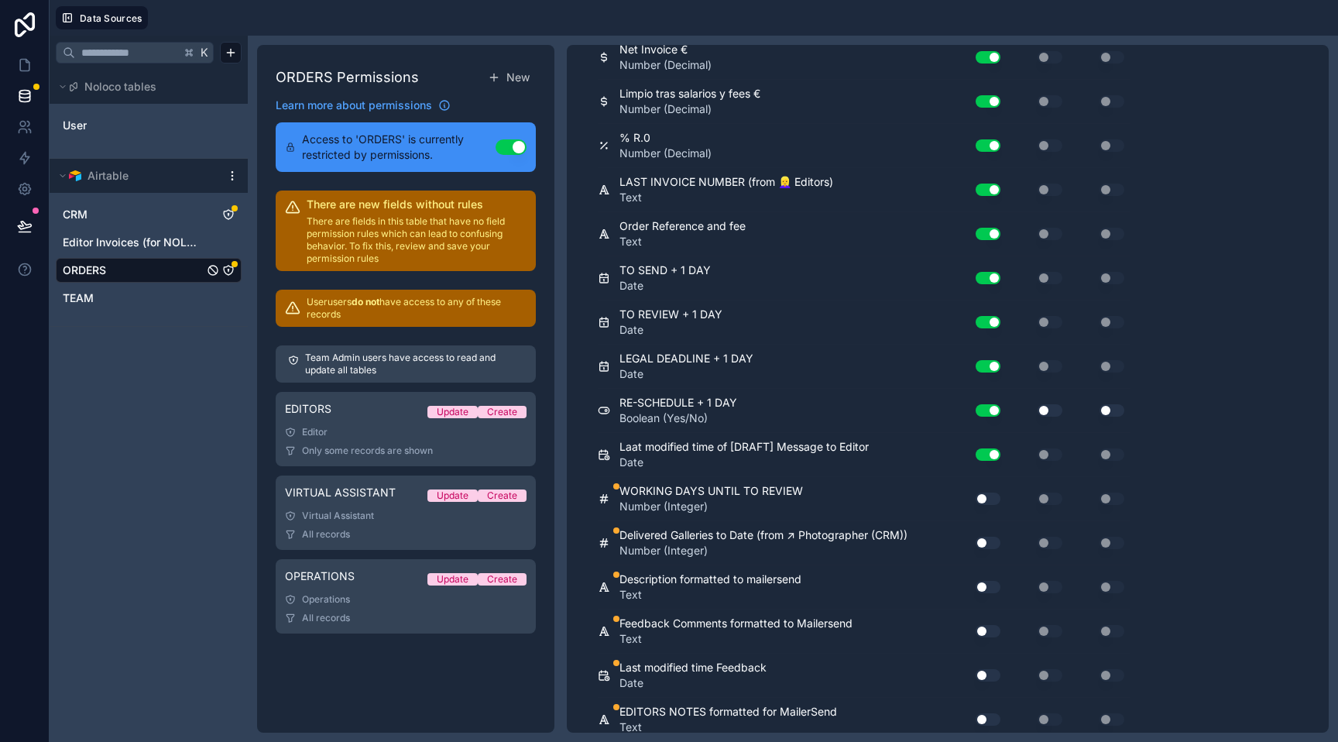
click at [988, 500] on button "Use setting" at bounding box center [988, 498] width 25 height 12
click at [986, 544] on button "Use setting" at bounding box center [988, 543] width 25 height 12
click at [986, 587] on button "Use setting" at bounding box center [988, 587] width 25 height 12
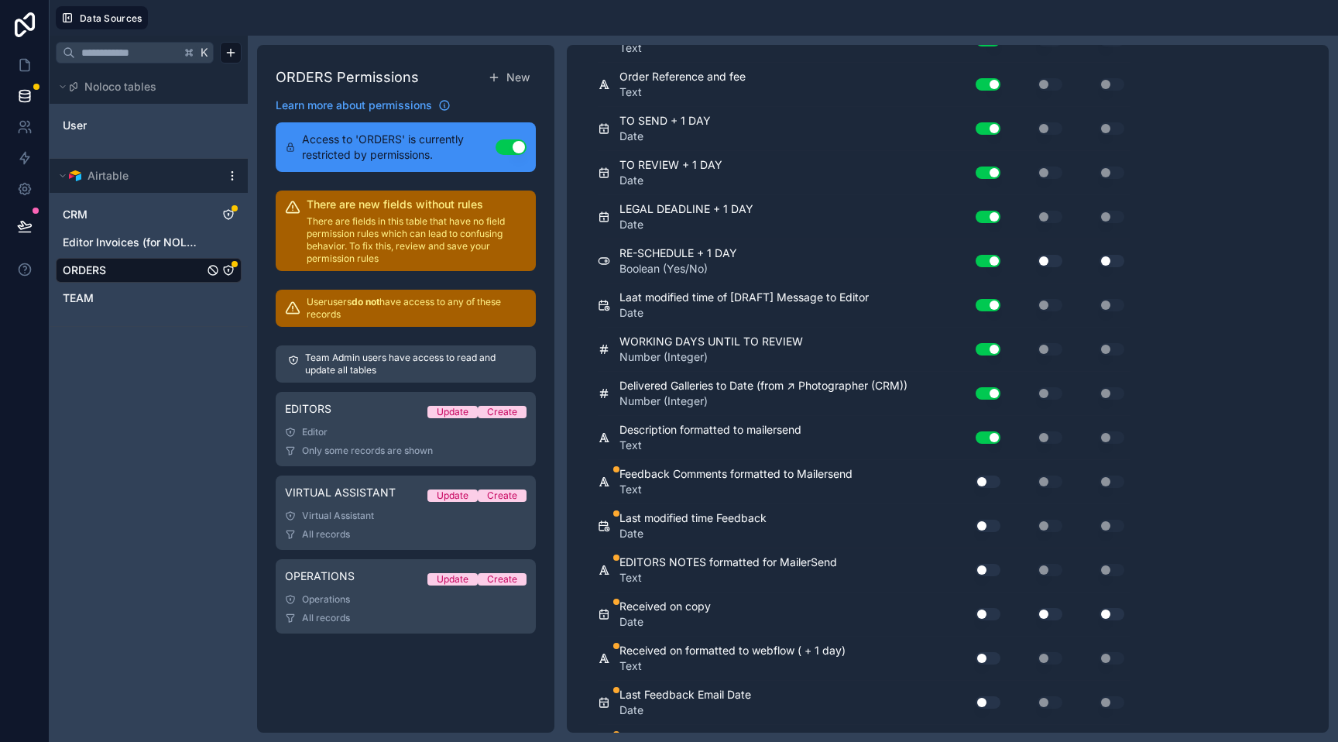
scroll to position [6202, 0]
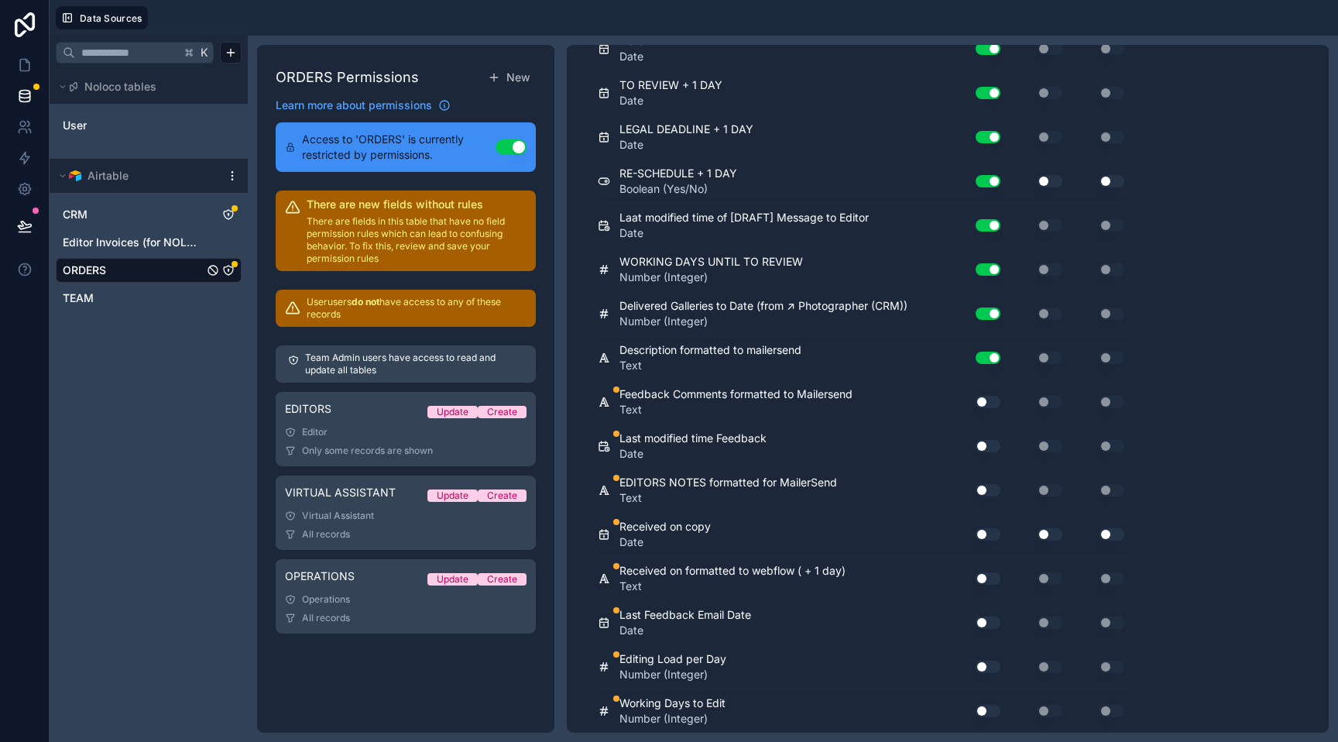
click at [985, 407] on button "Use setting" at bounding box center [988, 402] width 25 height 12
click at [986, 448] on button "Use setting" at bounding box center [988, 446] width 25 height 12
click at [986, 484] on button "Use setting" at bounding box center [988, 490] width 25 height 12
click at [987, 530] on button "Use setting" at bounding box center [988, 534] width 25 height 12
click at [988, 576] on button "Use setting" at bounding box center [988, 578] width 25 height 12
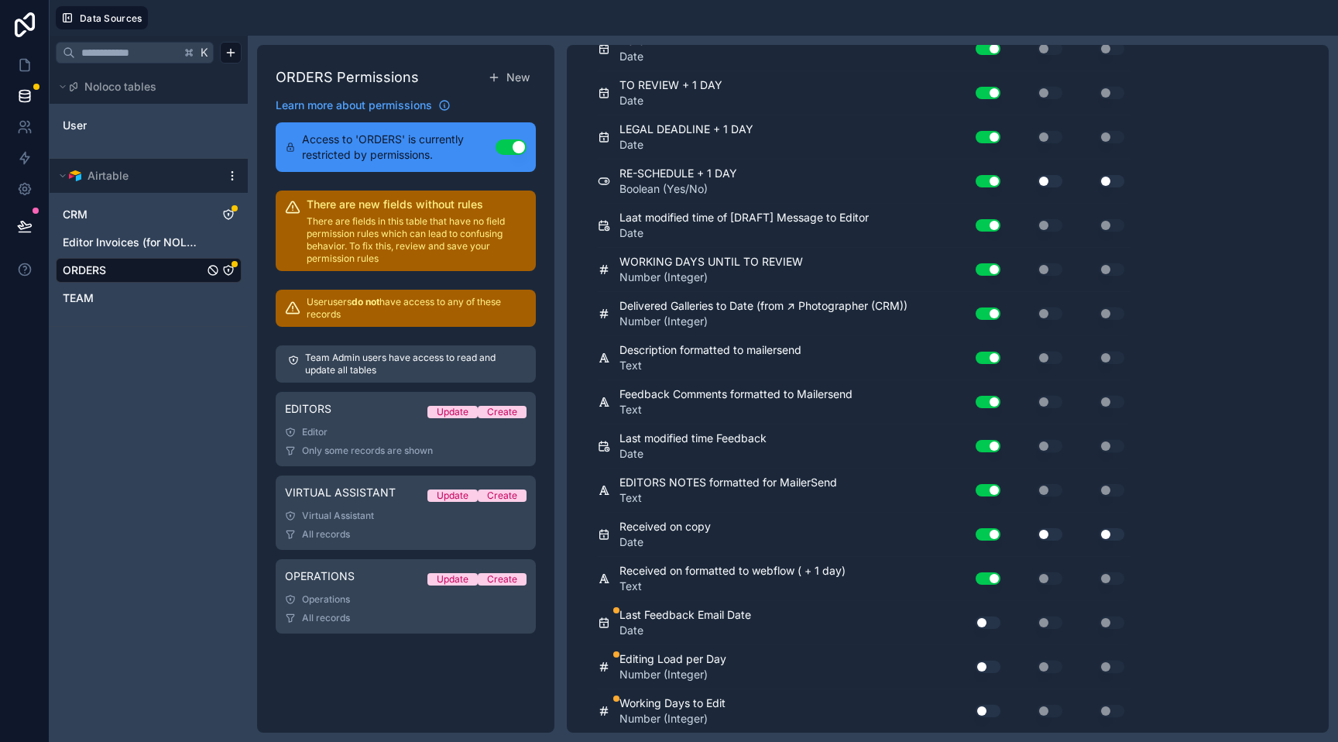
click at [985, 622] on button "Use setting" at bounding box center [988, 622] width 25 height 12
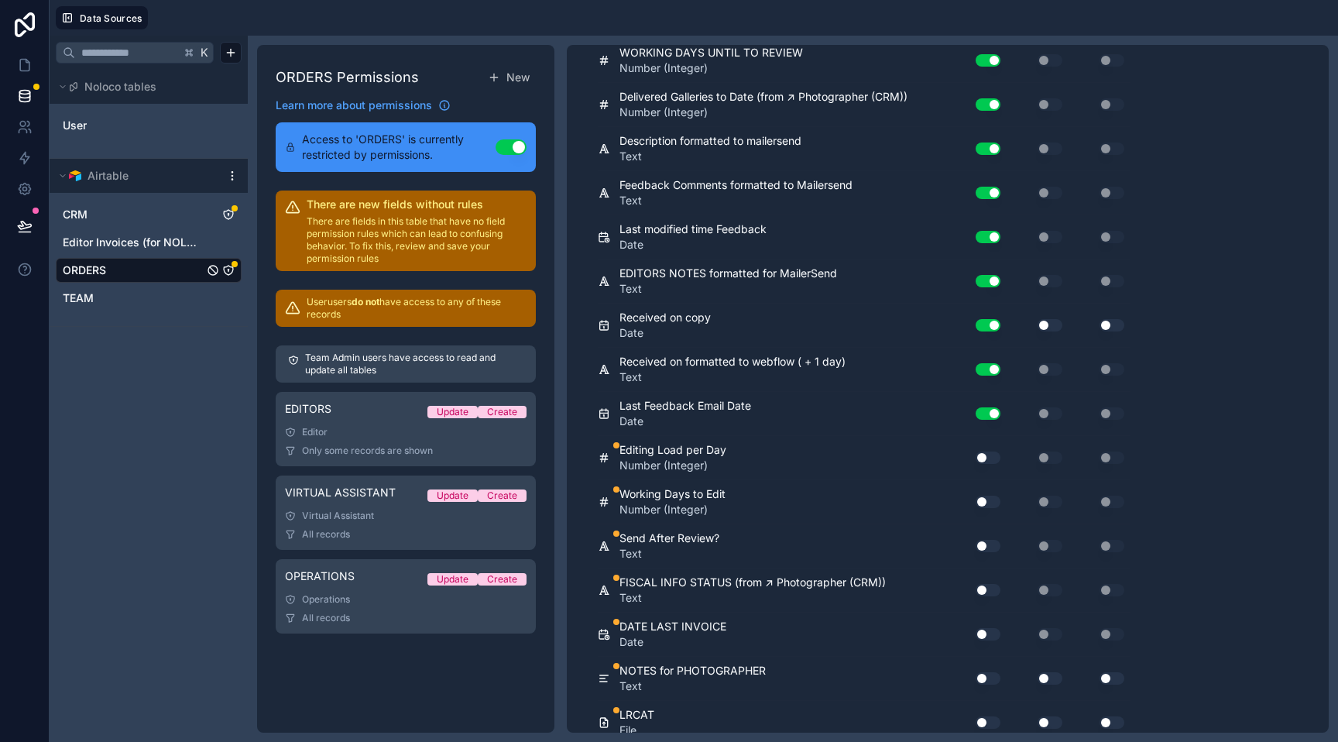
scroll to position [6491, 0]
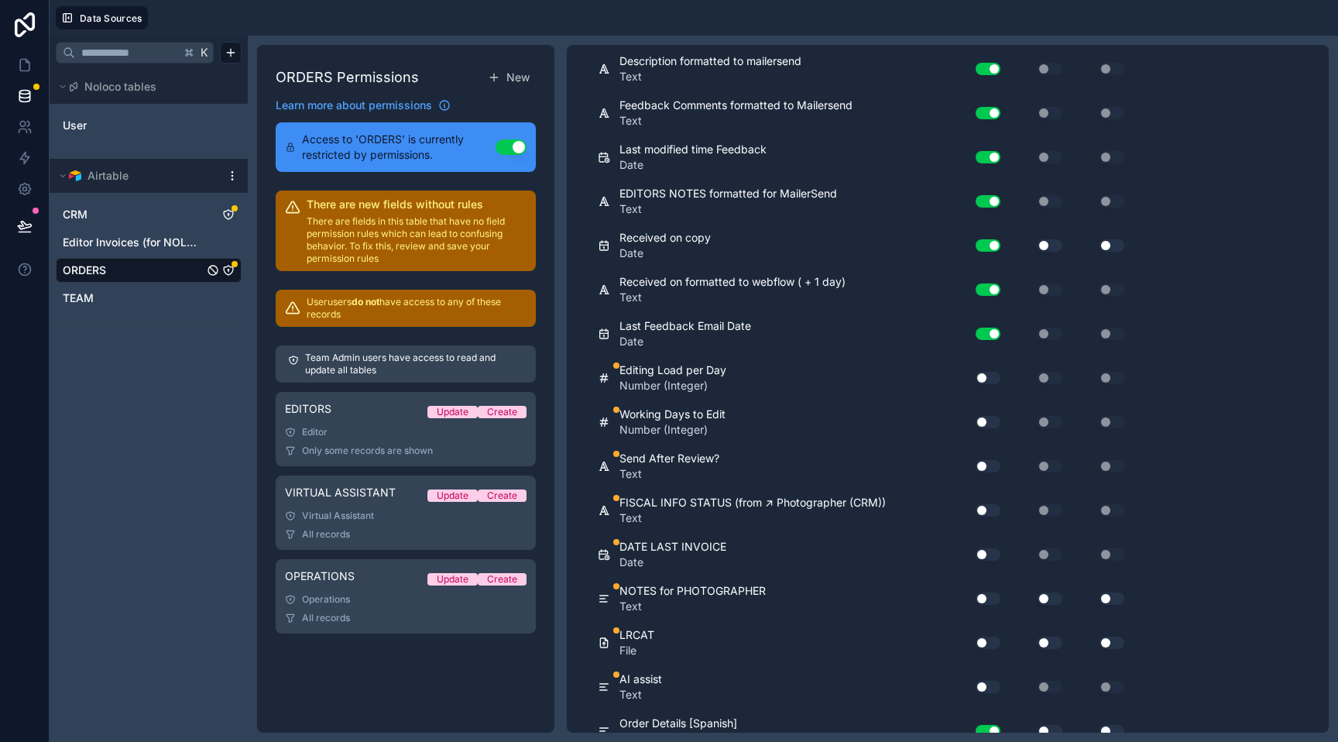
click at [988, 376] on button "Use setting" at bounding box center [988, 378] width 25 height 12
click at [994, 427] on button "Use setting" at bounding box center [988, 422] width 25 height 12
click at [990, 457] on div "Use setting" at bounding box center [982, 466] width 50 height 25
click at [990, 465] on button "Use setting" at bounding box center [988, 466] width 25 height 12
click at [990, 511] on button "Use setting" at bounding box center [988, 510] width 25 height 12
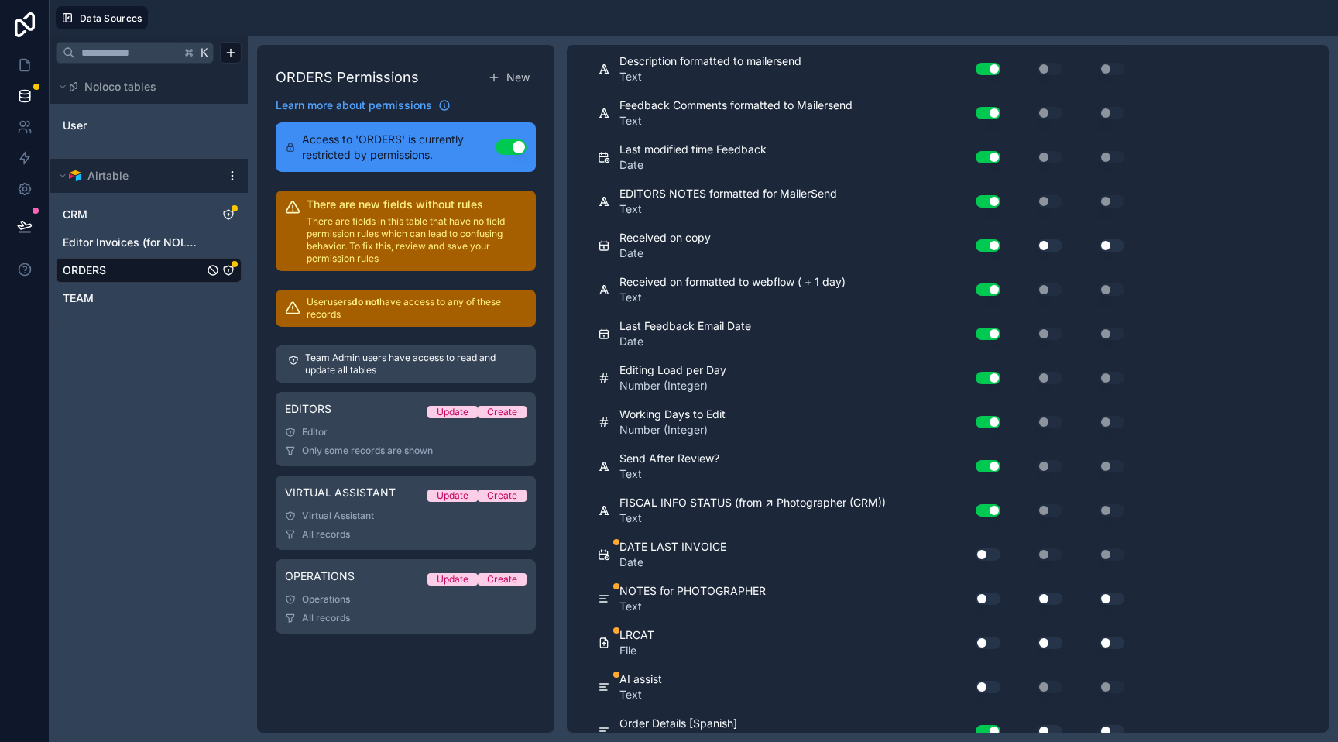
click at [991, 556] on button "Use setting" at bounding box center [988, 554] width 25 height 12
click at [989, 603] on button "Use setting" at bounding box center [988, 598] width 25 height 12
drag, startPoint x: 992, startPoint y: 638, endPoint x: 989, endPoint y: 599, distance: 38.8
click at [992, 638] on button "Use setting" at bounding box center [988, 642] width 25 height 12
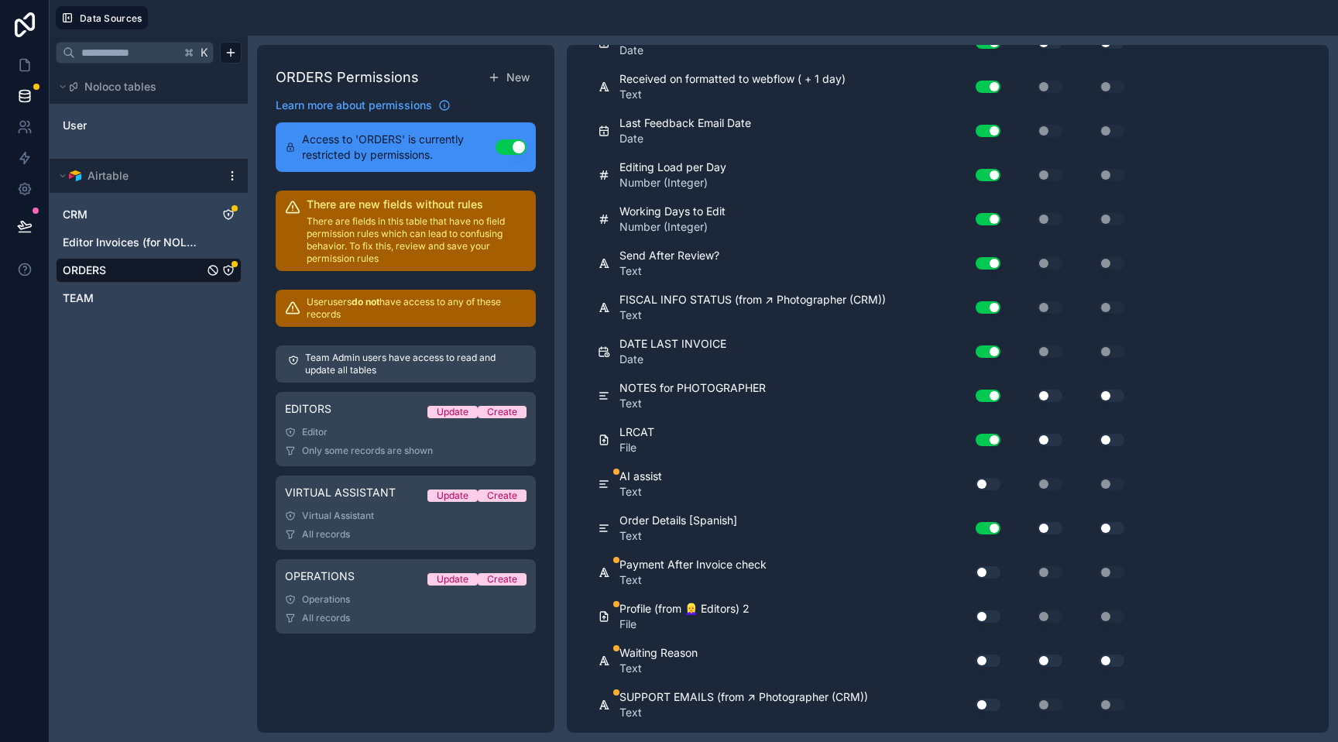
scroll to position [6703, 0]
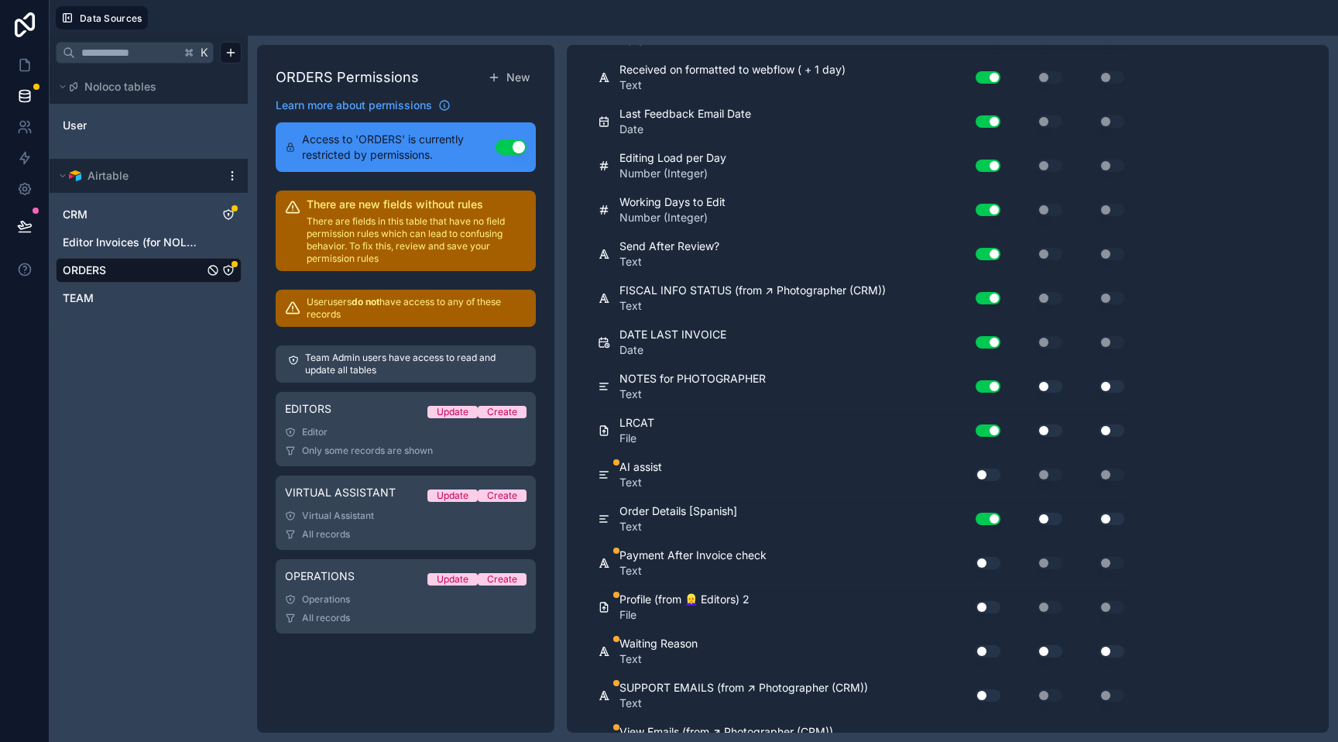
click at [990, 479] on button "Use setting" at bounding box center [988, 474] width 25 height 12
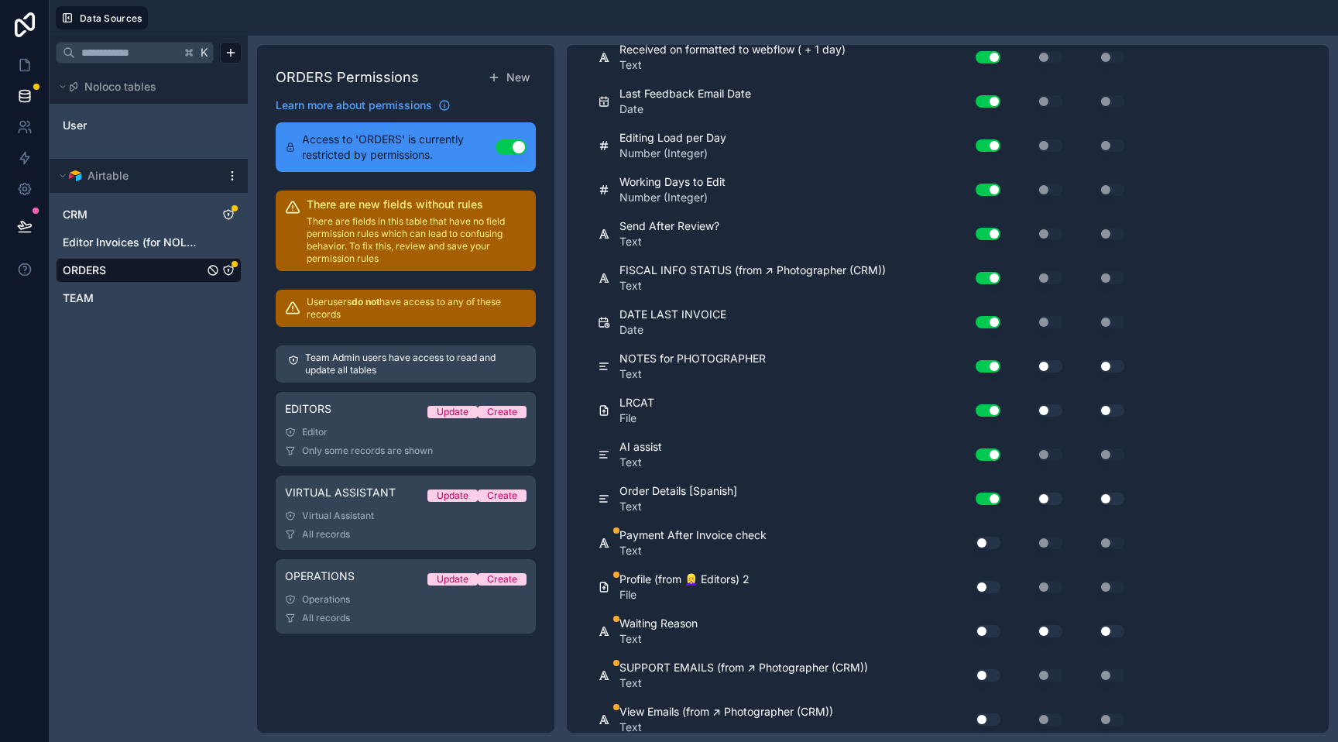
scroll to position [6740, 0]
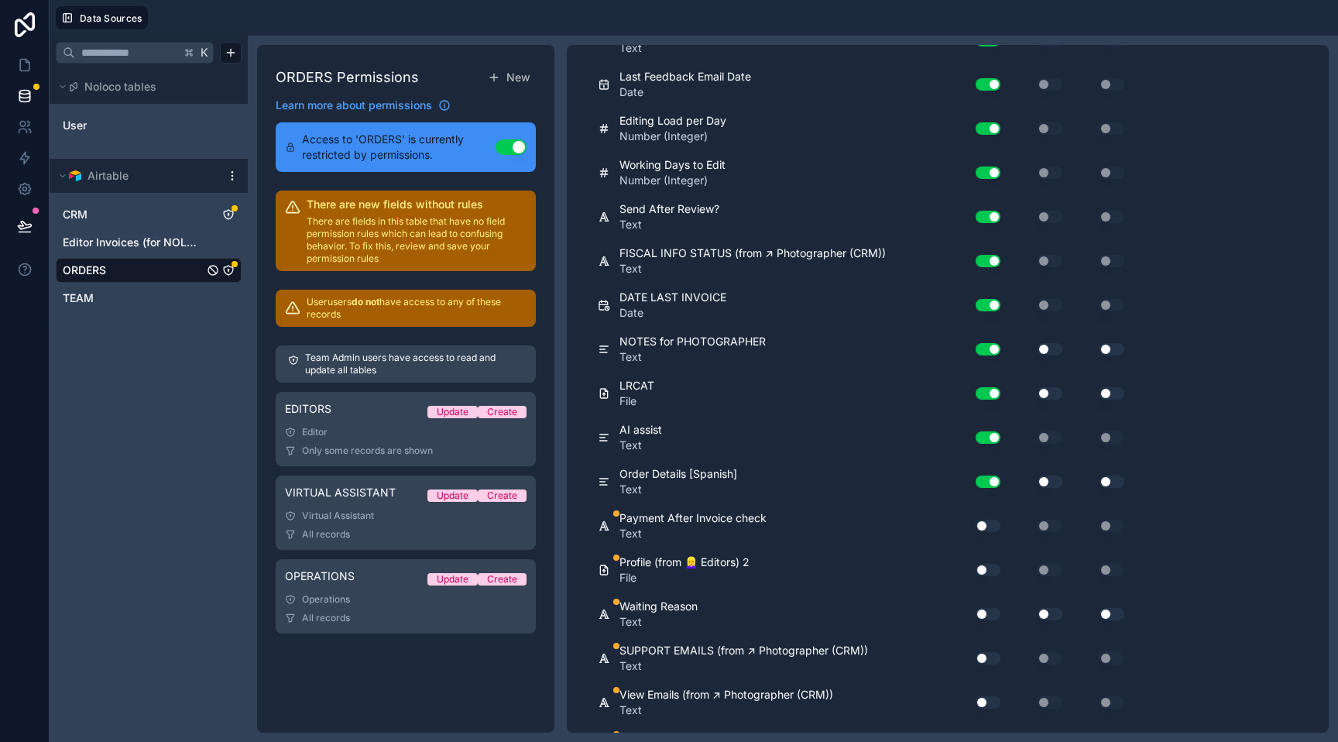
click at [987, 527] on button "Use setting" at bounding box center [988, 526] width 25 height 12
click at [991, 570] on button "Use setting" at bounding box center [988, 570] width 25 height 12
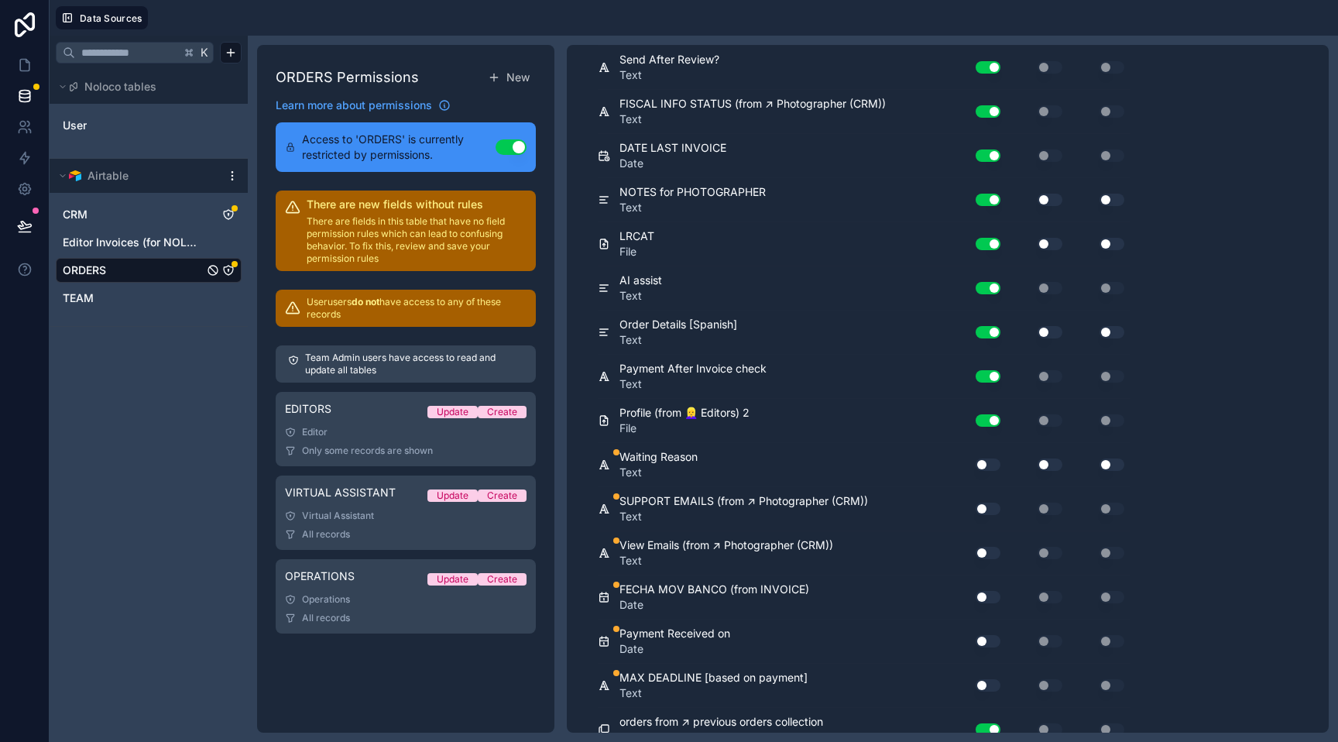
click at [993, 465] on button "Use setting" at bounding box center [988, 464] width 25 height 12
click at [991, 509] on button "Use setting" at bounding box center [988, 509] width 25 height 12
click at [991, 551] on button "Use setting" at bounding box center [988, 553] width 25 height 12
click at [990, 595] on button "Use setting" at bounding box center [988, 597] width 25 height 12
click at [995, 646] on button "Use setting" at bounding box center [988, 641] width 25 height 12
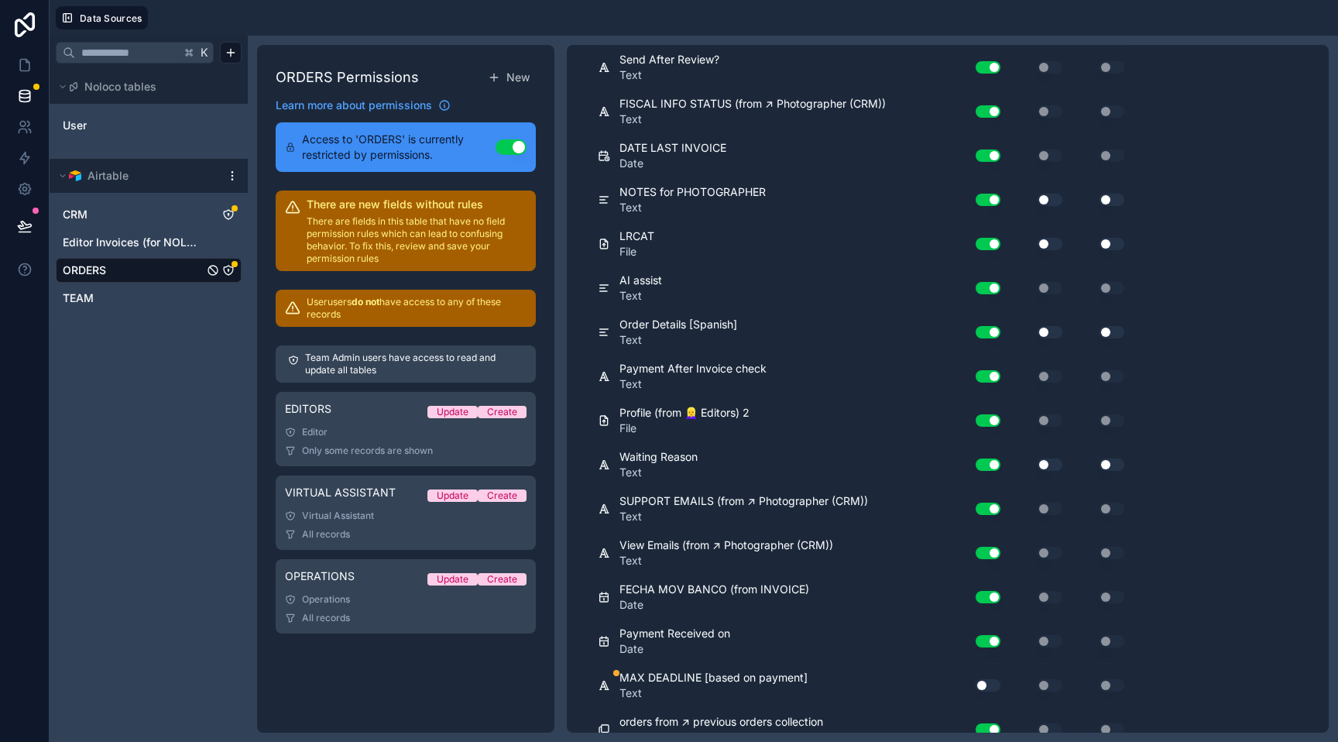
scroll to position [6953, 0]
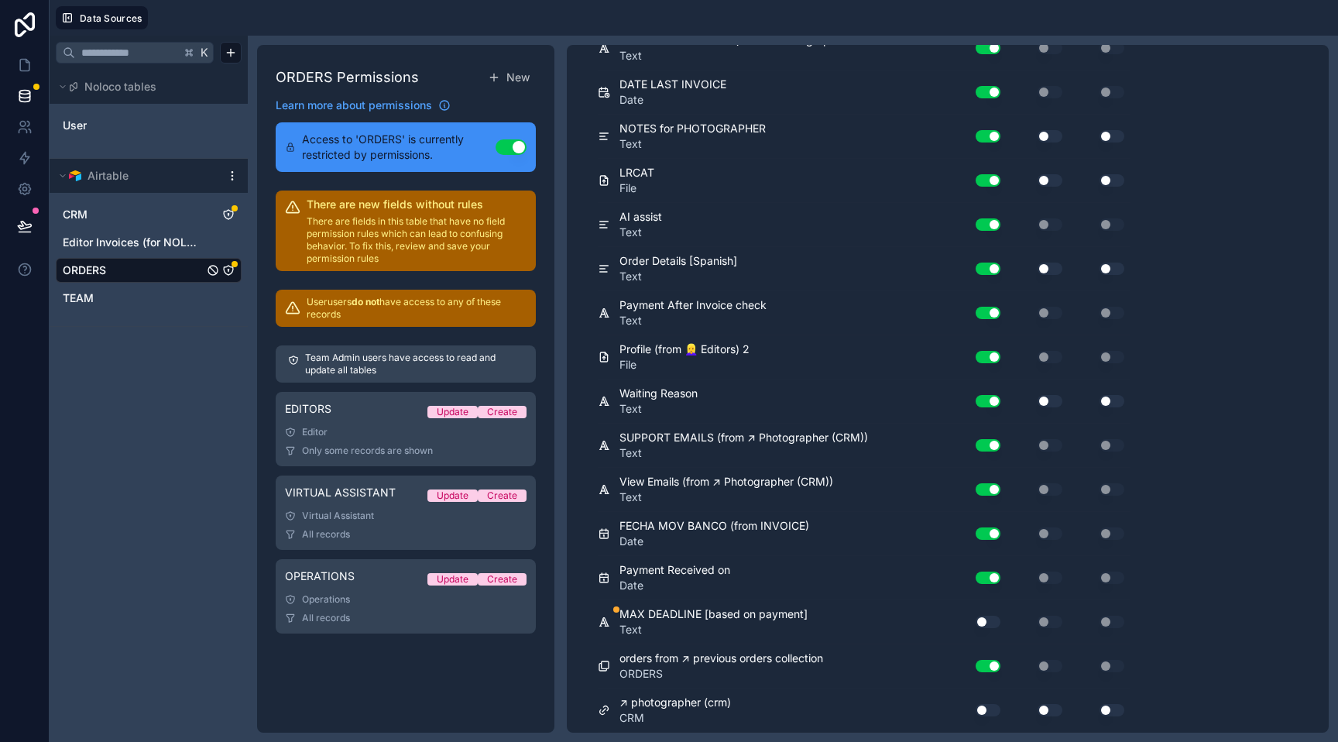
click at [990, 626] on button "Use setting" at bounding box center [988, 622] width 25 height 12
click at [986, 710] on button "Use setting" at bounding box center [988, 710] width 25 height 12
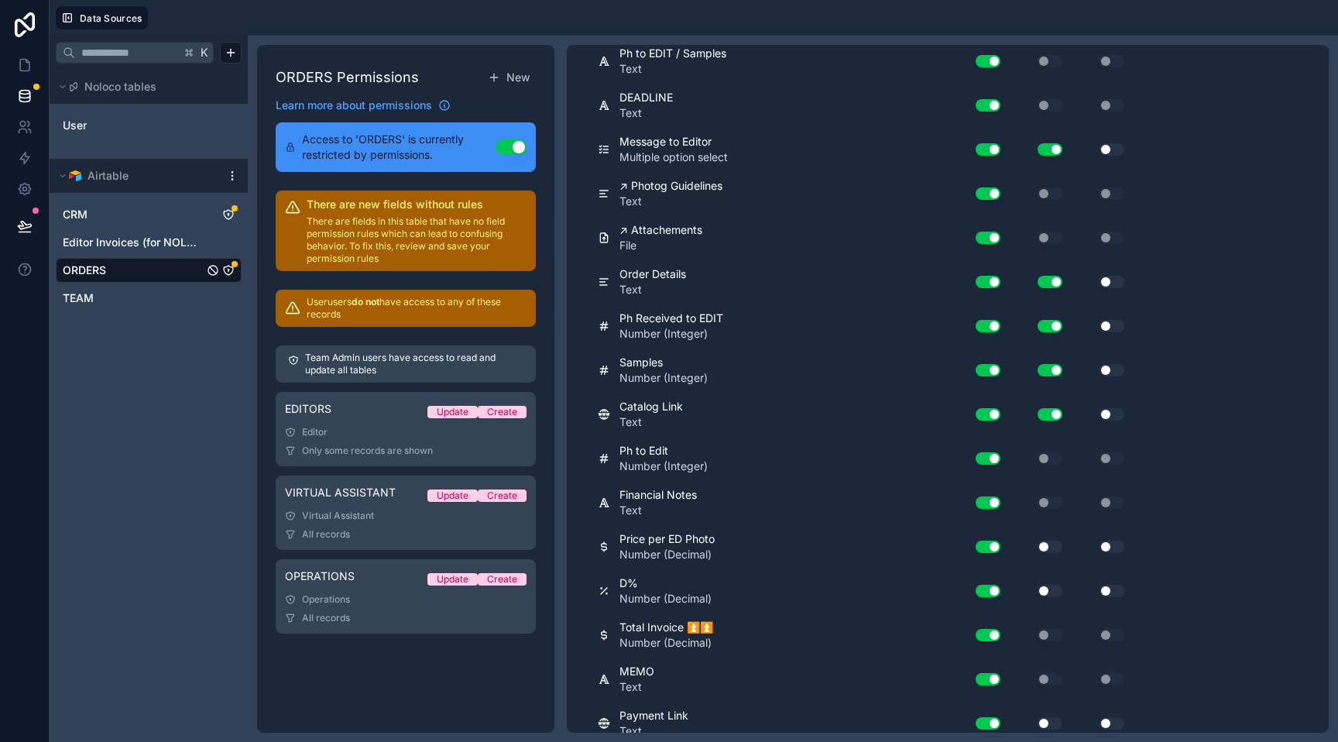
scroll to position [0, 0]
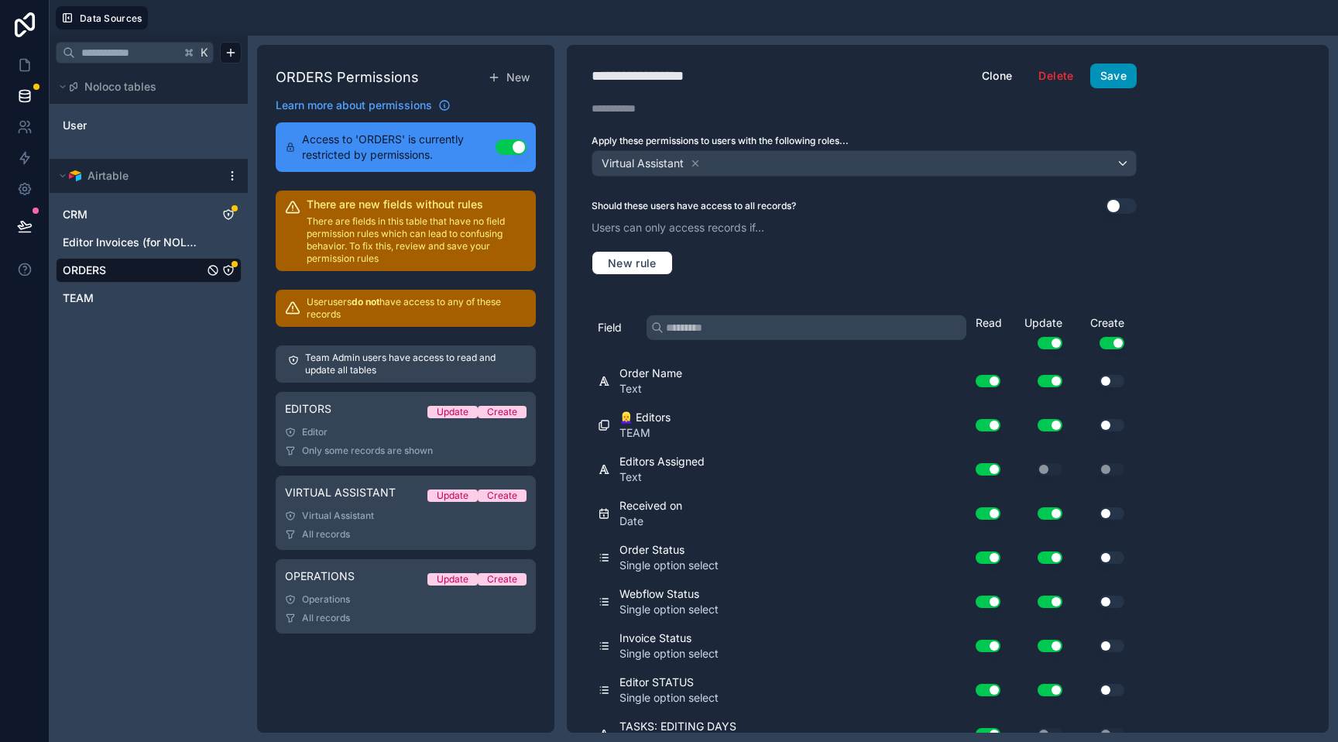
click at [1107, 80] on button "Save" at bounding box center [1113, 75] width 46 height 25
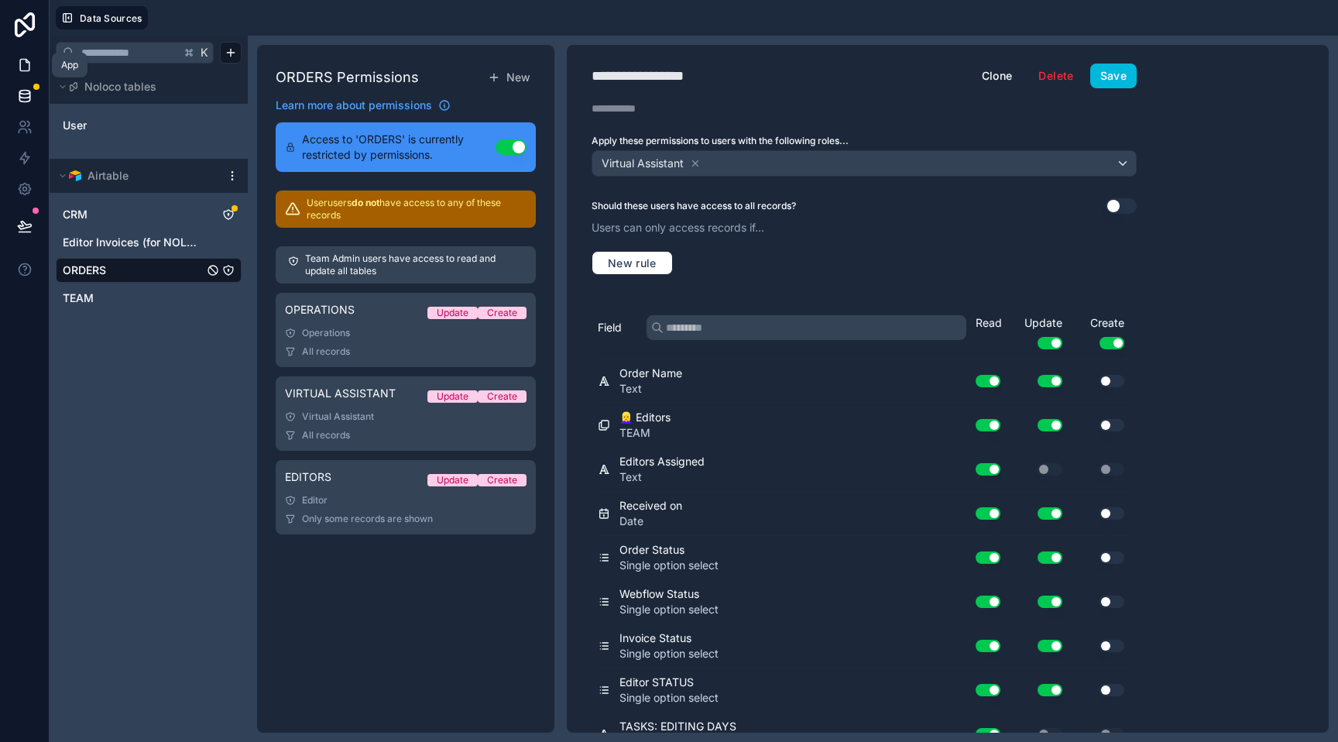
click at [27, 71] on icon at bounding box center [24, 64] width 15 height 15
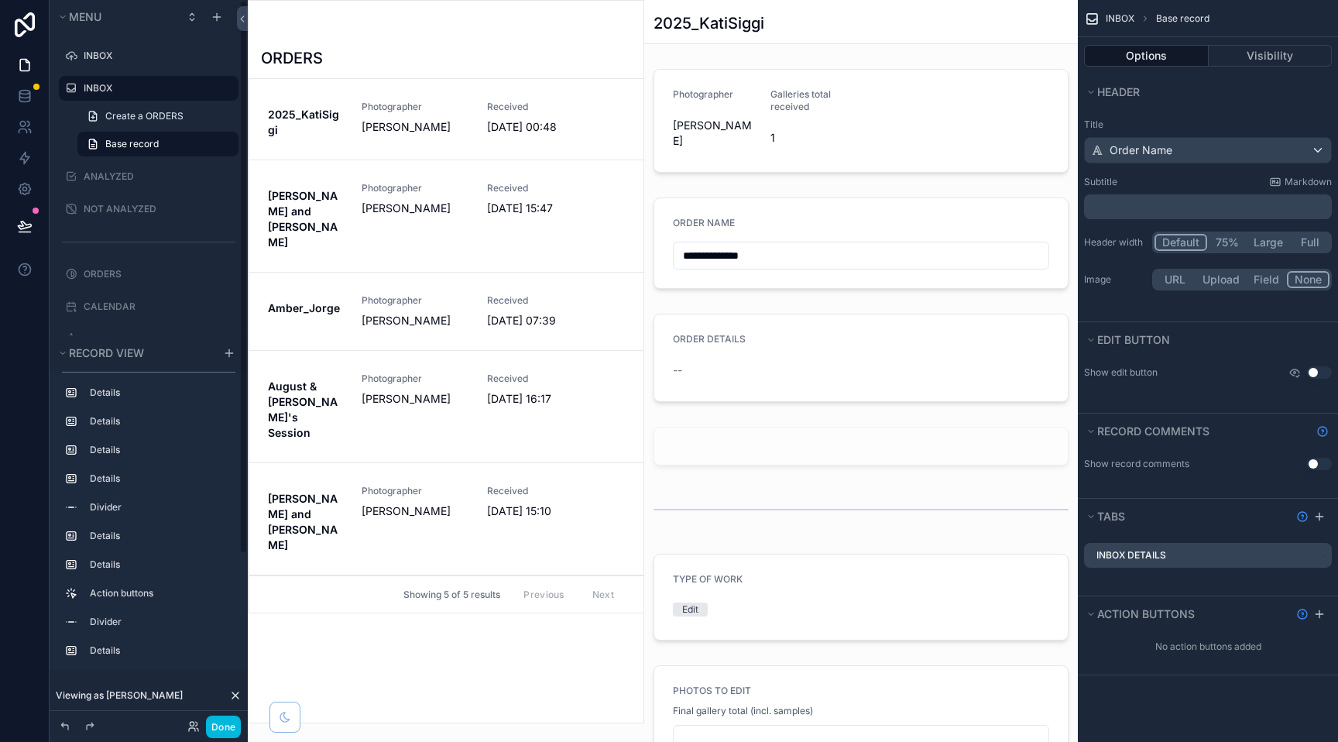
click at [451, 129] on span "[PERSON_NAME]" at bounding box center [415, 126] width 107 height 15
click at [197, 726] on icon at bounding box center [193, 726] width 12 height 12
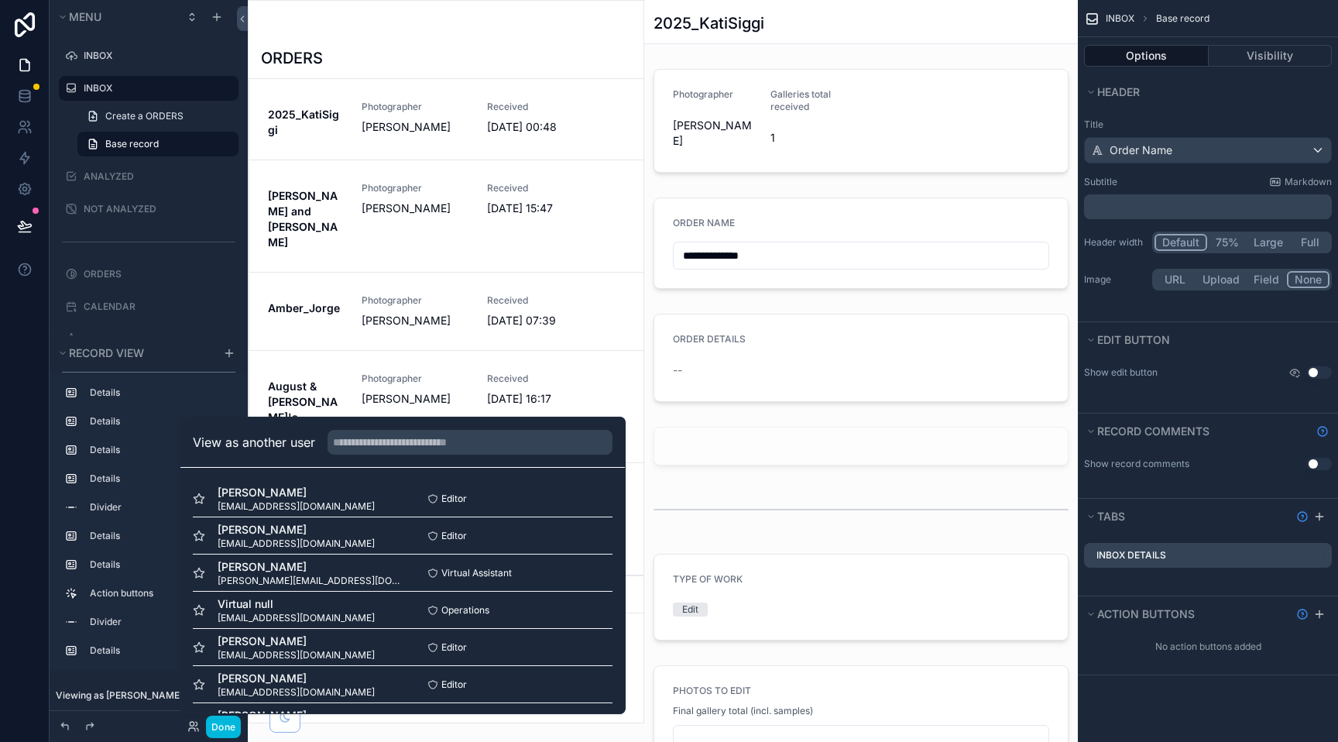
click at [0, 0] on button "Select" at bounding box center [0, 0] width 0 height 0
click at [594, 372] on div "August & [PERSON_NAME]'s Session Photographer [PERSON_NAME] Received [DATE] 16:…" at bounding box center [446, 406] width 357 height 68
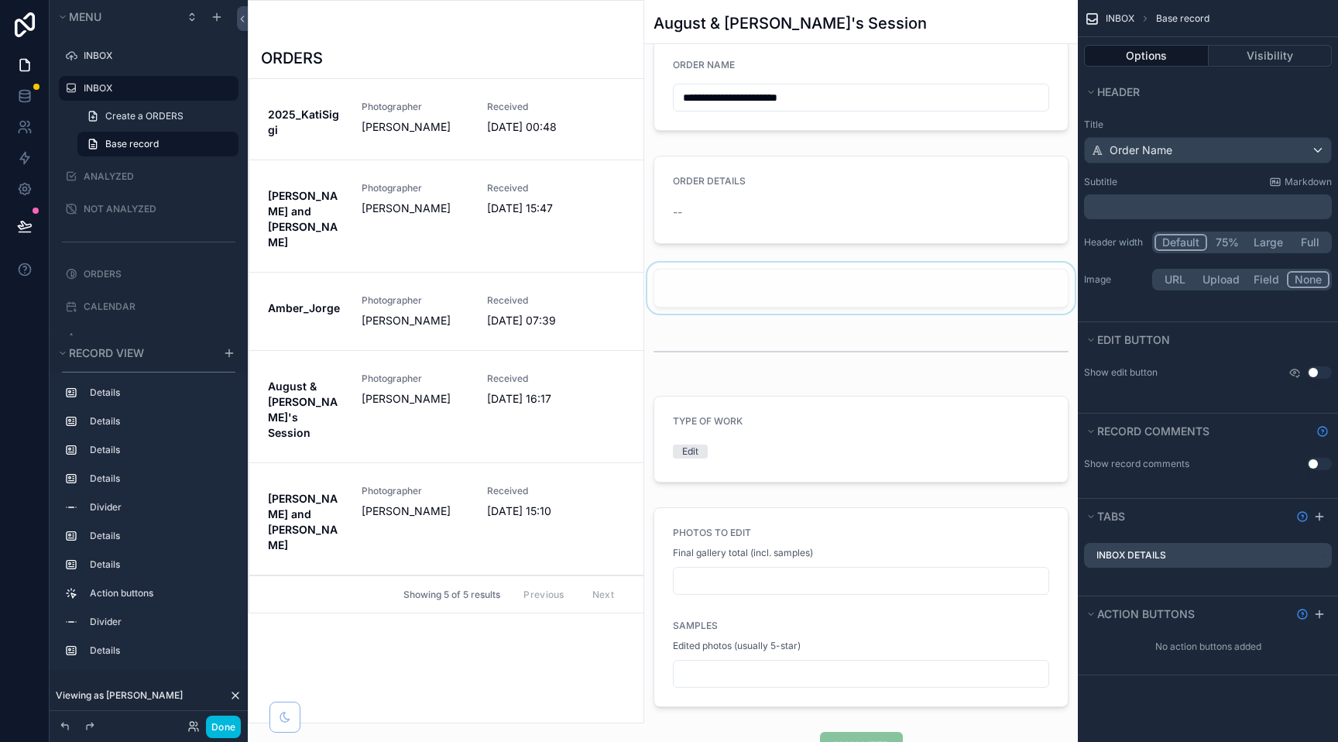
scroll to position [238, 0]
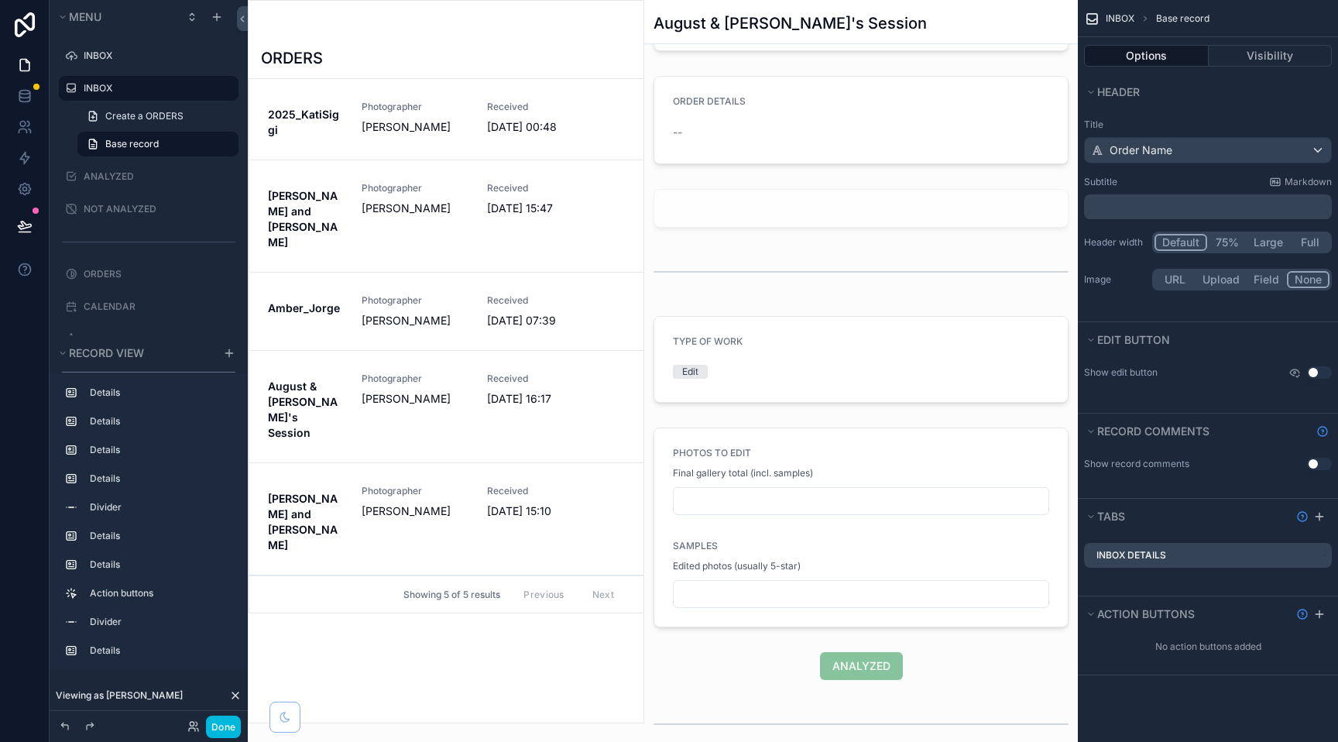
click at [492, 128] on span "[DATE] 00:48" at bounding box center [540, 126] width 107 height 15
click at [515, 216] on span "[DATE] 15:47" at bounding box center [540, 208] width 107 height 15
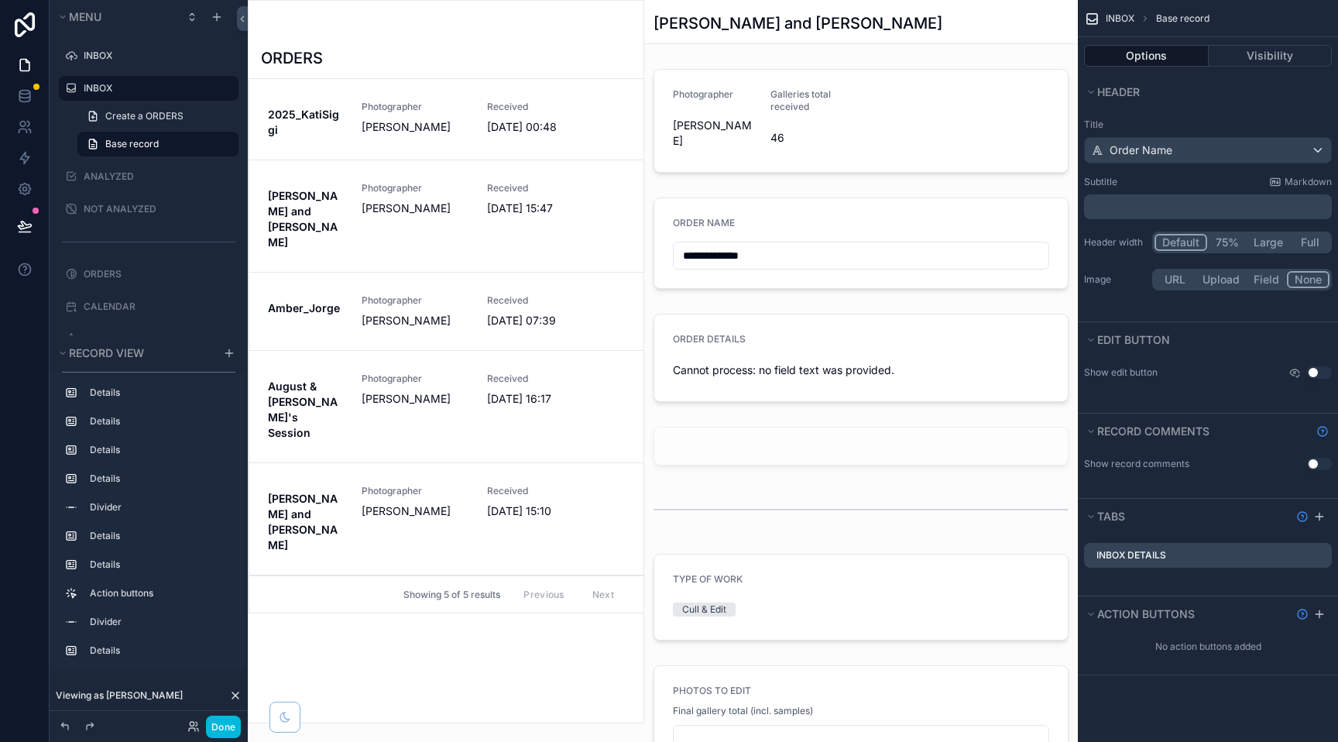
click at [476, 296] on div "Amber_Jorge Photographer [PERSON_NAME] Received [DATE] 07:39" at bounding box center [446, 311] width 357 height 34
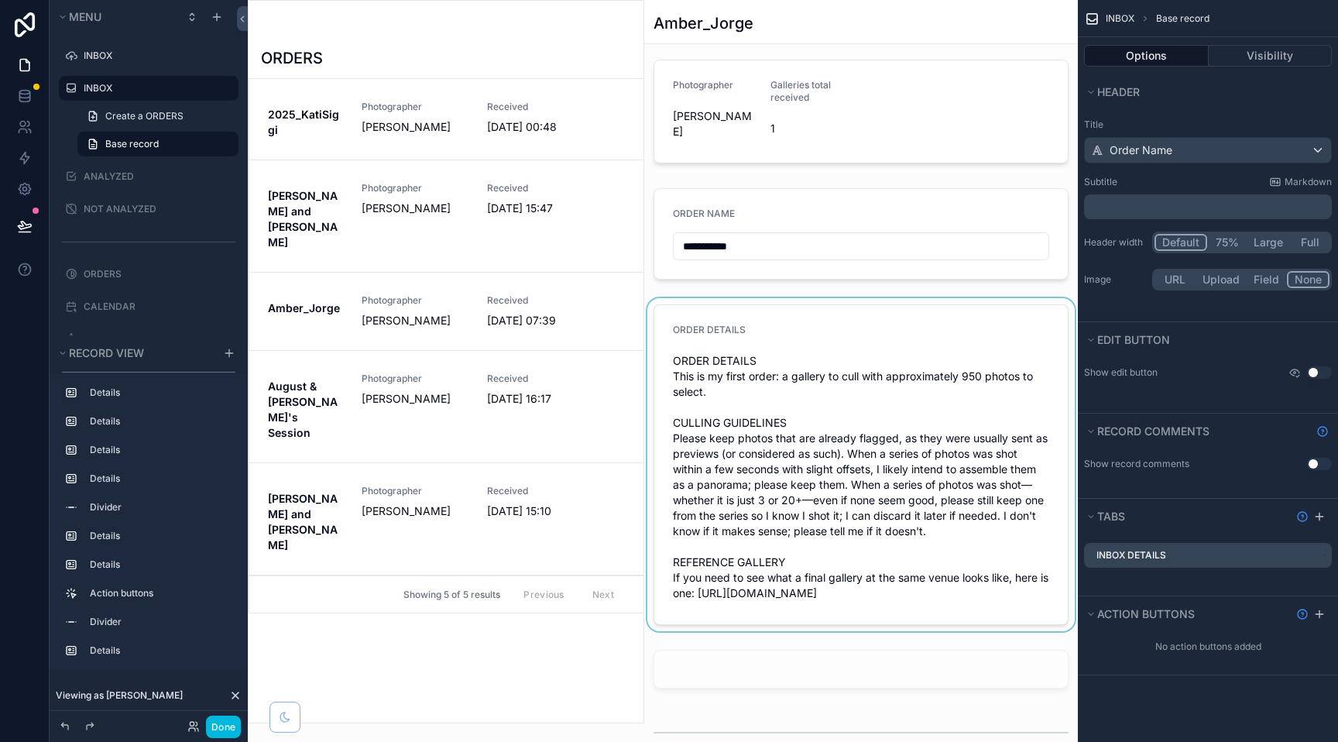
scroll to position [19, 0]
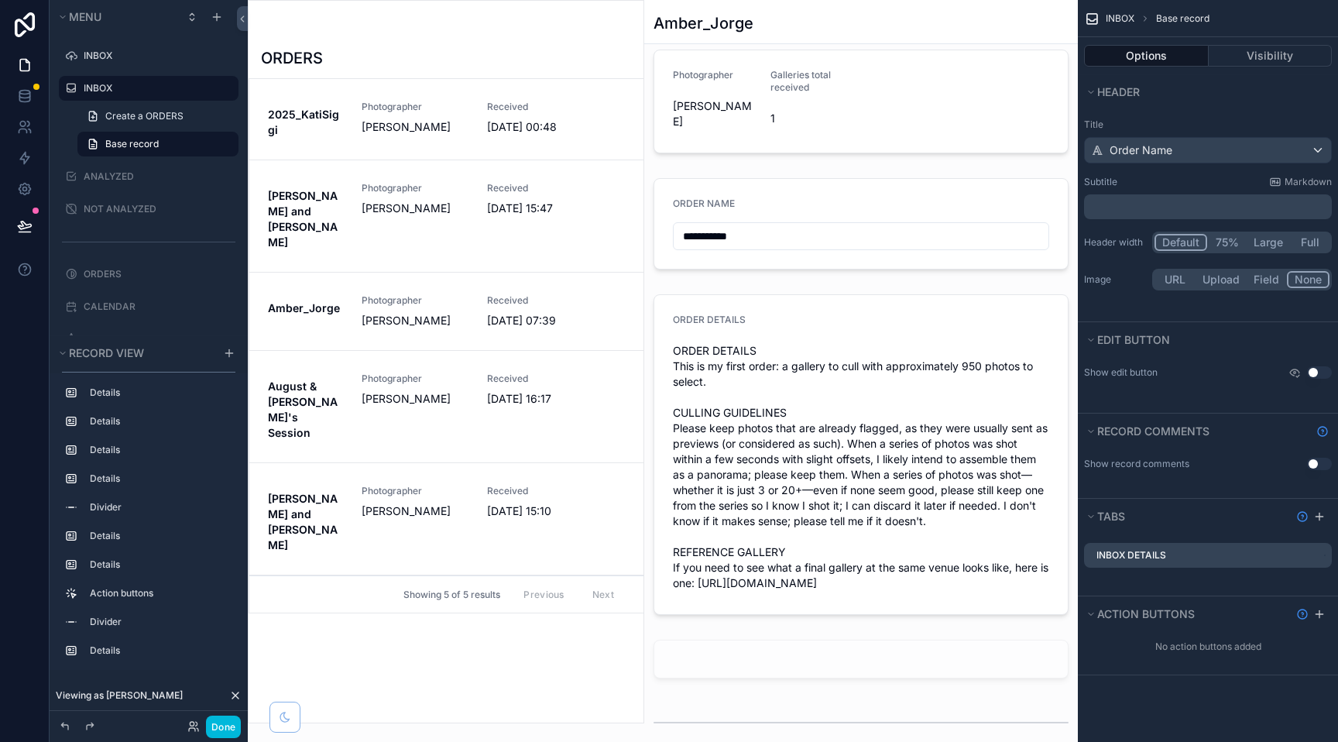
click at [529, 391] on span "[DATE] 16:17" at bounding box center [540, 398] width 107 height 15
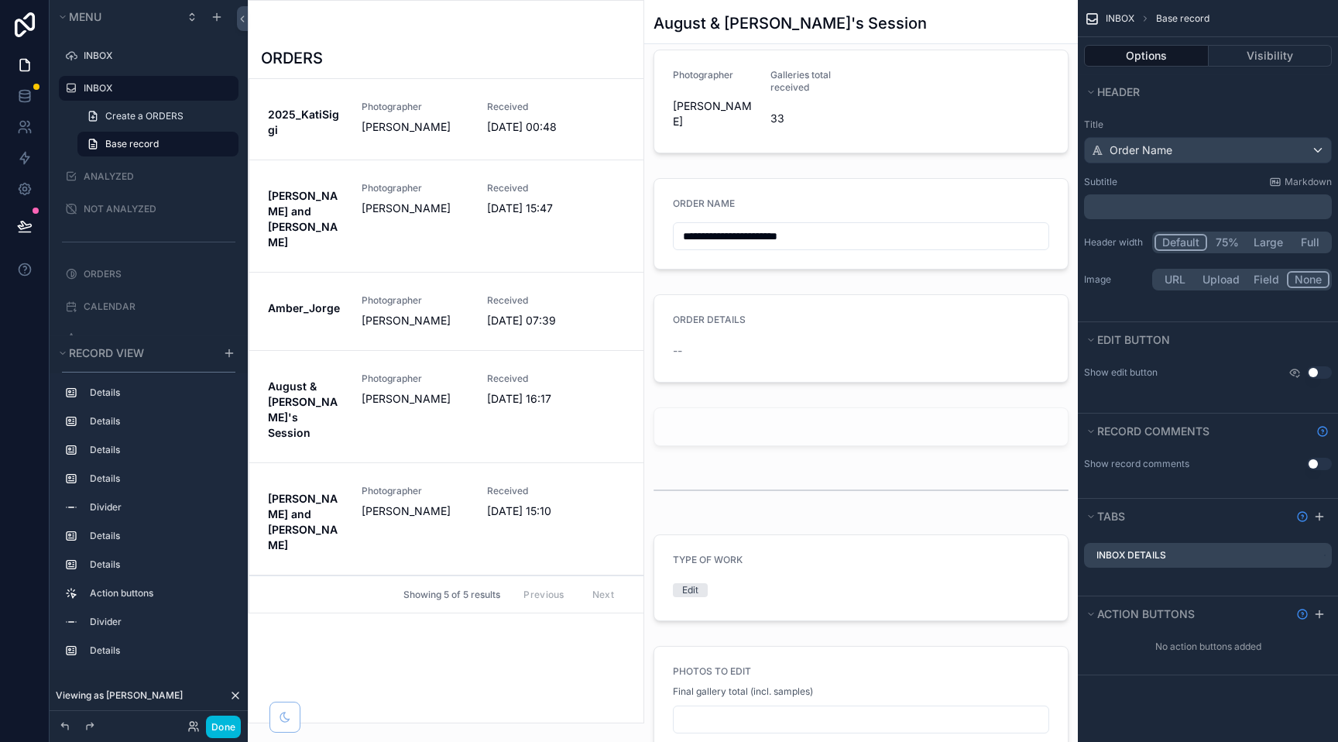
click at [520, 503] on span "[DATE] 15:10" at bounding box center [540, 510] width 107 height 15
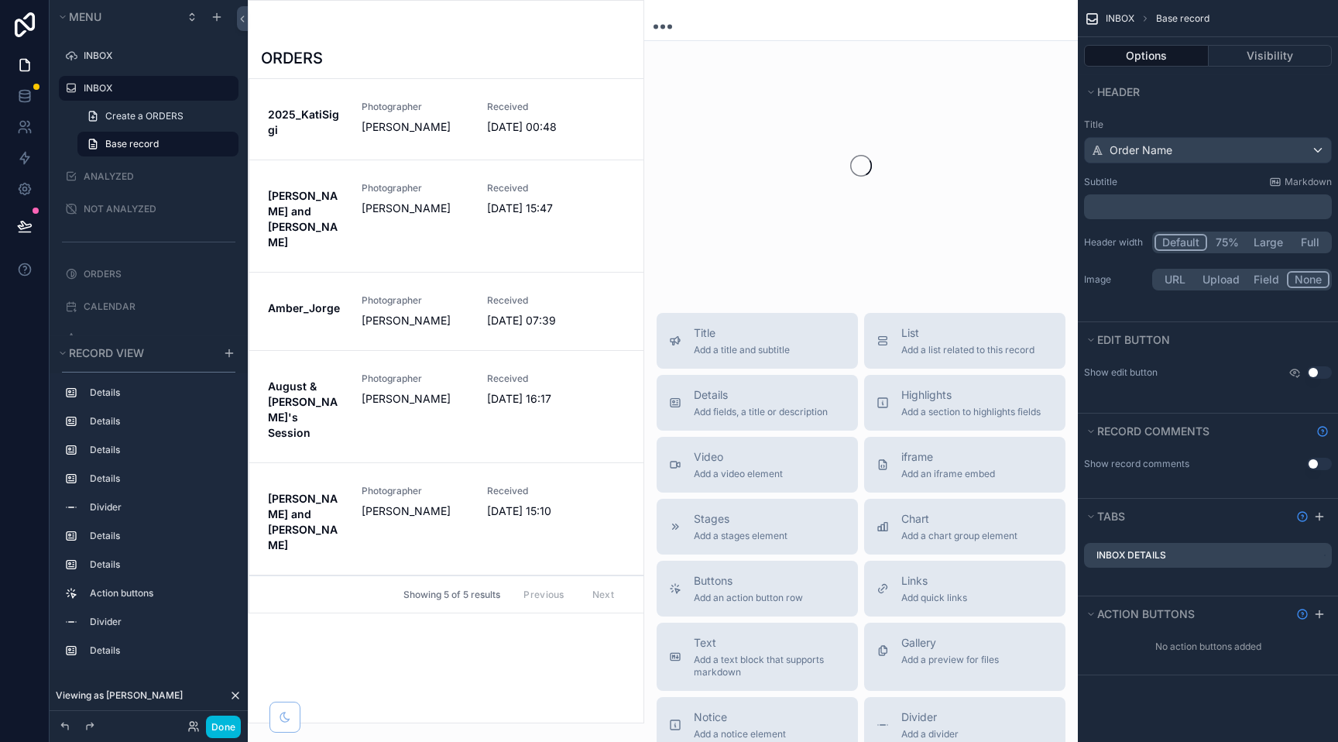
scroll to position [19, 0]
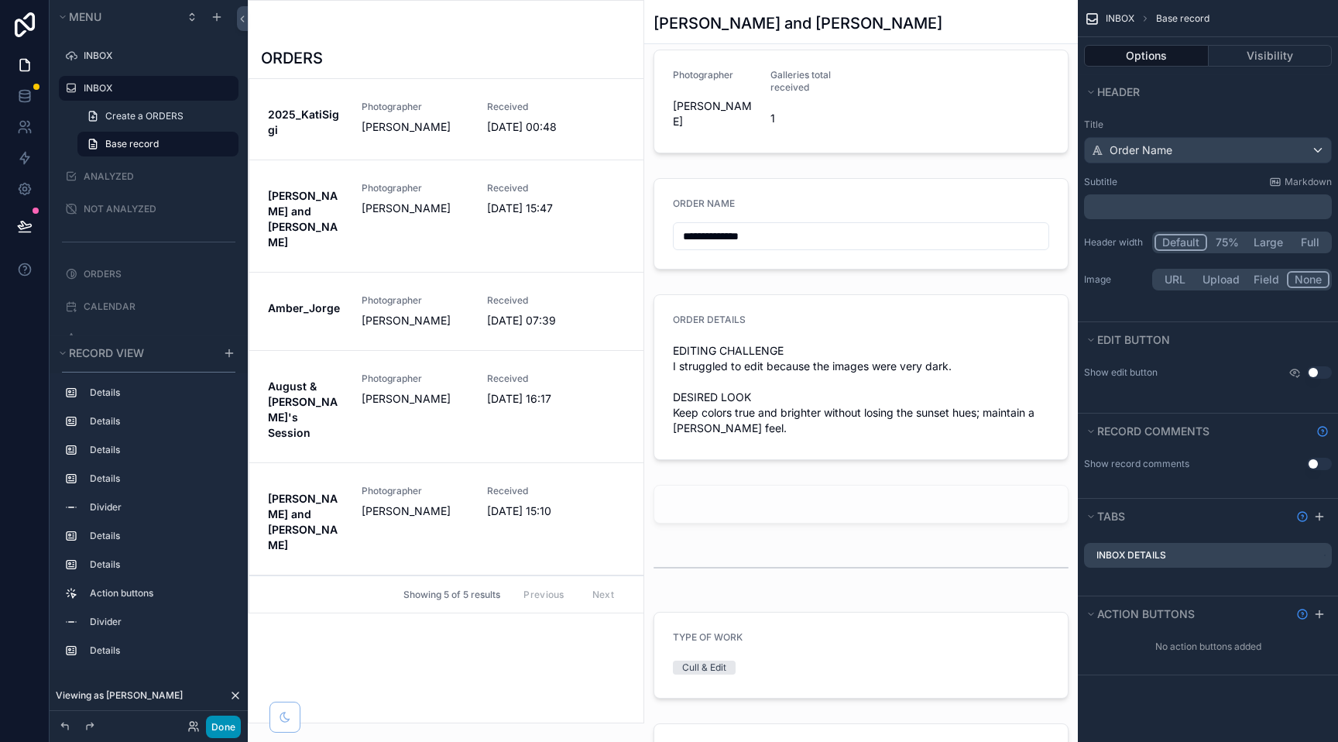
click at [220, 726] on button "Done" at bounding box center [223, 726] width 35 height 22
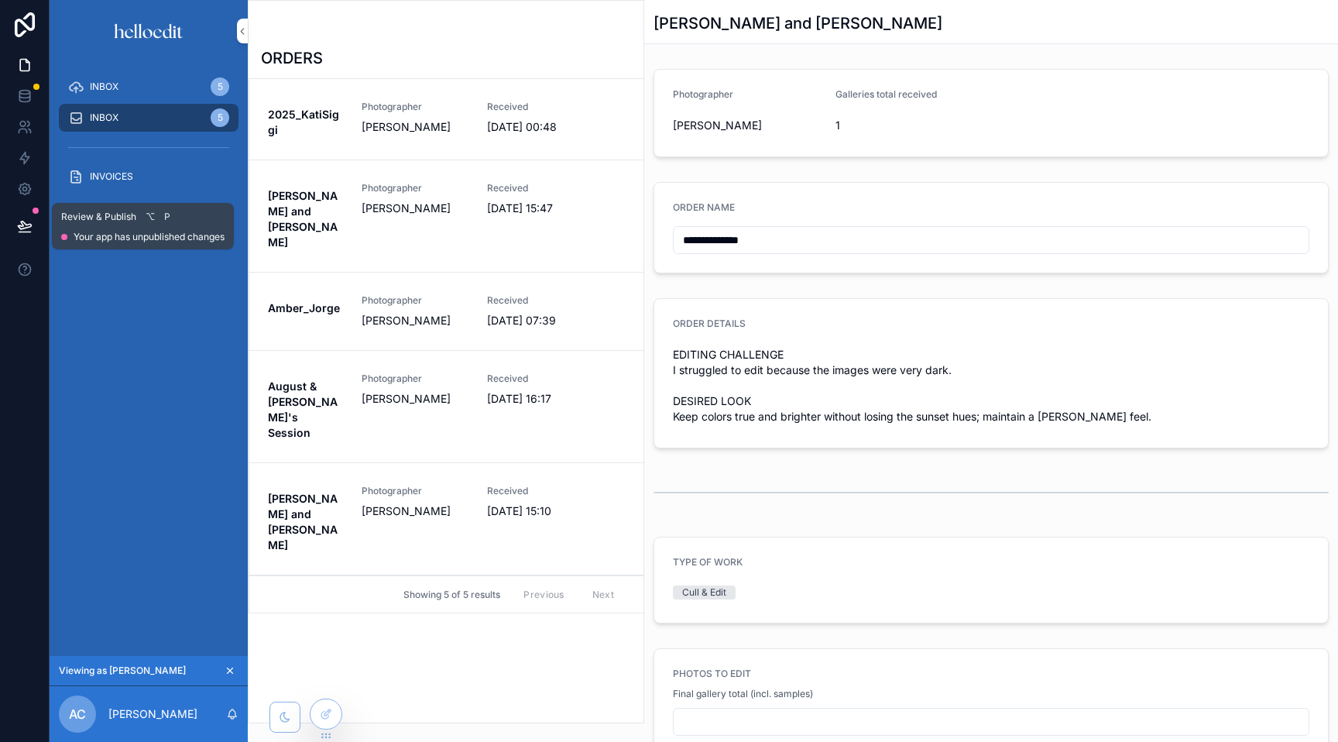
click at [32, 223] on button at bounding box center [25, 225] width 34 height 43
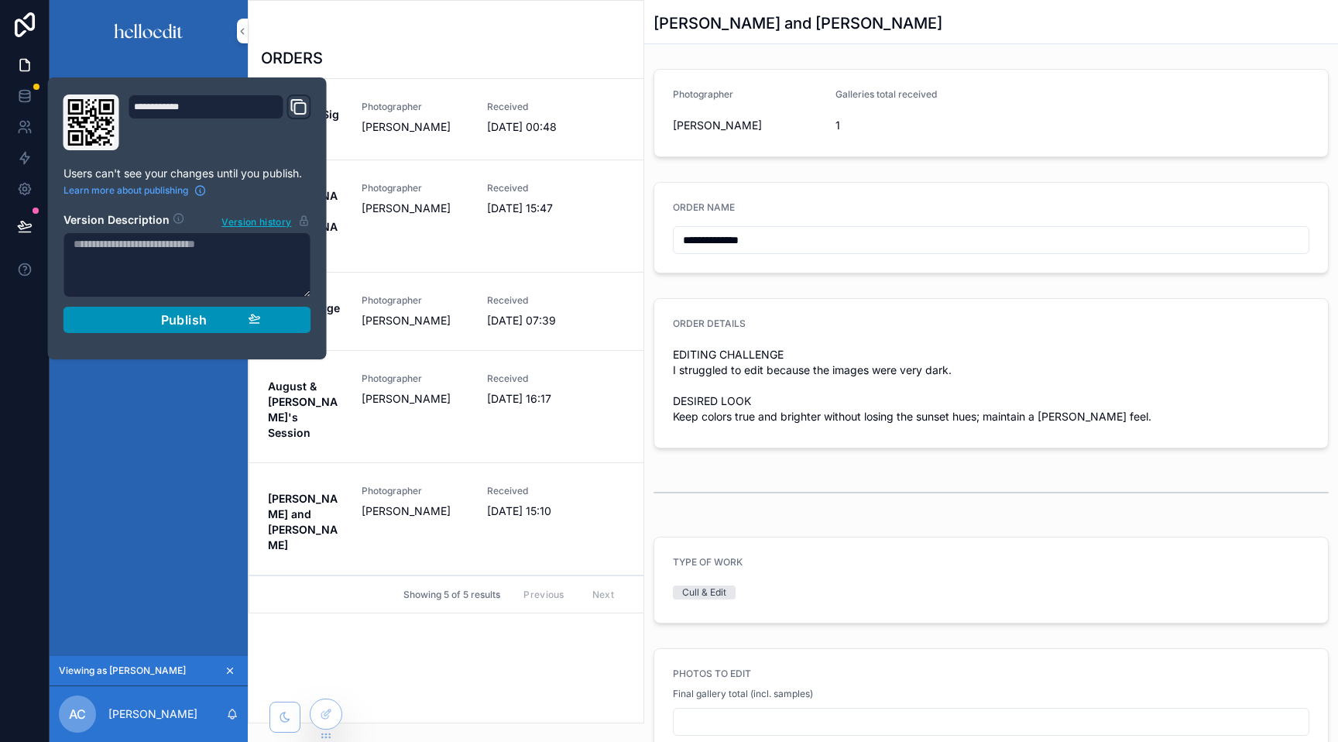
click at [173, 318] on span "Publish" at bounding box center [184, 319] width 46 height 15
